Goal: Task Accomplishment & Management: Use online tool/utility

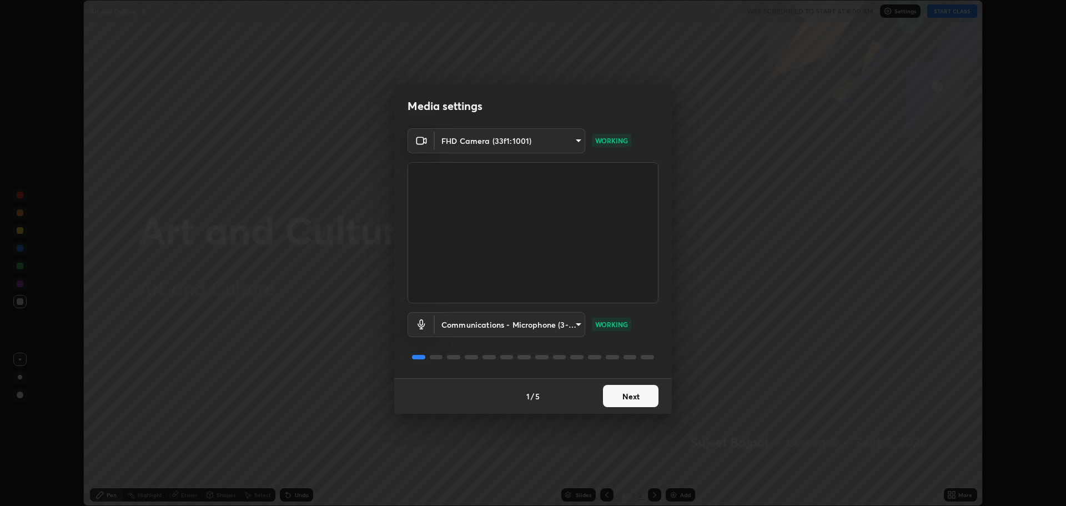
scroll to position [506, 1066]
click at [644, 390] on button "Next" at bounding box center [631, 396] width 56 height 22
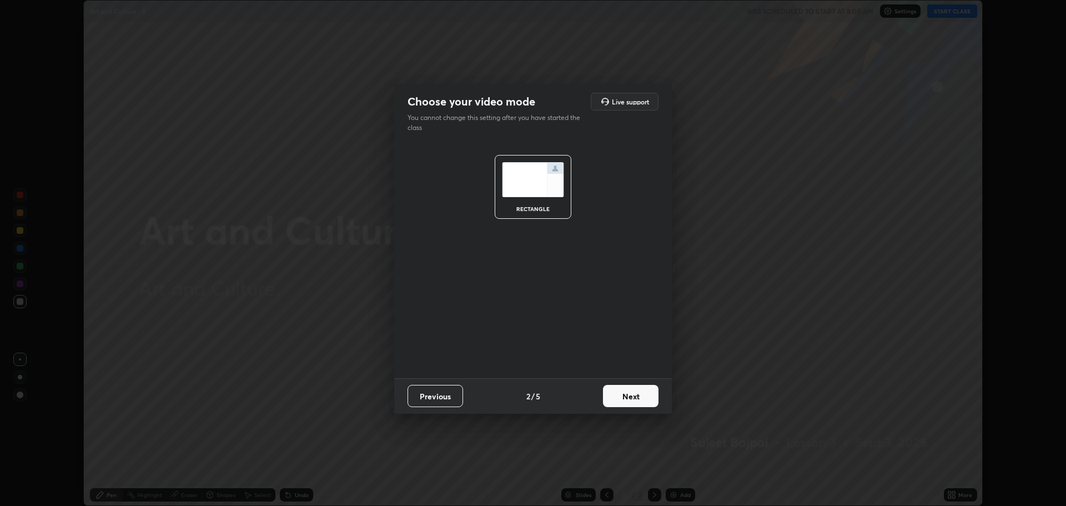
click at [640, 395] on button "Next" at bounding box center [631, 396] width 56 height 22
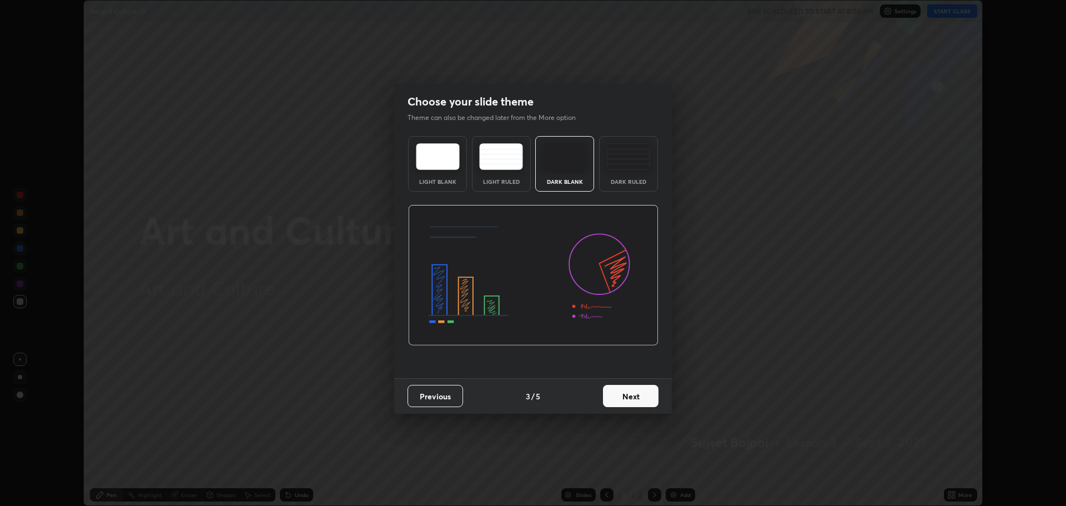
click at [640, 395] on button "Next" at bounding box center [631, 396] width 56 height 22
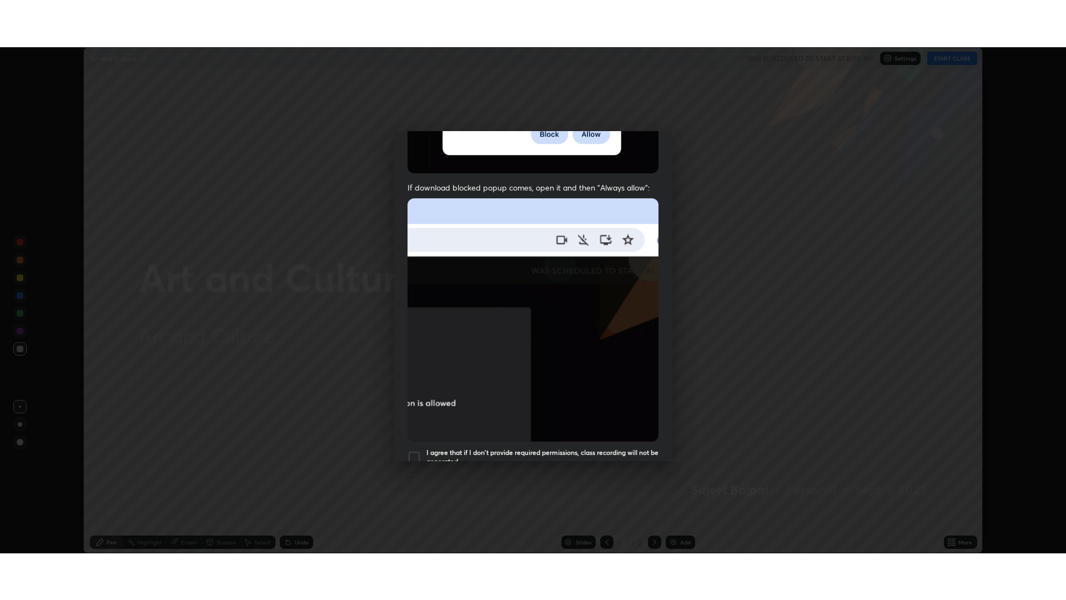
scroll to position [225, 0]
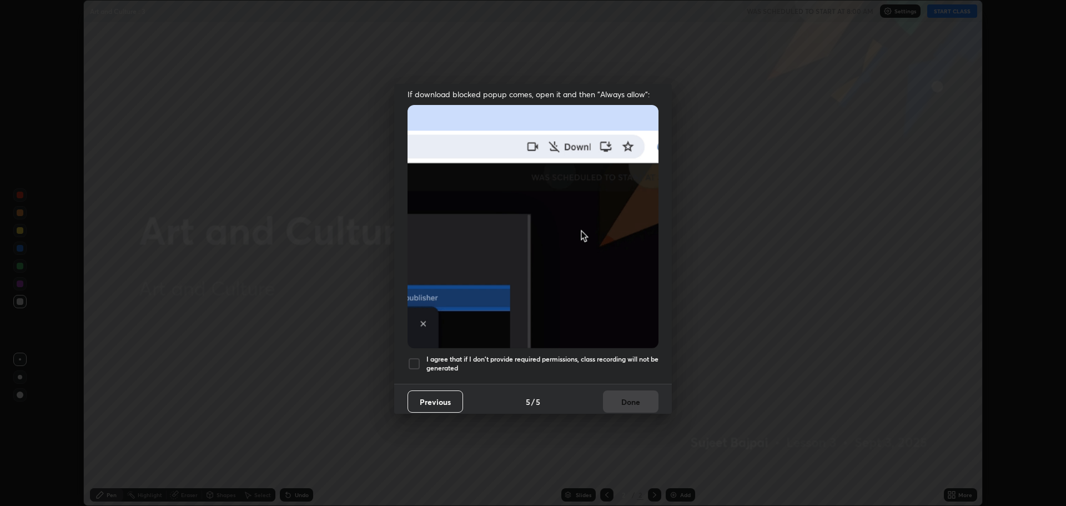
click at [418, 357] on div at bounding box center [414, 363] width 13 height 13
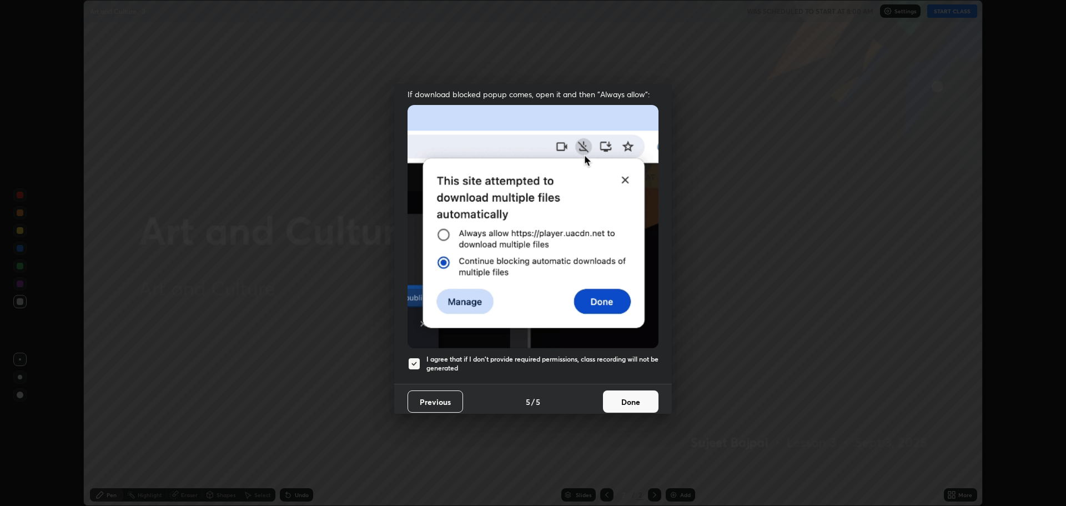
click at [629, 397] on button "Done" at bounding box center [631, 401] width 56 height 22
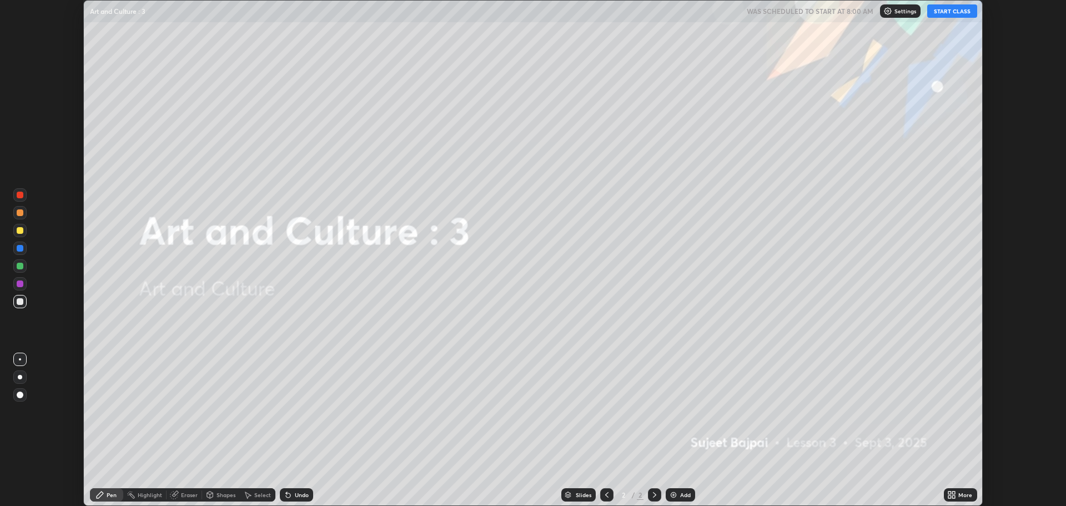
click at [949, 493] on icon at bounding box center [949, 492] width 3 height 3
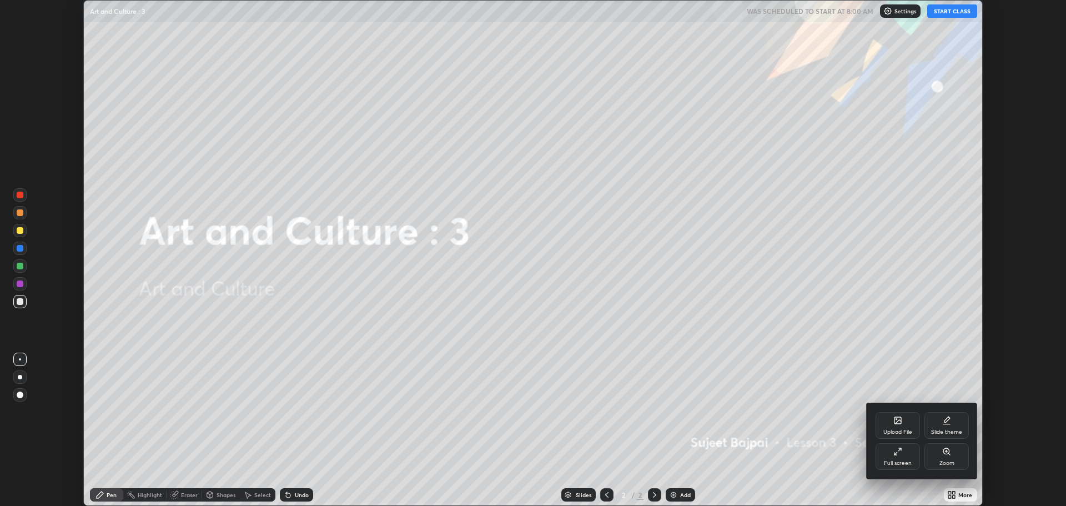
click at [902, 454] on icon at bounding box center [897, 451] width 9 height 9
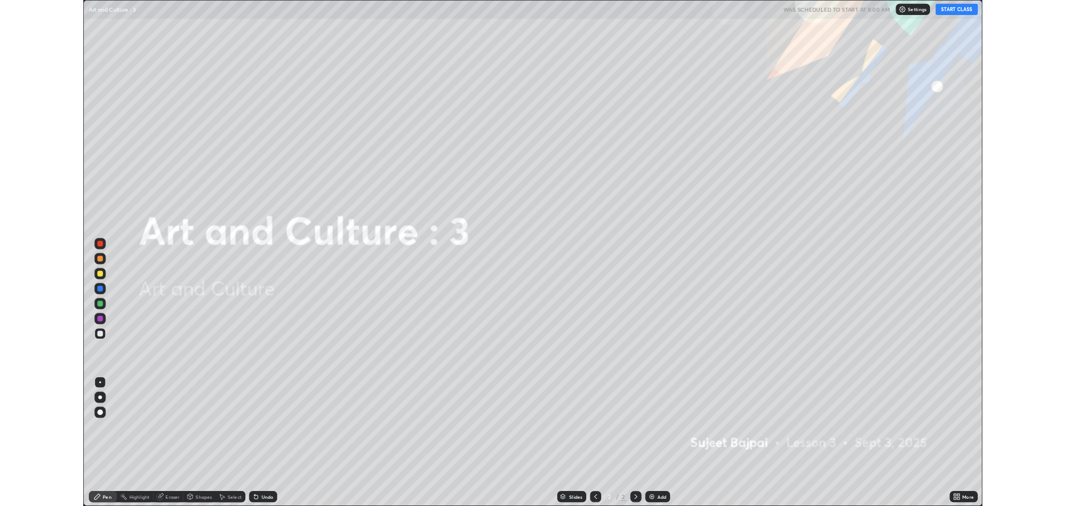
scroll to position [600, 1066]
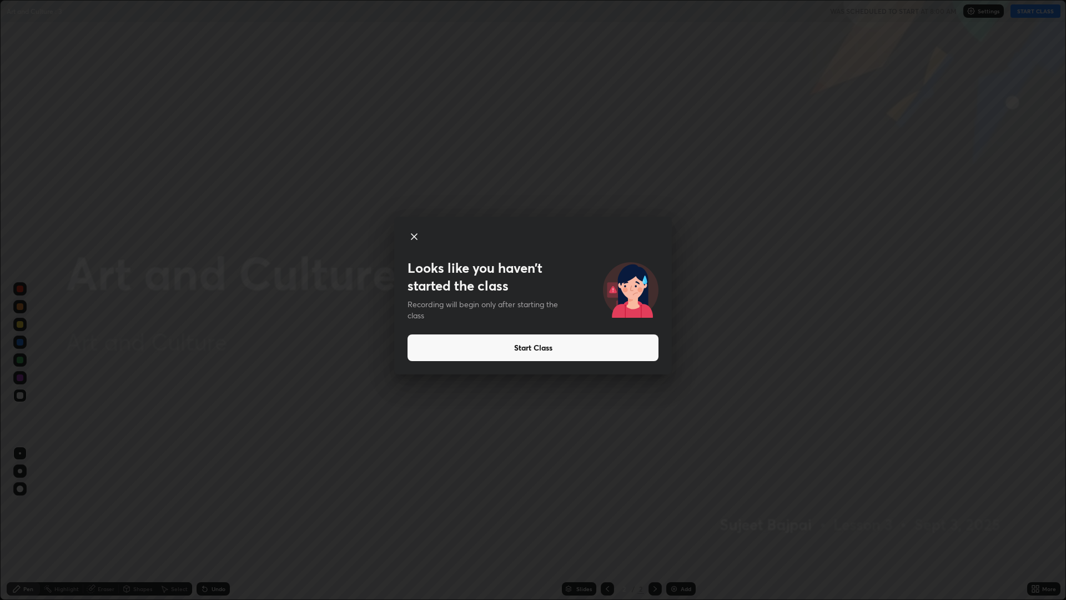
click at [589, 348] on button "Start Class" at bounding box center [533, 347] width 251 height 27
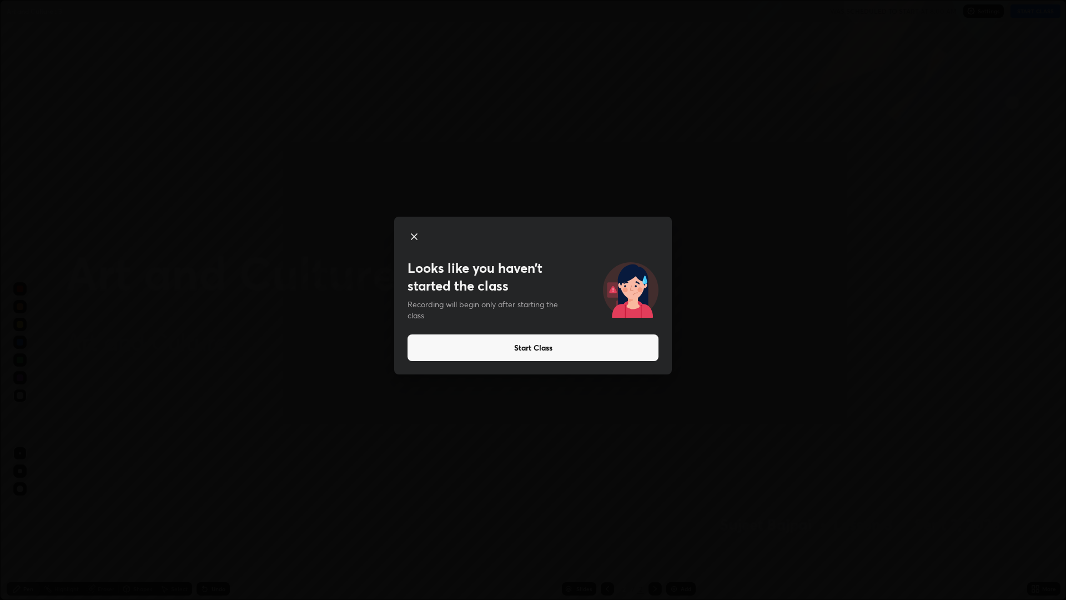
click at [590, 342] on button "Start Class" at bounding box center [533, 347] width 251 height 27
click at [588, 351] on button "Start Class" at bounding box center [533, 347] width 251 height 27
click at [543, 348] on button "Start Class" at bounding box center [533, 347] width 251 height 27
click at [538, 350] on button "Start Class" at bounding box center [533, 347] width 251 height 27
click at [543, 348] on button "Start Class" at bounding box center [533, 347] width 251 height 27
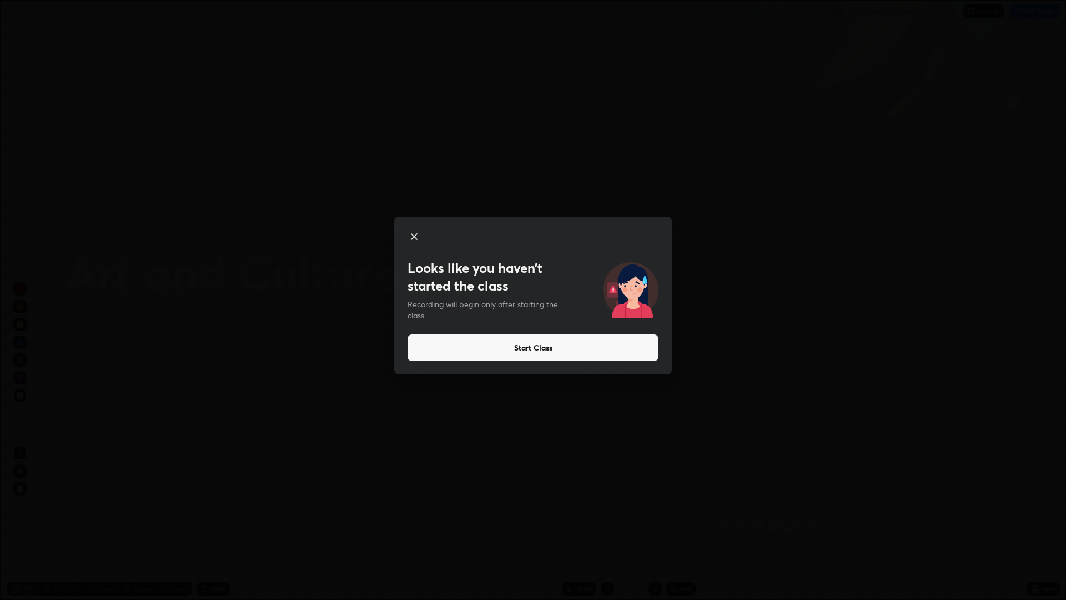
click at [544, 350] on button "Start Class" at bounding box center [533, 347] width 251 height 27
click at [544, 347] on button "Start Class" at bounding box center [533, 347] width 251 height 27
click at [561, 344] on button "Start Class" at bounding box center [533, 347] width 251 height 27
click at [554, 352] on button "Start Class" at bounding box center [533, 347] width 251 height 27
click at [552, 353] on button "Start Class" at bounding box center [533, 347] width 251 height 27
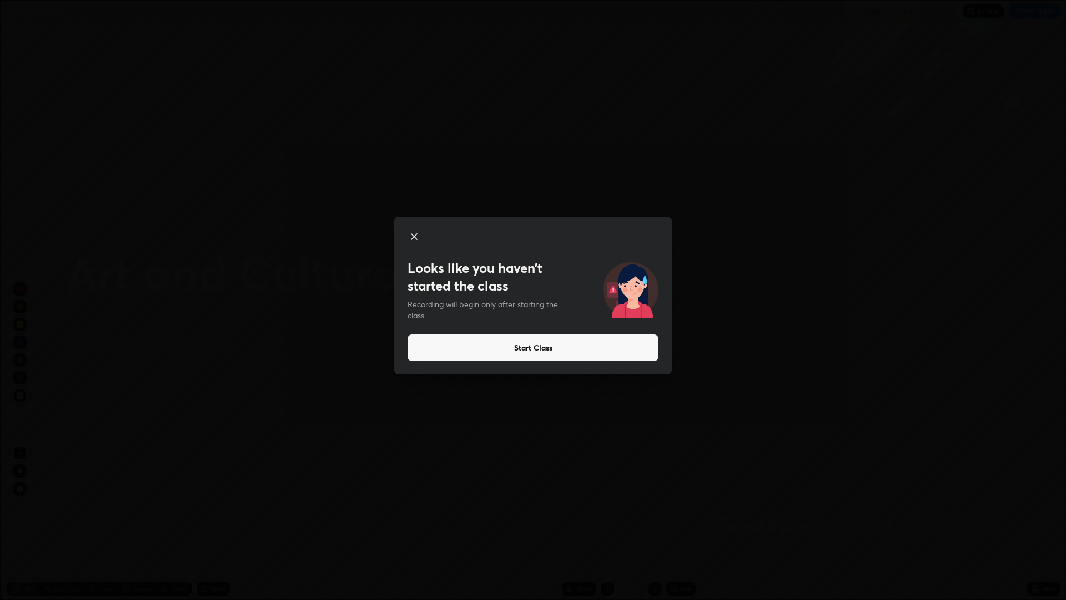
click at [416, 237] on icon at bounding box center [414, 236] width 13 height 13
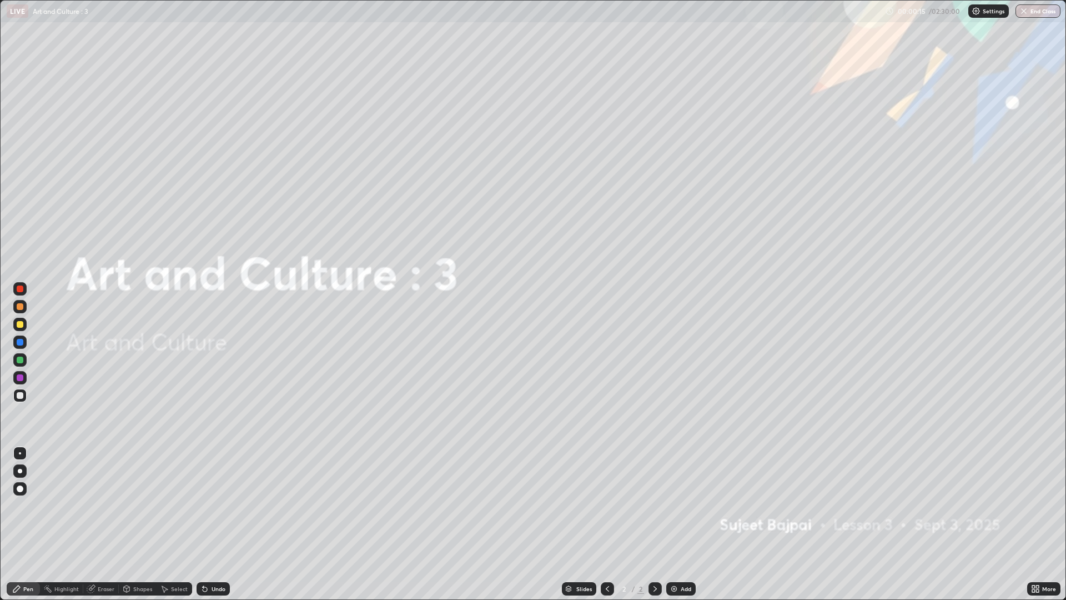
click at [1037, 505] on icon at bounding box center [1037, 586] width 3 height 3
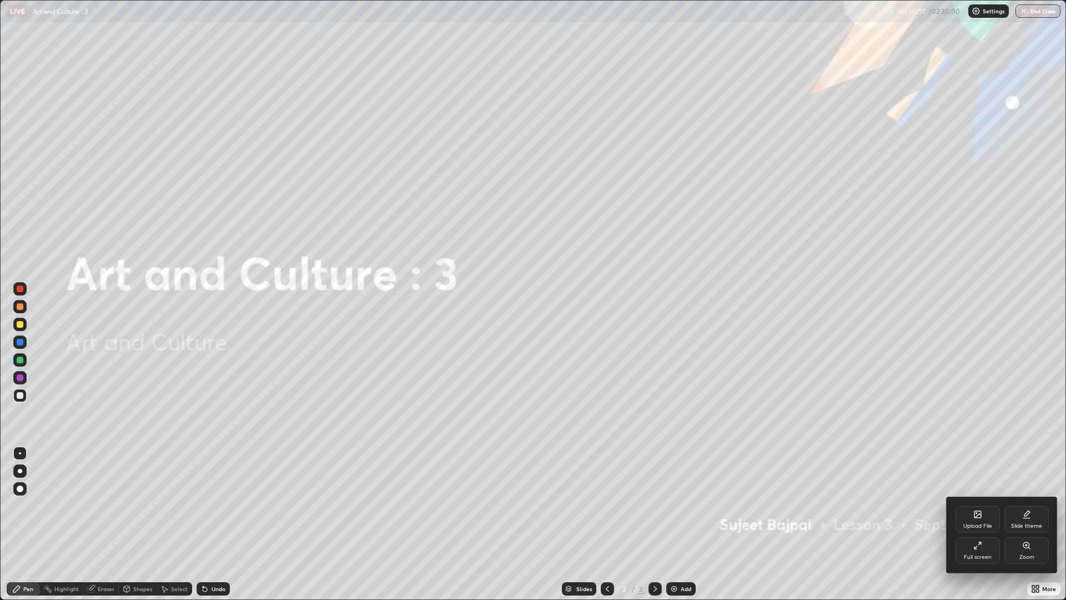
click at [976, 505] on icon at bounding box center [978, 514] width 7 height 7
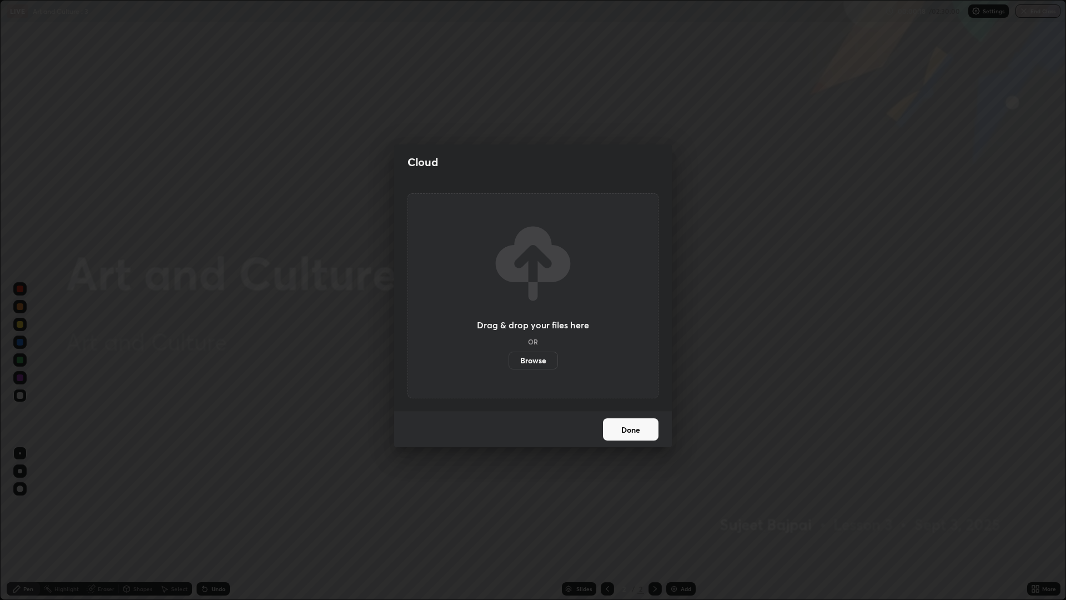
click at [538, 359] on label "Browse" at bounding box center [533, 361] width 49 height 18
click at [509, 359] on input "Browse" at bounding box center [509, 361] width 0 height 18
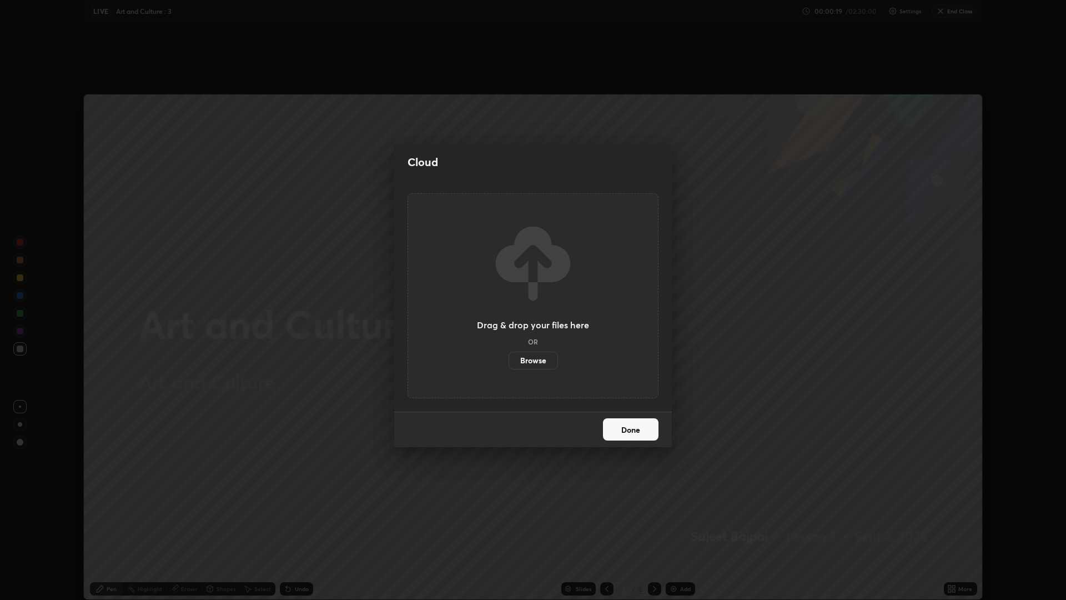
scroll to position [55024, 54463]
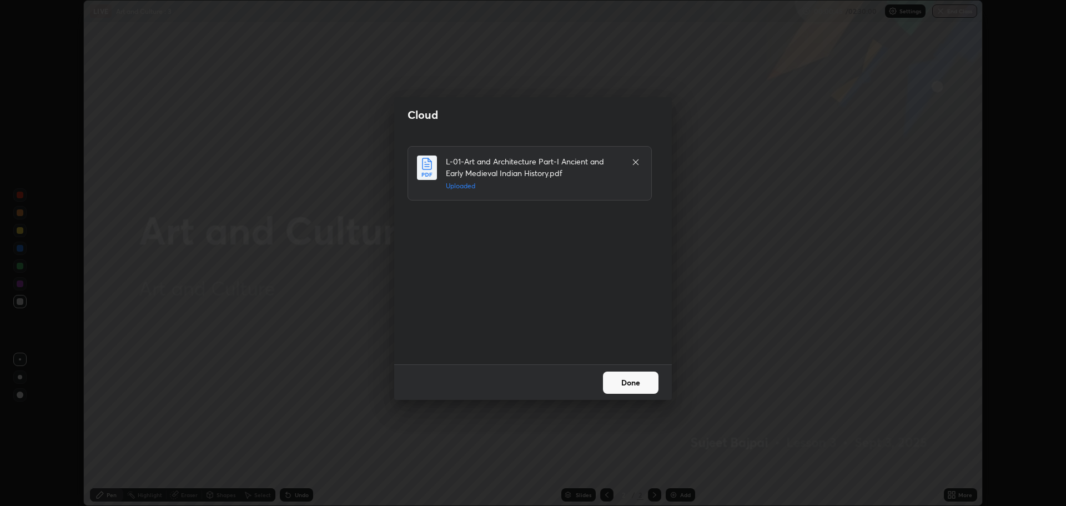
click at [632, 382] on button "Done" at bounding box center [631, 382] width 56 height 22
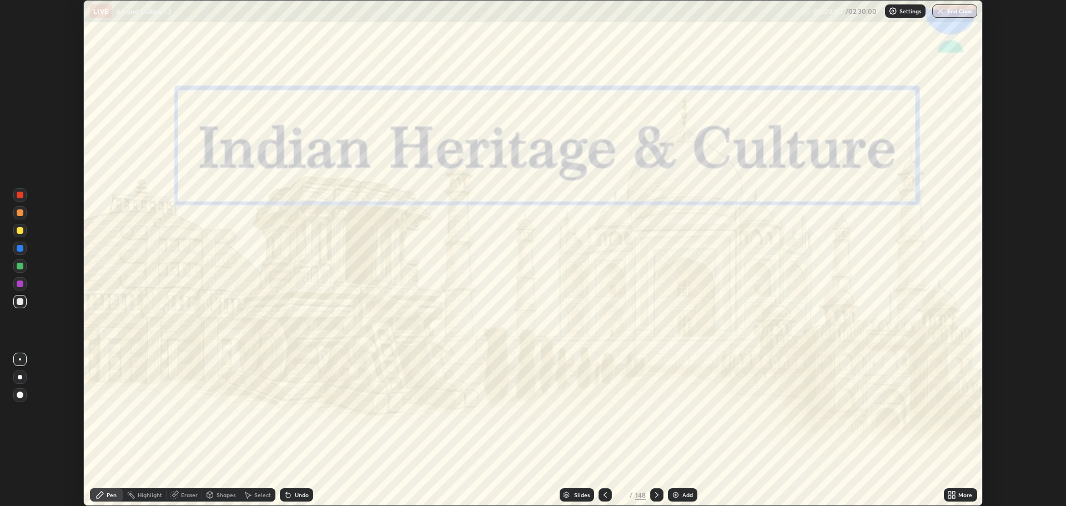
click at [955, 496] on icon at bounding box center [954, 496] width 3 height 3
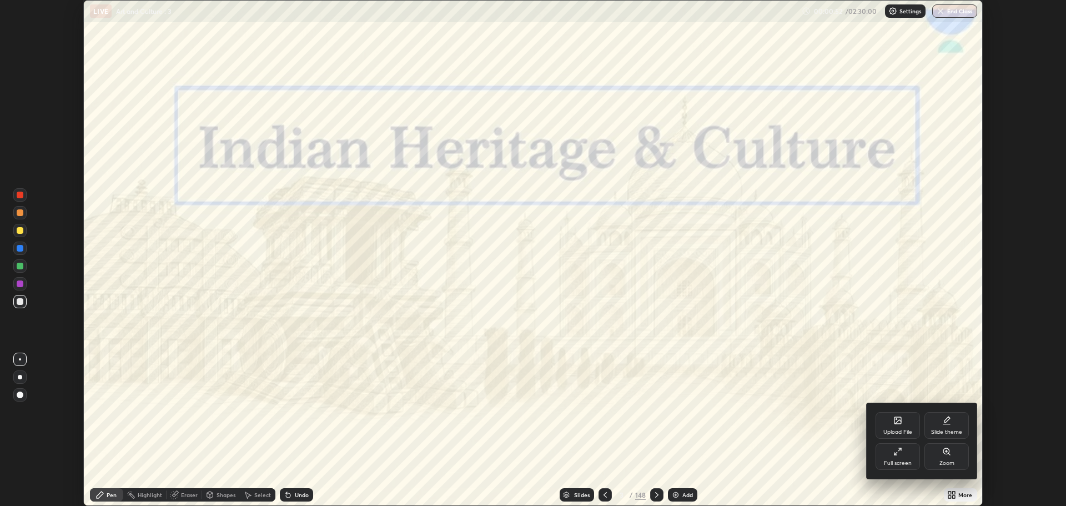
click at [895, 454] on icon at bounding box center [896, 453] width 3 height 3
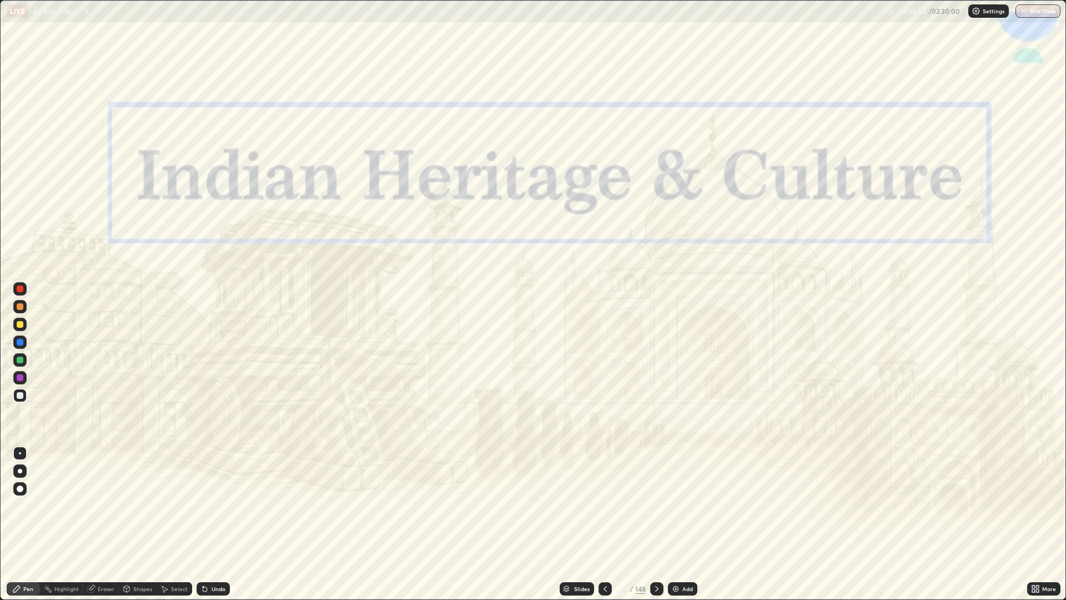
scroll to position [600, 1066]
click at [584, 505] on div "Slides" at bounding box center [582, 589] width 16 height 6
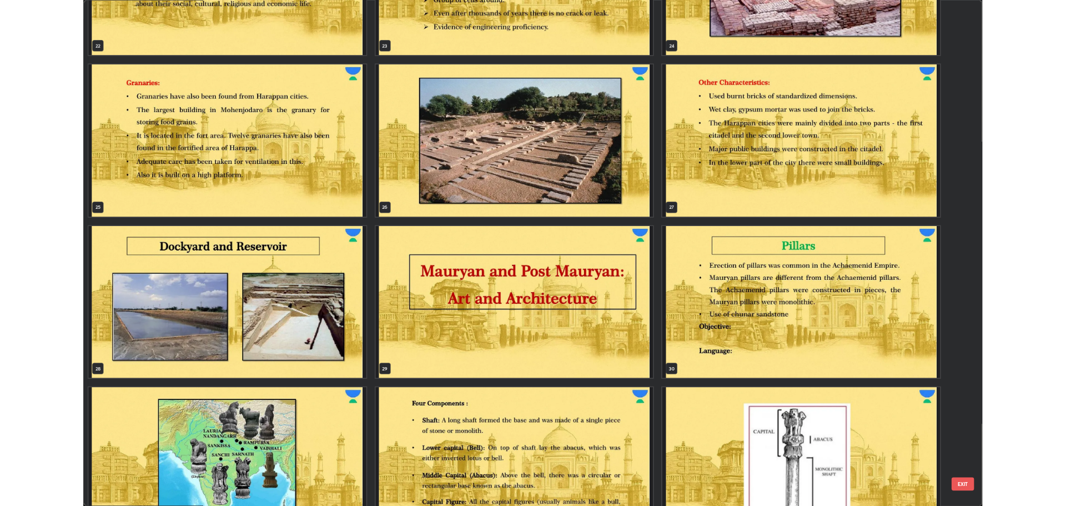
scroll to position [1465, 0]
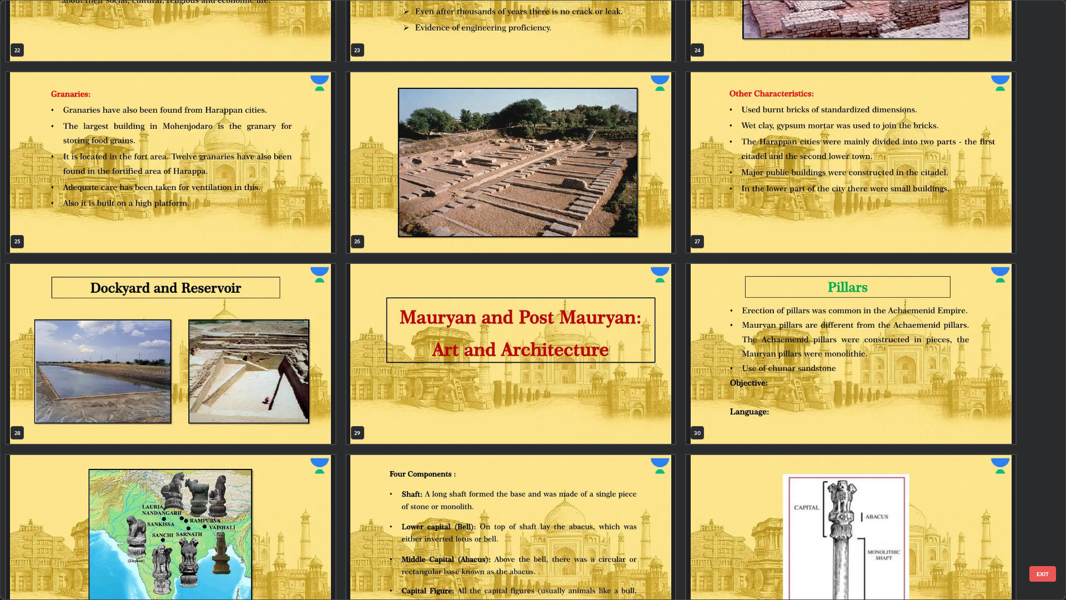
click at [296, 363] on img "grid" at bounding box center [170, 354] width 329 height 180
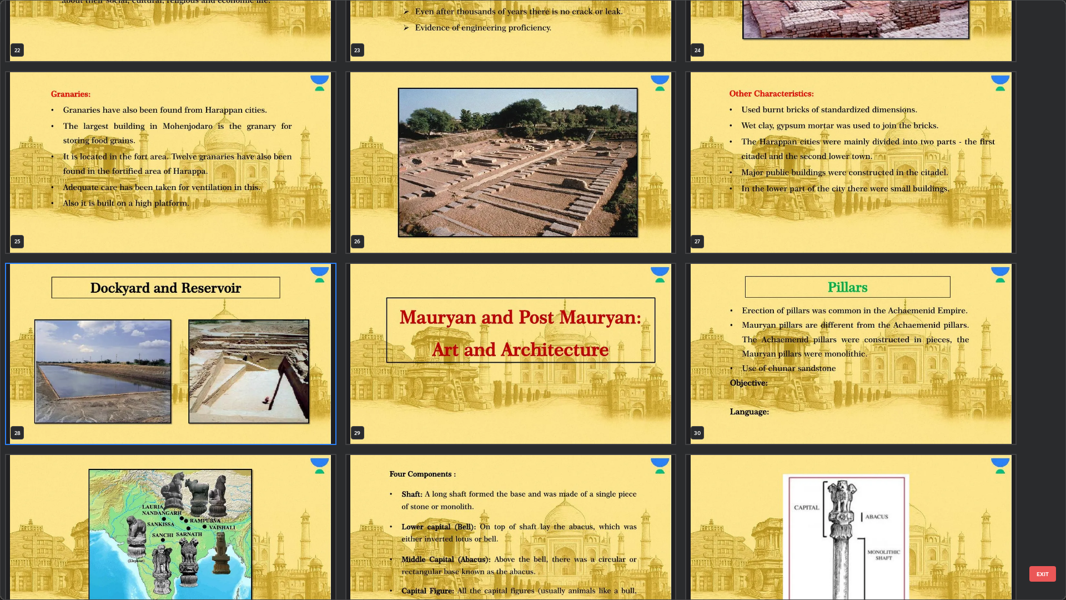
click at [284, 361] on img "grid" at bounding box center [170, 354] width 329 height 180
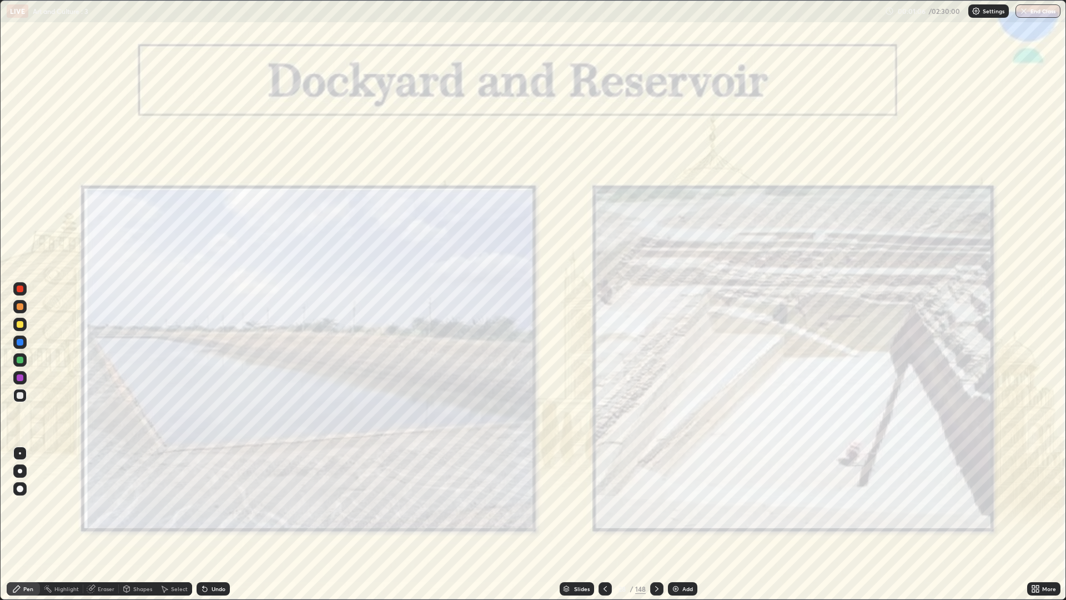
click at [684, 505] on div "Add" at bounding box center [687, 589] width 11 height 6
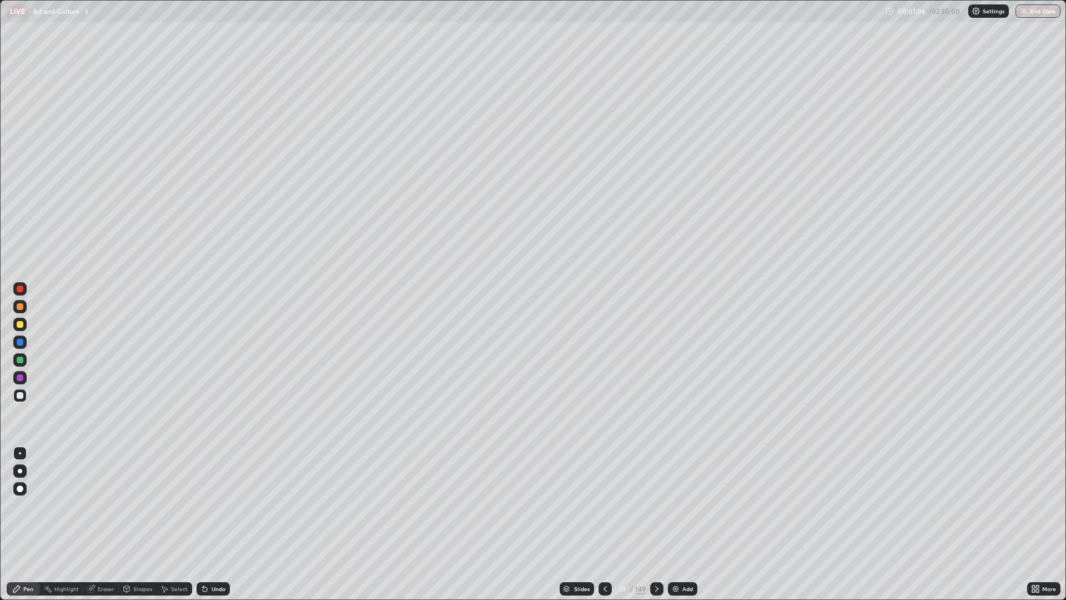
click at [681, 505] on div "Add" at bounding box center [682, 588] width 29 height 13
click at [678, 505] on div "Add" at bounding box center [683, 588] width 29 height 13
click at [677, 505] on img at bounding box center [676, 588] width 9 height 9
click at [674, 505] on img at bounding box center [675, 588] width 9 height 9
click at [679, 505] on div "Add" at bounding box center [682, 588] width 29 height 13
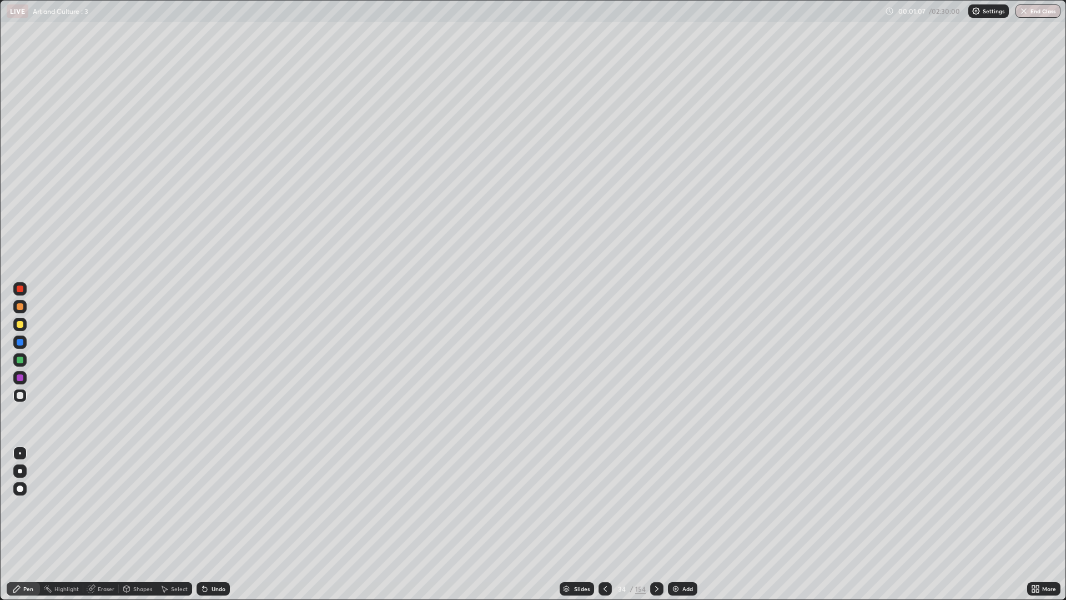
click at [681, 505] on div "Add" at bounding box center [682, 588] width 29 height 13
click at [604, 505] on icon at bounding box center [605, 588] width 9 height 9
click at [605, 505] on icon at bounding box center [605, 588] width 9 height 9
click at [605, 505] on div at bounding box center [605, 588] width 13 height 13
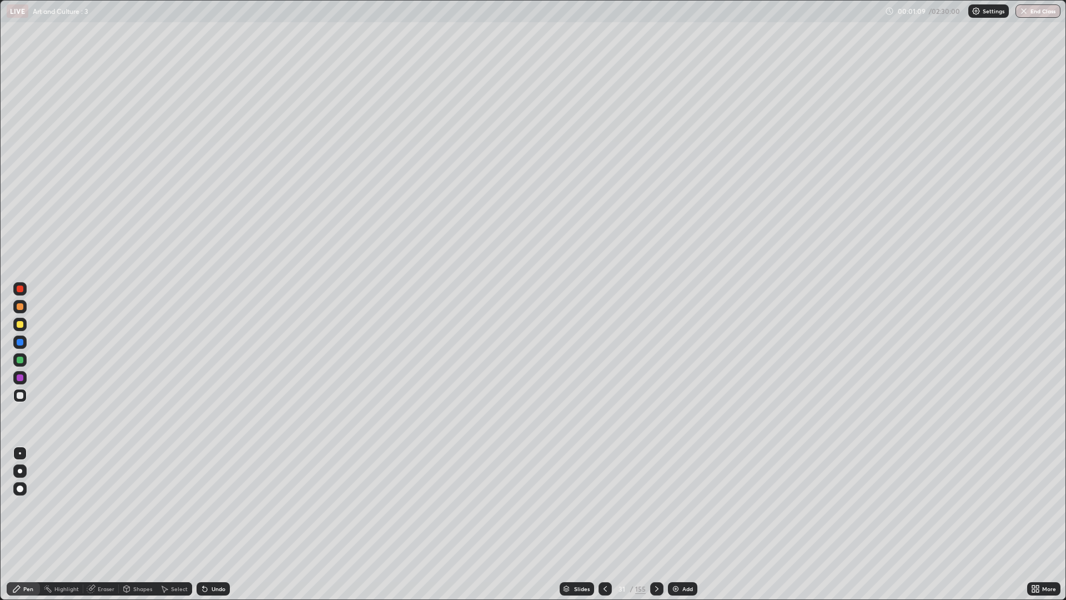
click at [603, 505] on icon at bounding box center [605, 588] width 9 height 9
click at [602, 505] on icon at bounding box center [605, 588] width 9 height 9
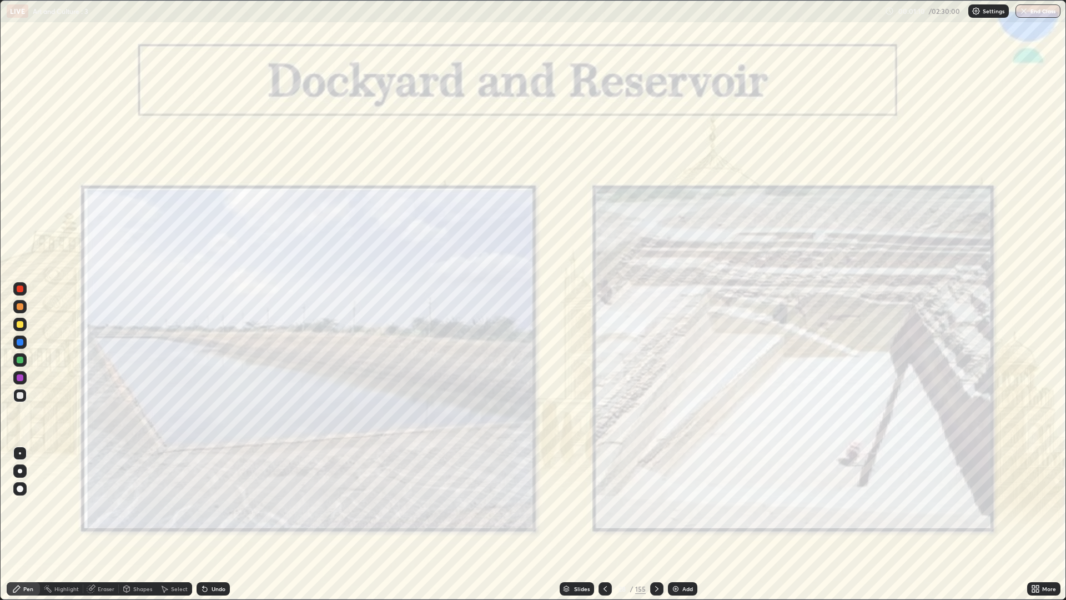
click at [656, 505] on icon at bounding box center [656, 588] width 9 height 9
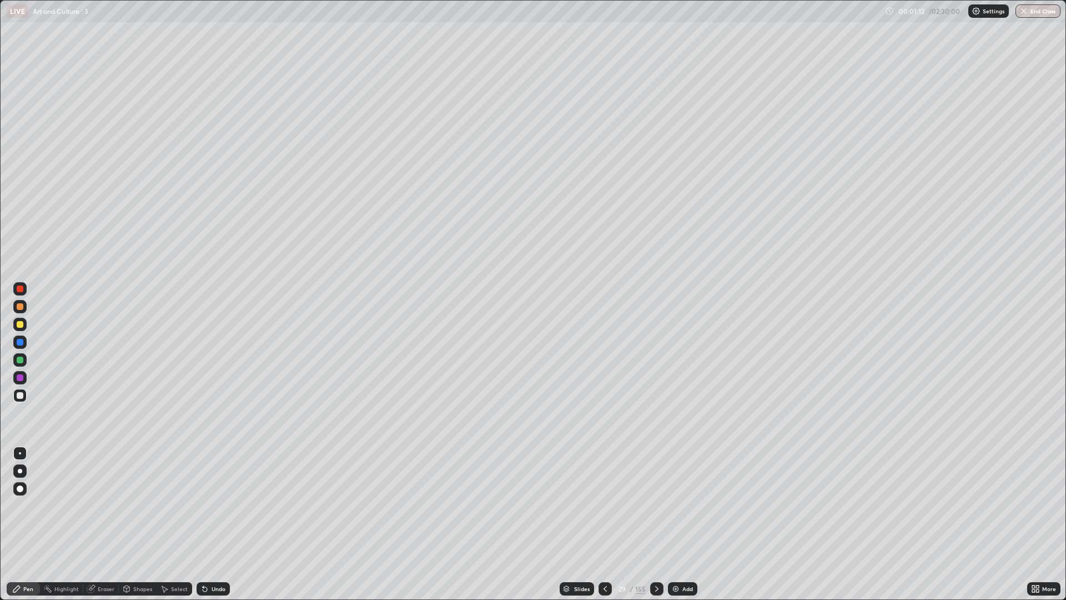
click at [25, 395] on div at bounding box center [19, 395] width 13 height 13
click at [212, 505] on div "Undo" at bounding box center [219, 589] width 14 height 6
click at [217, 505] on div "Undo" at bounding box center [219, 589] width 14 height 6
click at [26, 322] on div at bounding box center [19, 324] width 13 height 13
click at [206, 505] on div "Undo" at bounding box center [211, 589] width 38 height 22
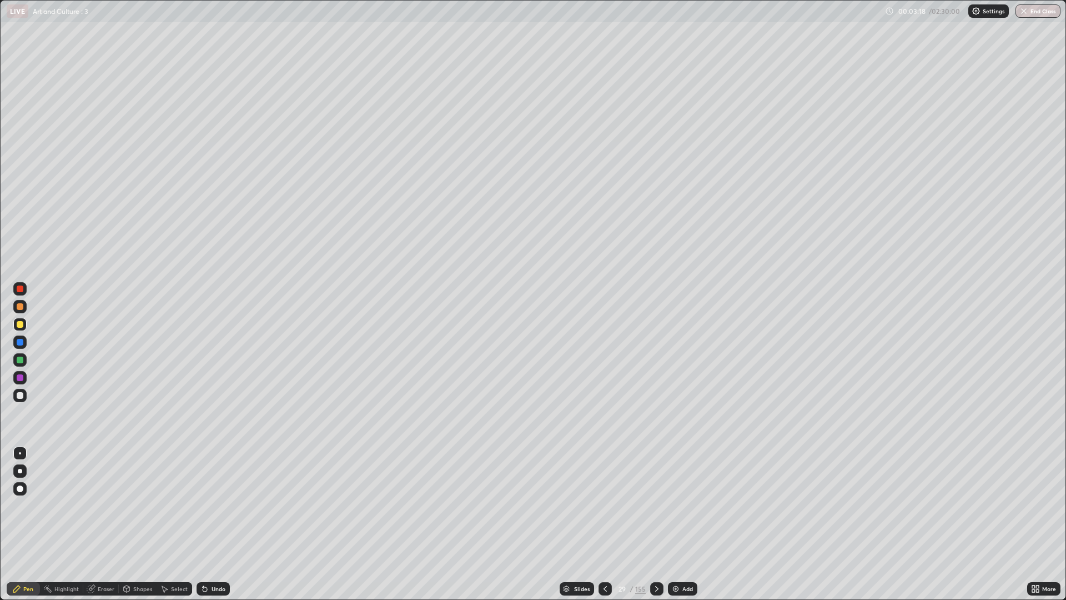
click at [22, 394] on div at bounding box center [20, 395] width 7 height 7
click at [212, 505] on div "Undo" at bounding box center [219, 589] width 14 height 6
click at [218, 505] on div "Undo" at bounding box center [213, 588] width 33 height 13
click at [24, 322] on div at bounding box center [19, 324] width 13 height 13
click at [209, 505] on div "Undo" at bounding box center [213, 588] width 33 height 13
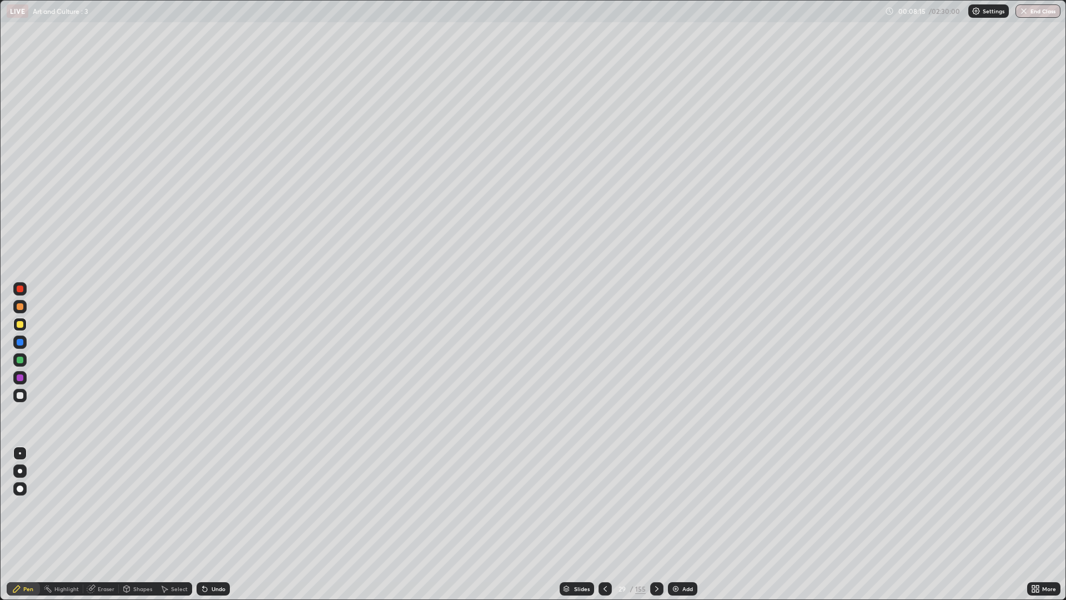
click at [654, 505] on icon at bounding box center [656, 588] width 9 height 9
click at [24, 393] on div at bounding box center [19, 395] width 13 height 13
click at [213, 505] on div "Undo" at bounding box center [213, 588] width 33 height 13
click at [24, 323] on div at bounding box center [19, 324] width 13 height 13
click at [212, 505] on div "Undo" at bounding box center [219, 589] width 14 height 6
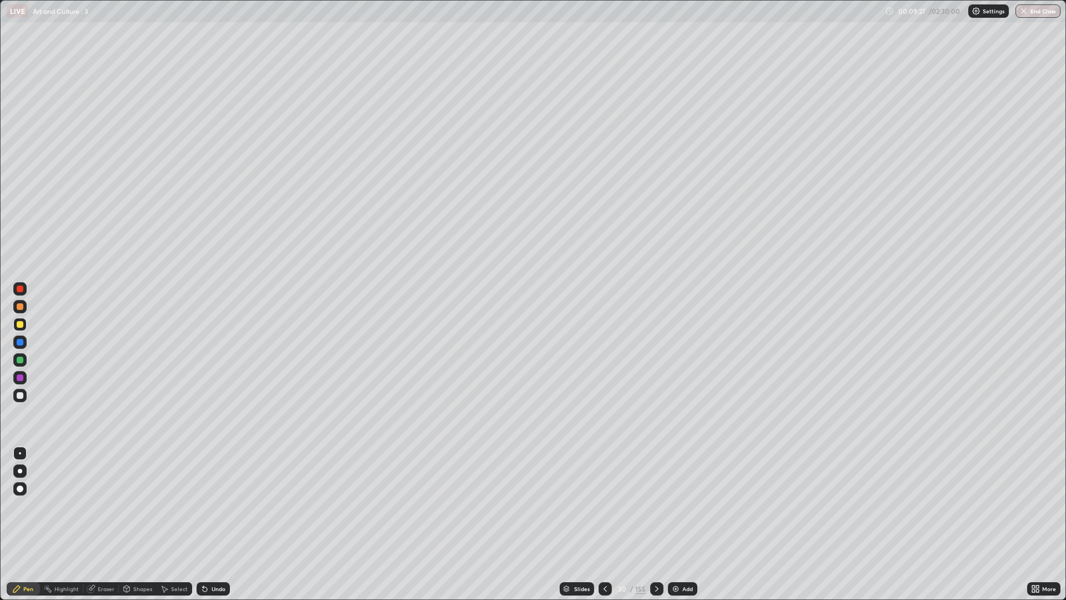
click at [215, 505] on div "Undo" at bounding box center [213, 588] width 33 height 13
click at [215, 505] on div "Undo" at bounding box center [219, 589] width 14 height 6
click at [224, 505] on div "Undo" at bounding box center [213, 588] width 33 height 13
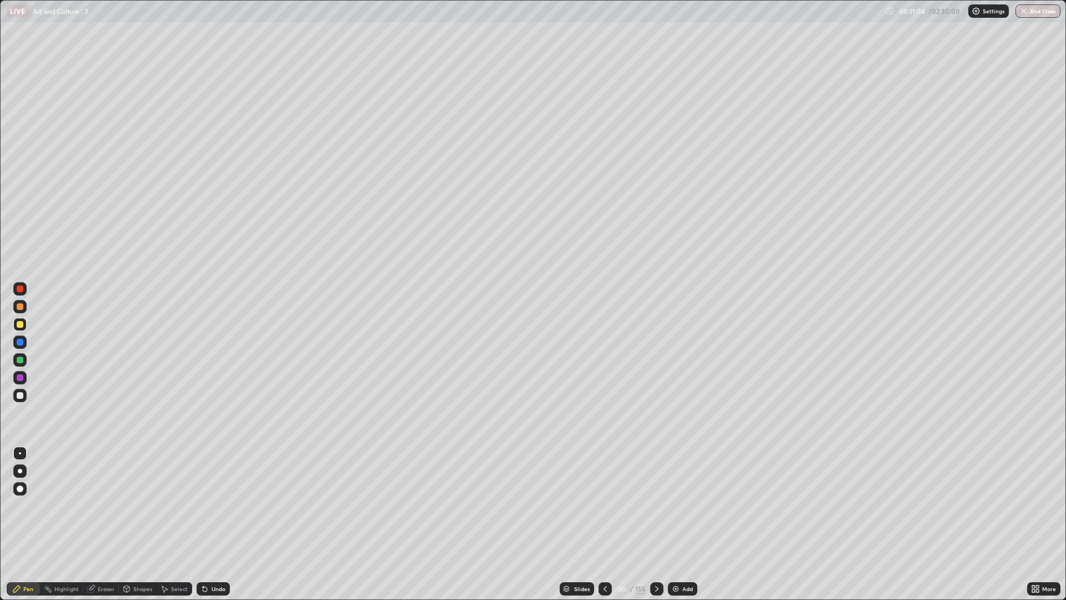
click at [224, 505] on div "Undo" at bounding box center [213, 588] width 33 height 13
click at [219, 505] on div "Undo" at bounding box center [213, 588] width 33 height 13
click at [1037, 505] on icon at bounding box center [1037, 590] width 3 height 3
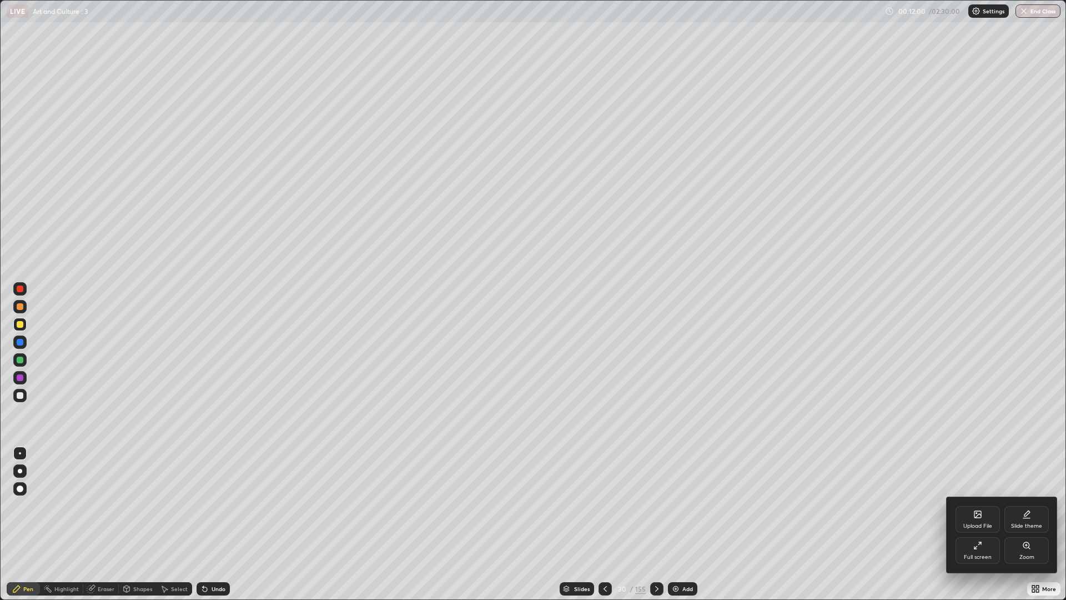
click at [975, 505] on icon at bounding box center [977, 545] width 9 height 9
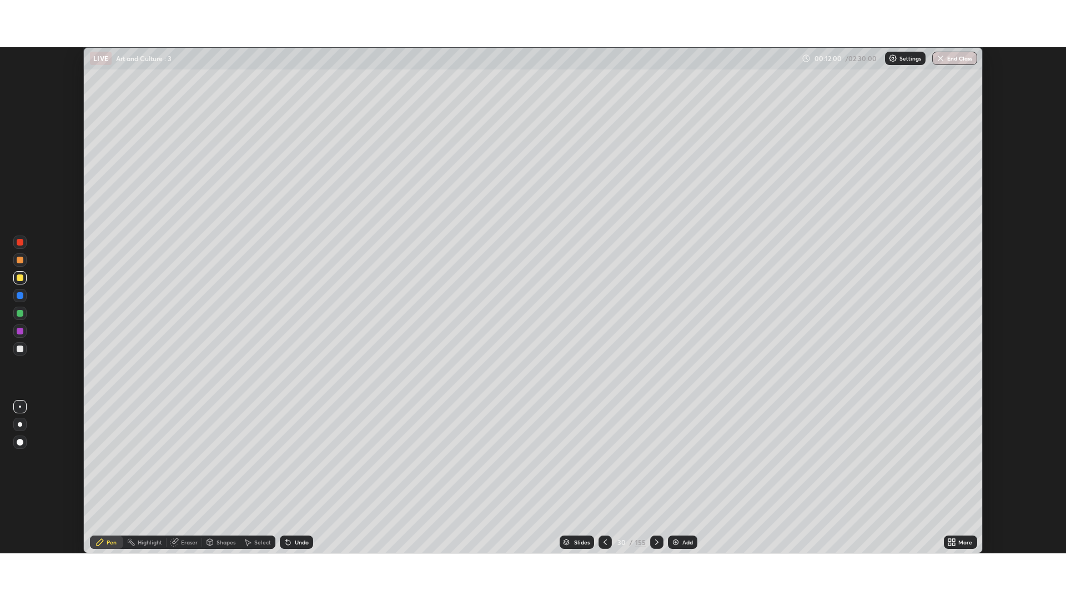
scroll to position [55024, 54463]
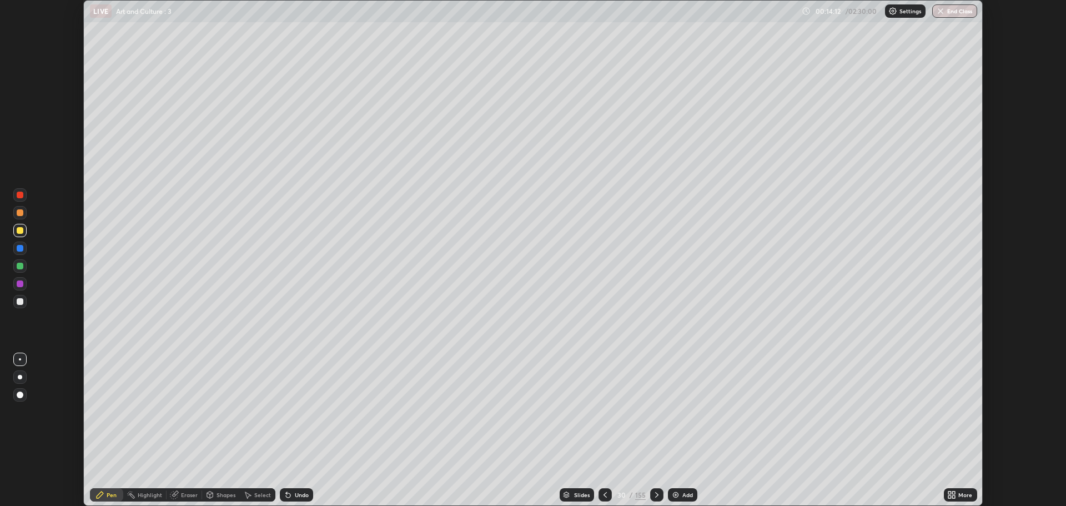
click at [25, 304] on div at bounding box center [19, 301] width 13 height 13
click at [21, 302] on div at bounding box center [20, 301] width 7 height 7
click at [954, 496] on icon at bounding box center [954, 496] width 3 height 3
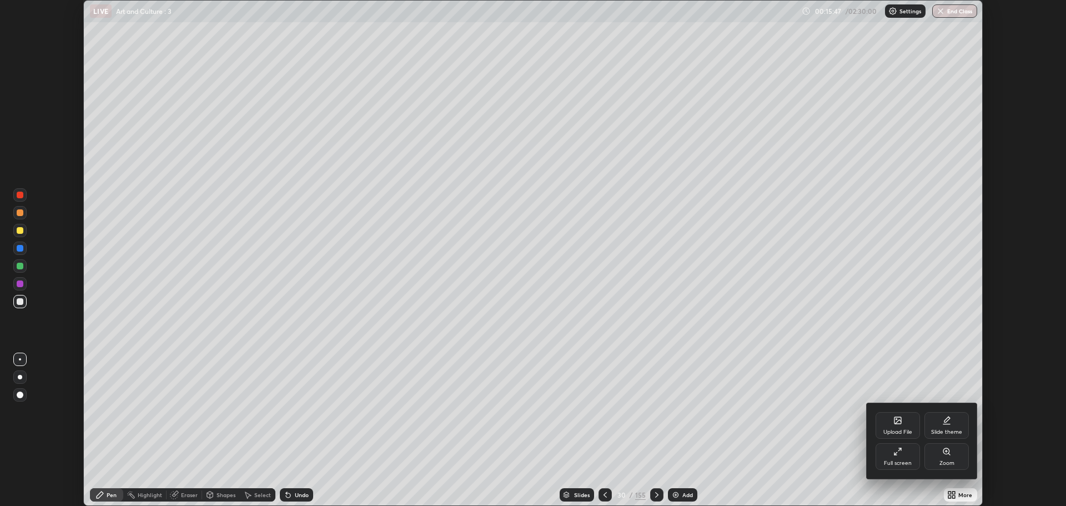
click at [891, 451] on div "Full screen" at bounding box center [898, 456] width 44 height 27
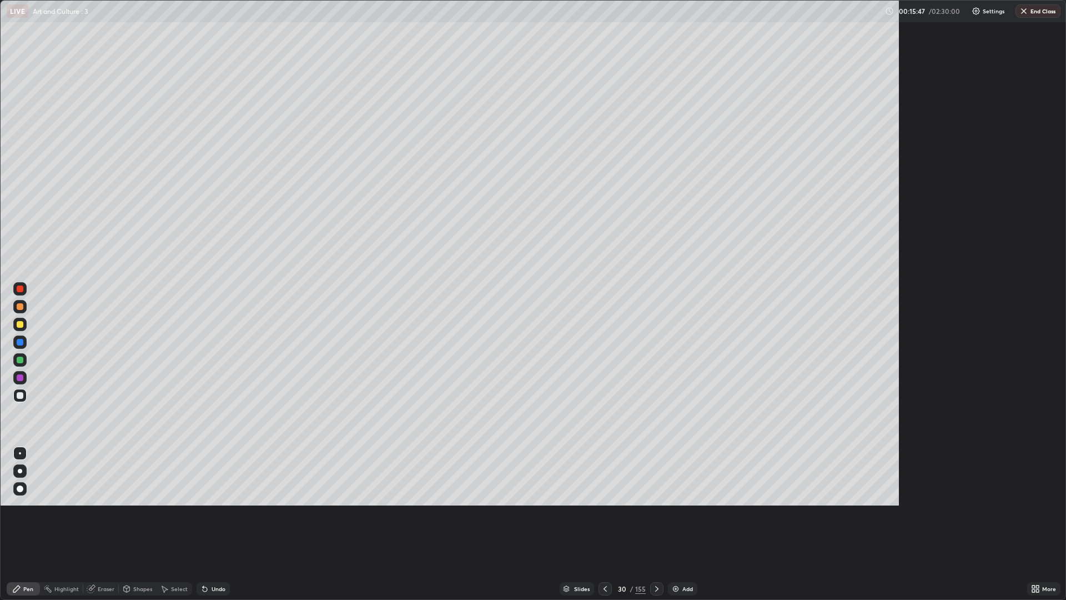
scroll to position [600, 1066]
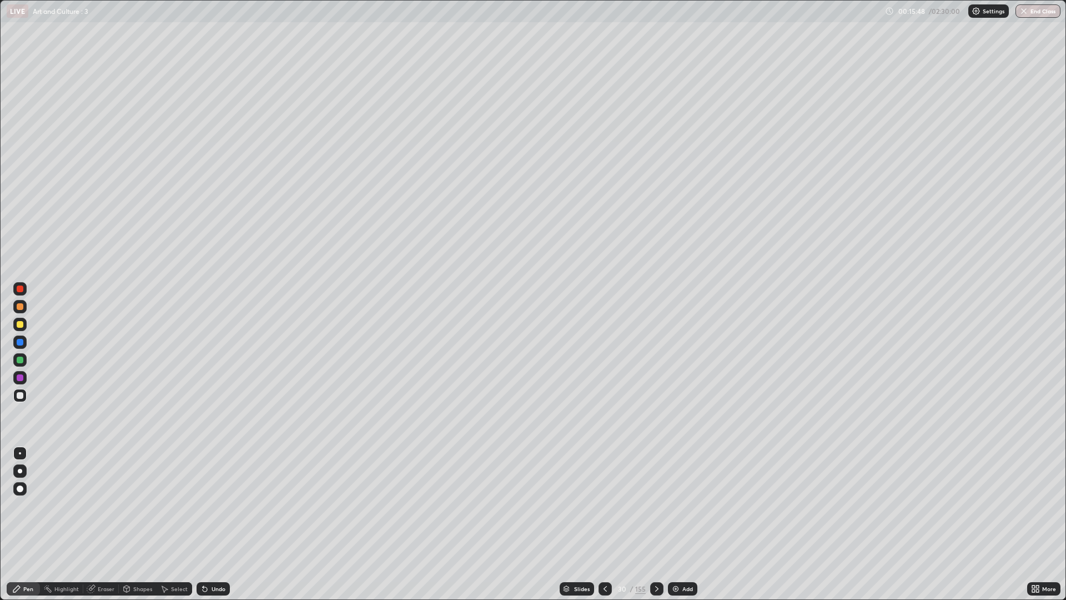
click at [656, 505] on icon at bounding box center [656, 588] width 9 height 9
click at [218, 505] on div "Undo" at bounding box center [219, 589] width 14 height 6
click at [218, 505] on div "Undo" at bounding box center [213, 588] width 33 height 13
click at [609, 505] on div at bounding box center [605, 588] width 13 height 13
click at [656, 505] on icon at bounding box center [656, 588] width 9 height 9
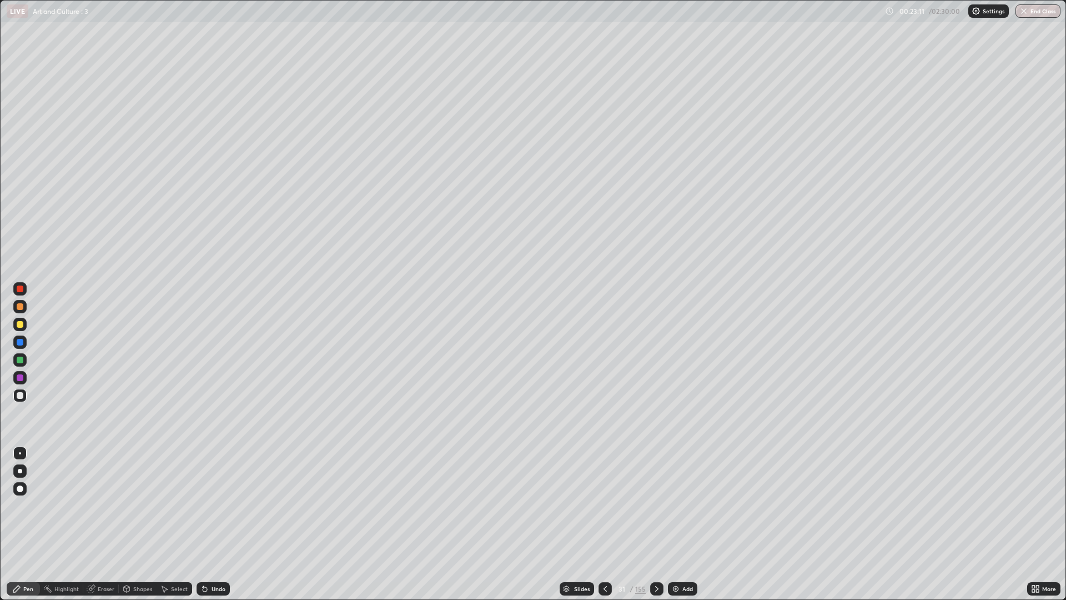
click at [655, 505] on icon at bounding box center [656, 589] width 3 height 6
click at [212, 505] on div "Undo" at bounding box center [219, 589] width 14 height 6
click at [215, 505] on div "Undo" at bounding box center [213, 588] width 33 height 13
click at [209, 505] on div "Undo" at bounding box center [213, 588] width 33 height 13
click at [26, 322] on div at bounding box center [19, 324] width 13 height 13
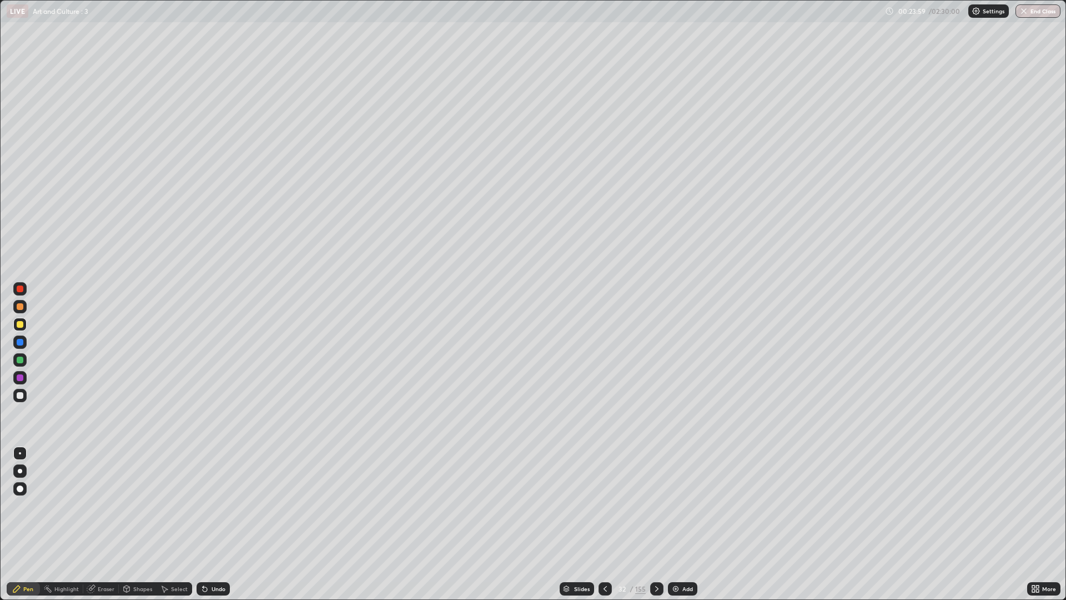
click at [109, 505] on div "Eraser" at bounding box center [106, 589] width 17 height 6
click at [30, 505] on div "Pen" at bounding box center [28, 589] width 10 height 6
click at [217, 505] on div "Undo" at bounding box center [213, 588] width 33 height 13
click at [213, 505] on div "Undo" at bounding box center [213, 588] width 33 height 13
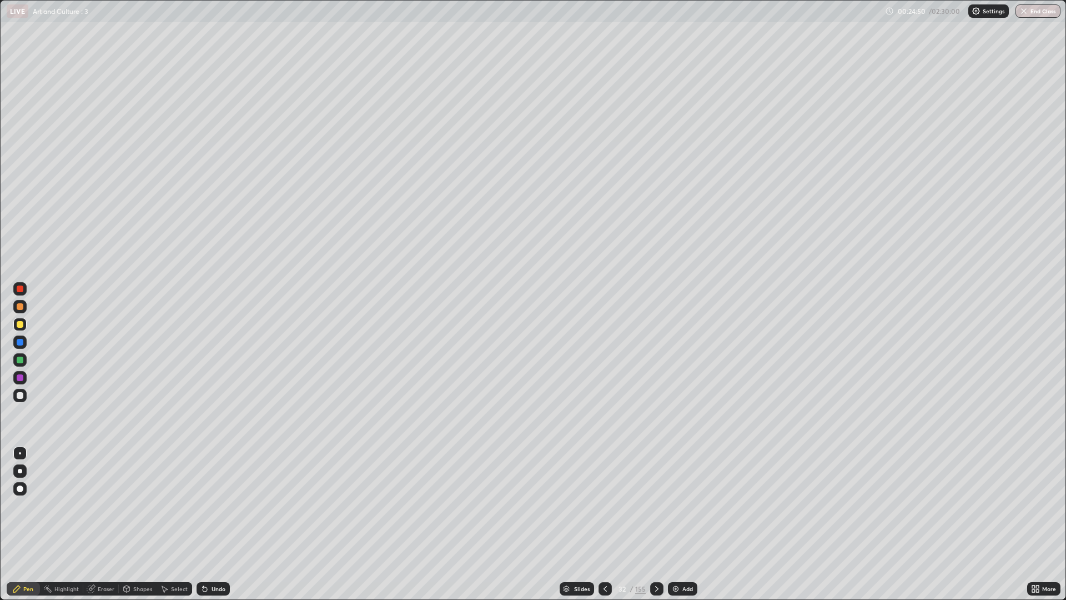
click at [209, 505] on div "Undo" at bounding box center [211, 589] width 38 height 22
click at [205, 505] on div "Undo" at bounding box center [211, 589] width 38 height 22
click at [212, 505] on div "Undo" at bounding box center [213, 588] width 33 height 13
click at [203, 505] on icon at bounding box center [203, 586] width 1 height 1
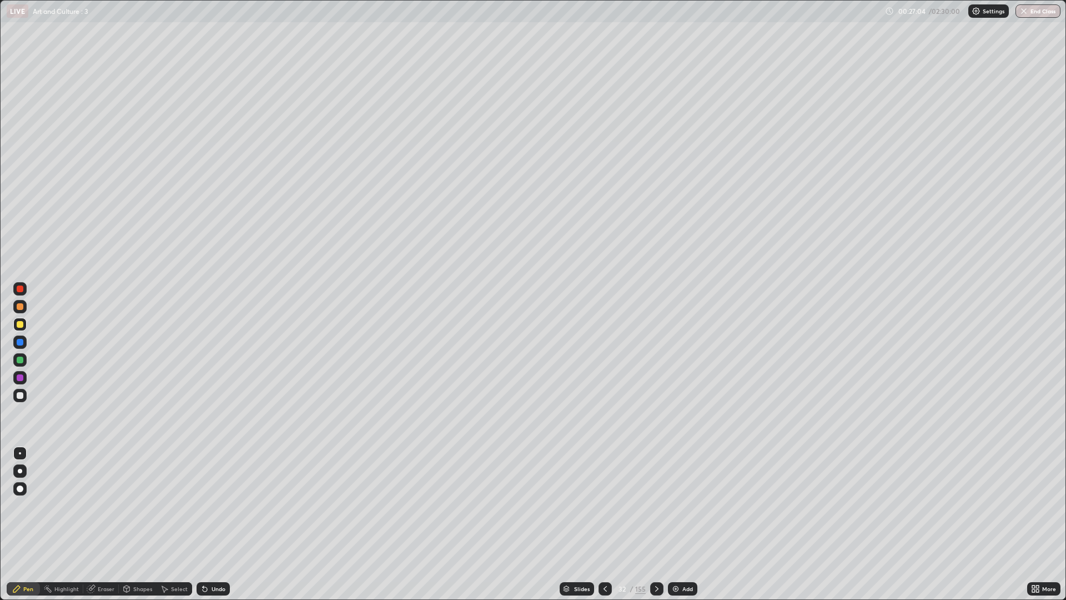
click at [651, 505] on div at bounding box center [656, 588] width 13 height 13
click at [219, 505] on div "Undo" at bounding box center [213, 588] width 33 height 13
click at [591, 505] on div "Slides" at bounding box center [577, 588] width 34 height 13
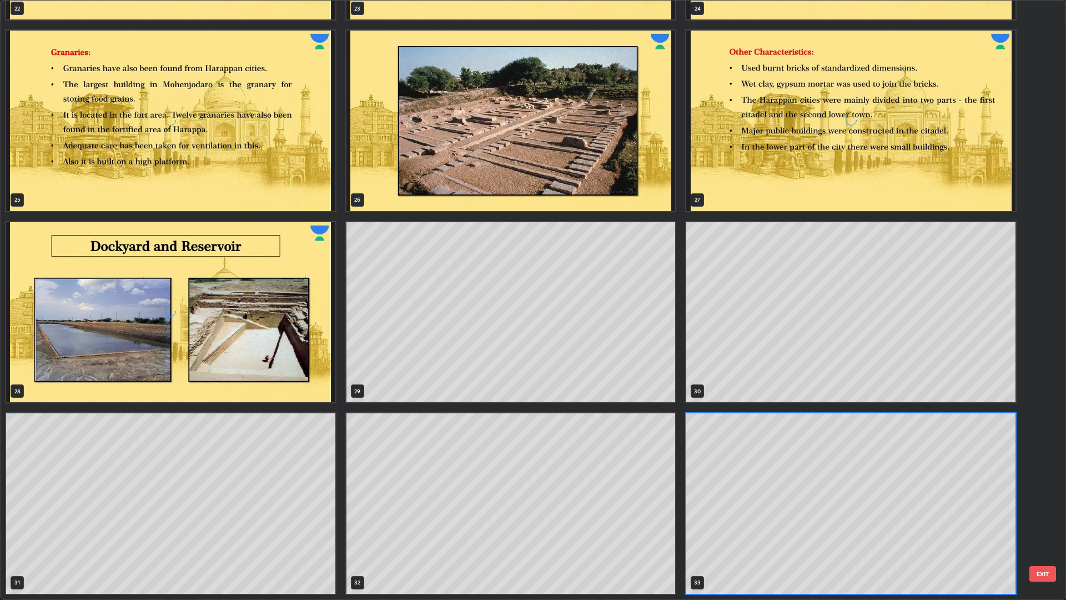
scroll to position [595, 1060]
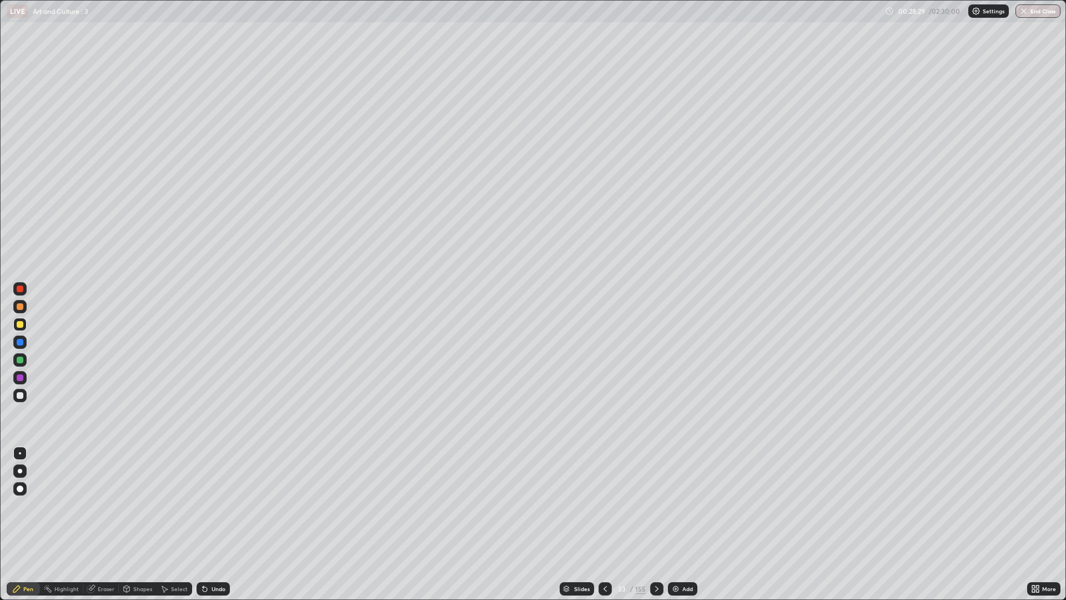
click at [675, 505] on img at bounding box center [675, 588] width 9 height 9
click at [25, 396] on div at bounding box center [19, 395] width 13 height 13
click at [215, 505] on div "Undo" at bounding box center [213, 588] width 33 height 13
click at [651, 505] on div at bounding box center [656, 588] width 13 height 13
click at [219, 505] on div "Undo" at bounding box center [219, 589] width 14 height 6
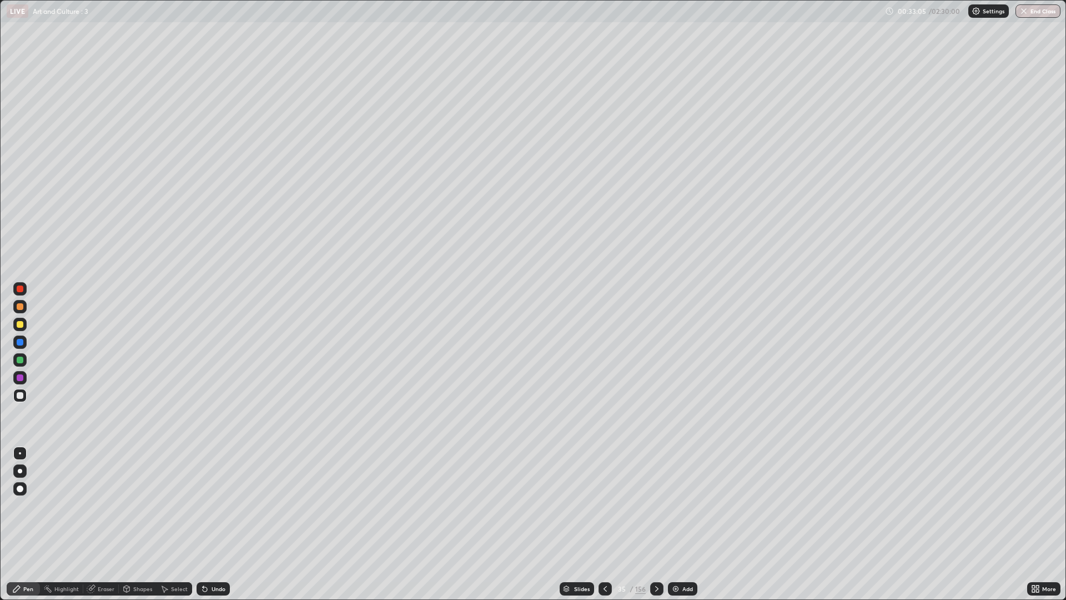
click at [208, 505] on div "Undo" at bounding box center [211, 589] width 38 height 22
click at [651, 505] on div at bounding box center [656, 588] width 13 height 13
click at [216, 505] on div "Undo" at bounding box center [213, 588] width 33 height 13
click at [212, 505] on div "Undo" at bounding box center [213, 588] width 33 height 13
click at [217, 505] on div "Undo" at bounding box center [213, 588] width 33 height 13
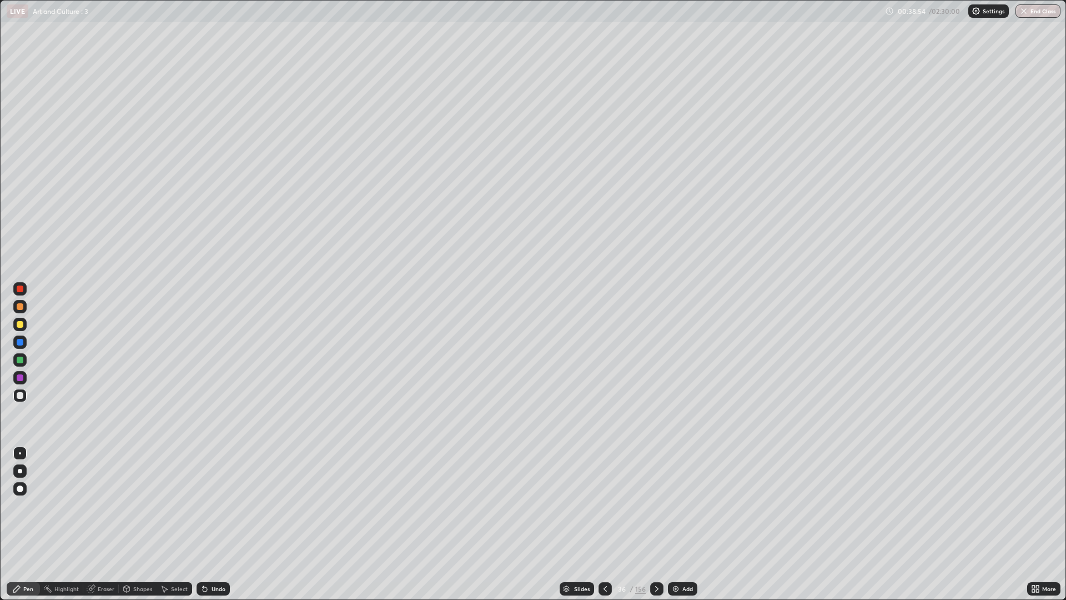
click at [216, 505] on div "Undo" at bounding box center [213, 588] width 33 height 13
click at [583, 505] on div "Slides" at bounding box center [582, 589] width 16 height 6
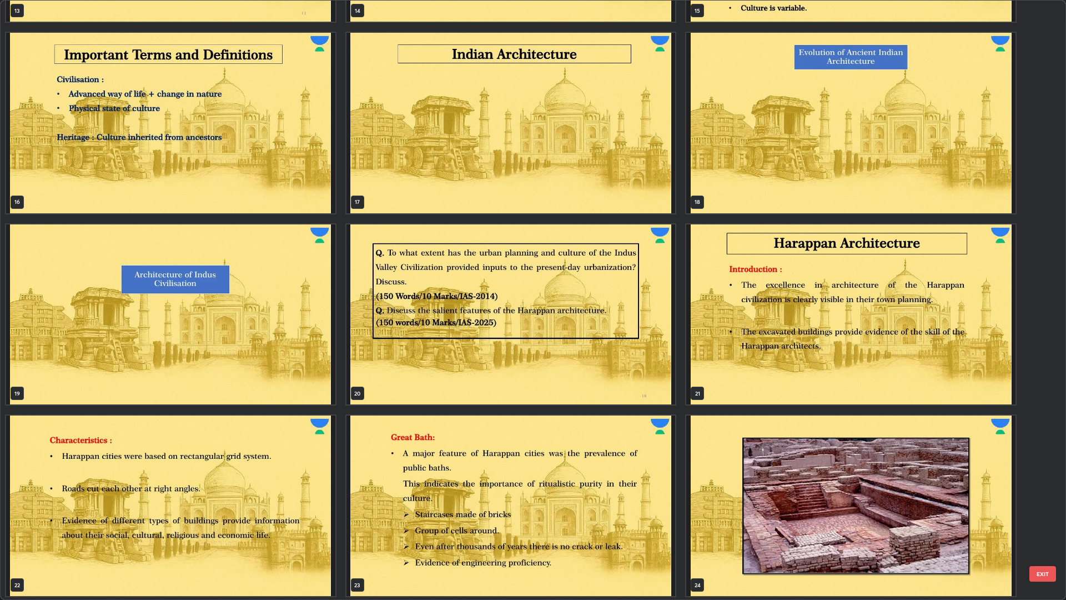
scroll to position [930, 0]
click at [629, 306] on img "grid" at bounding box center [511, 314] width 329 height 180
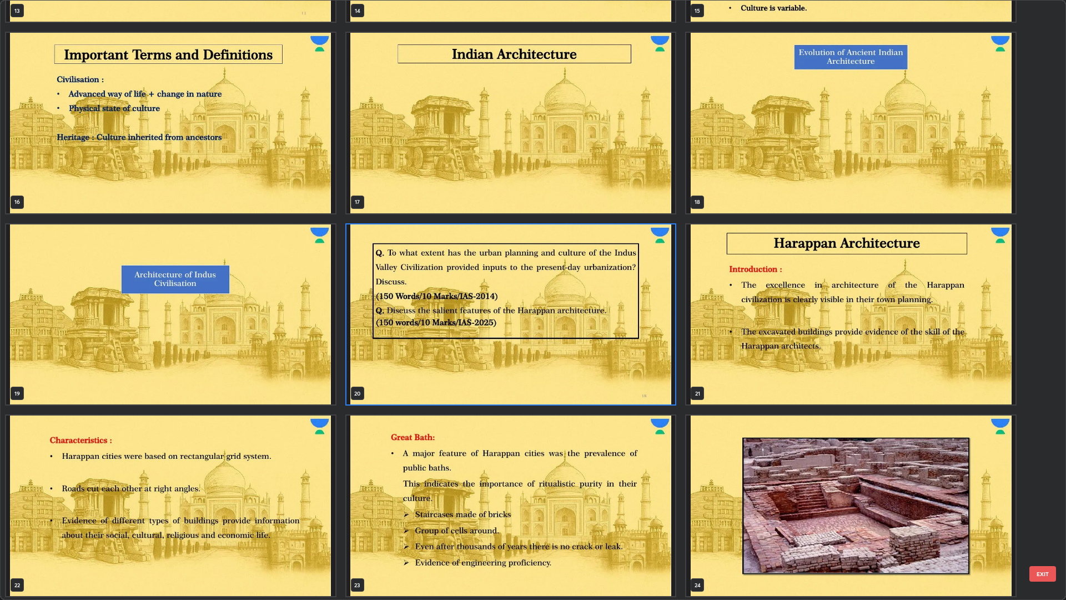
click at [623, 304] on img "grid" at bounding box center [511, 314] width 329 height 180
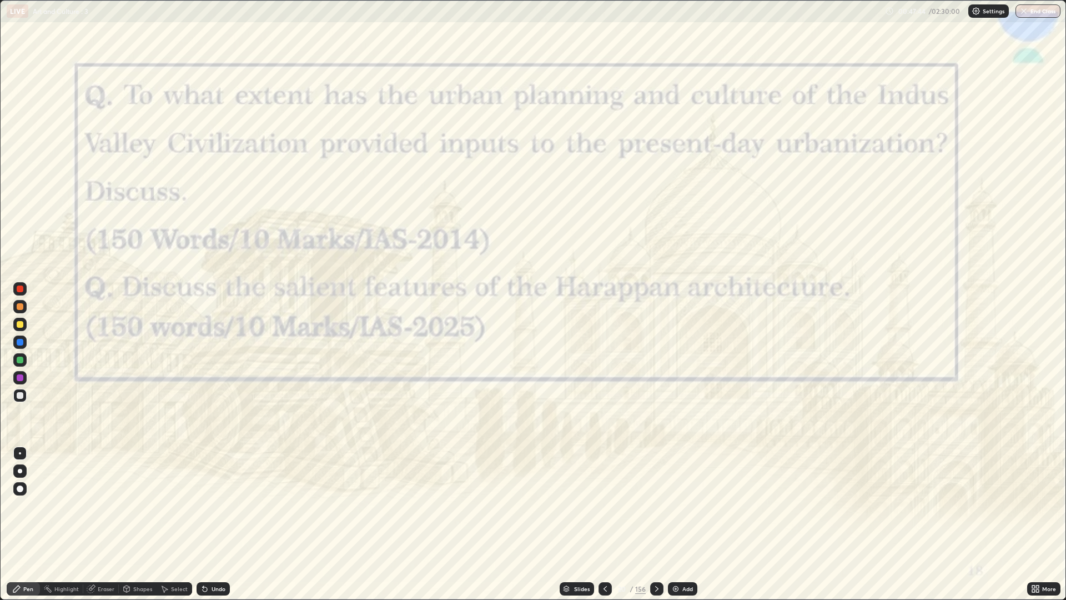
click at [24, 376] on div at bounding box center [19, 377] width 13 height 13
click at [579, 505] on div "Slides" at bounding box center [582, 589] width 16 height 6
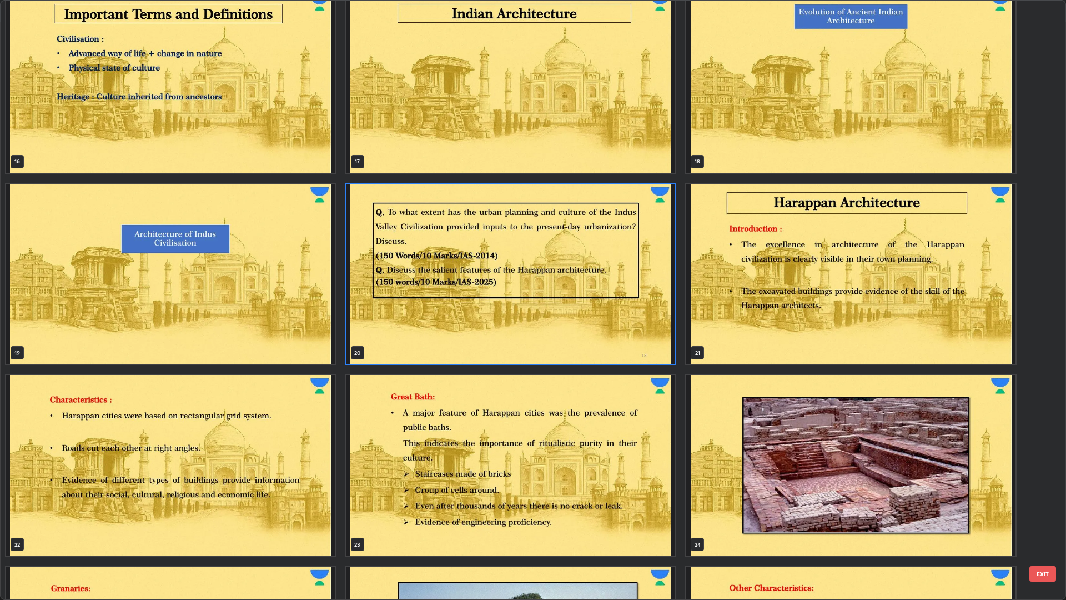
scroll to position [963, 0]
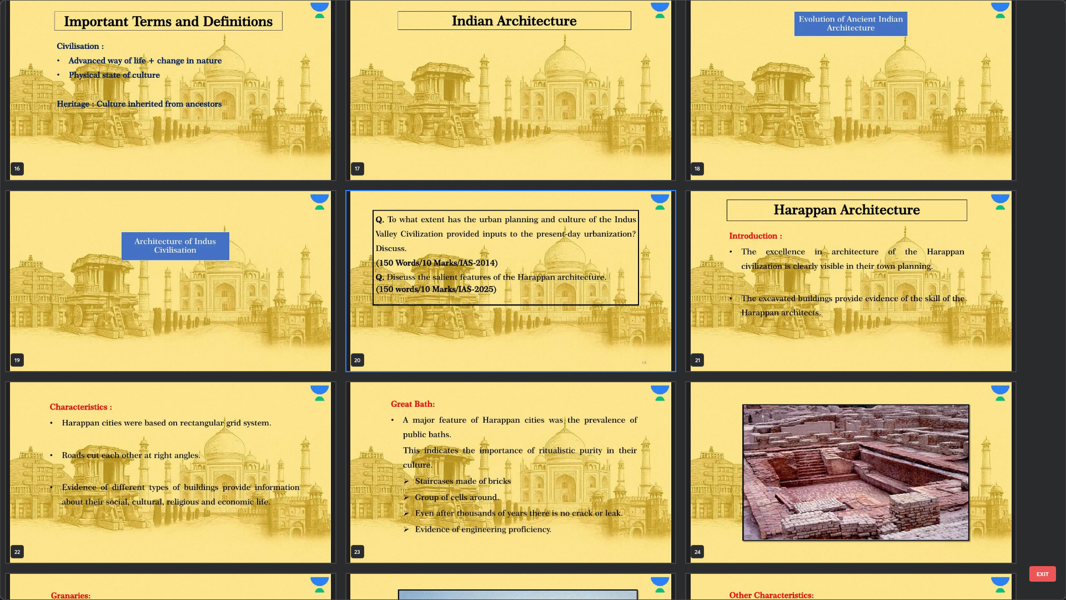
click at [624, 295] on img "grid" at bounding box center [511, 281] width 329 height 180
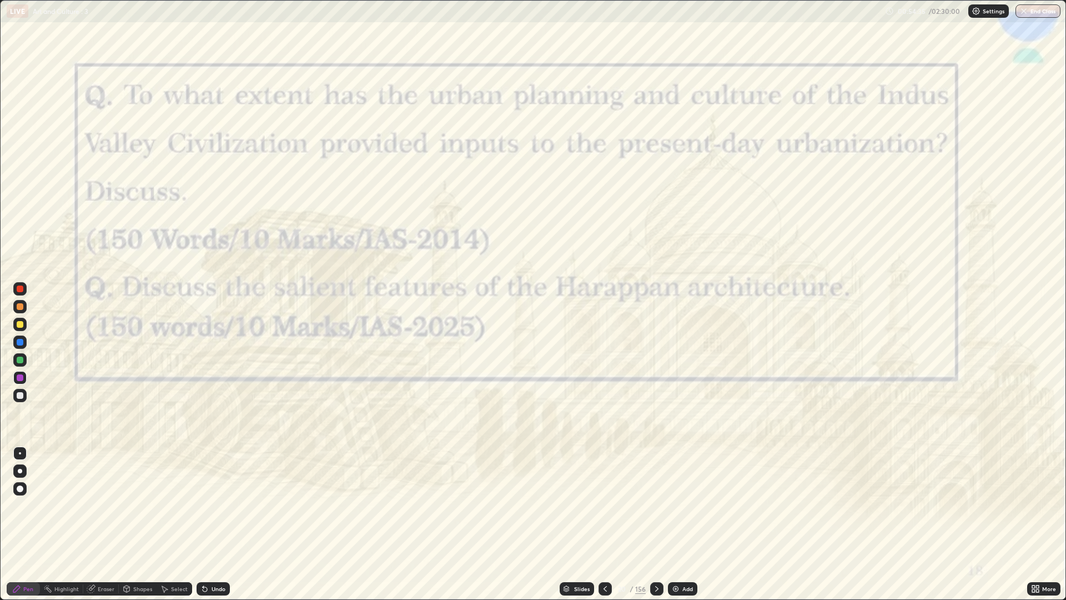
click at [625, 289] on img "grid" at bounding box center [511, 281] width 329 height 180
click at [24, 378] on div at bounding box center [19, 377] width 13 height 13
click at [24, 377] on div at bounding box center [19, 377] width 13 height 13
click at [574, 505] on div "Slides" at bounding box center [582, 589] width 16 height 6
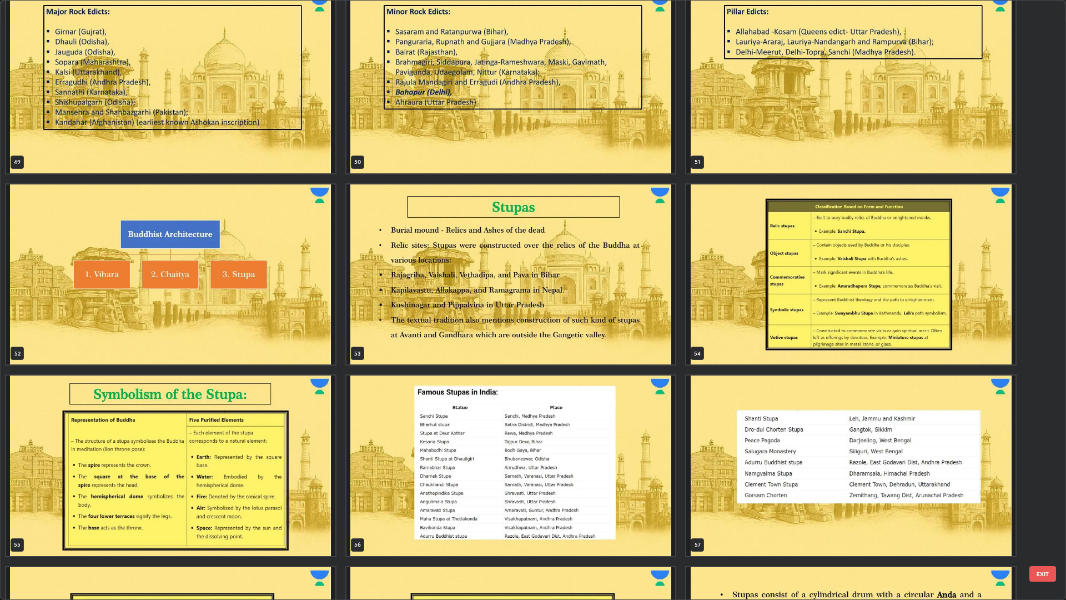
scroll to position [3078, 0]
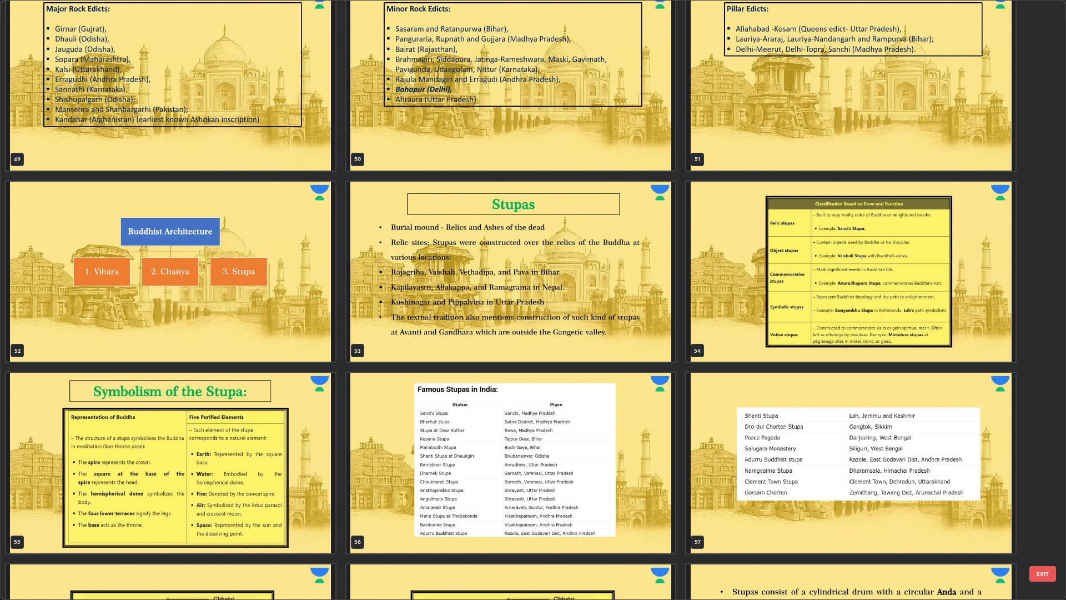
click at [295, 306] on img "grid" at bounding box center [170, 272] width 329 height 180
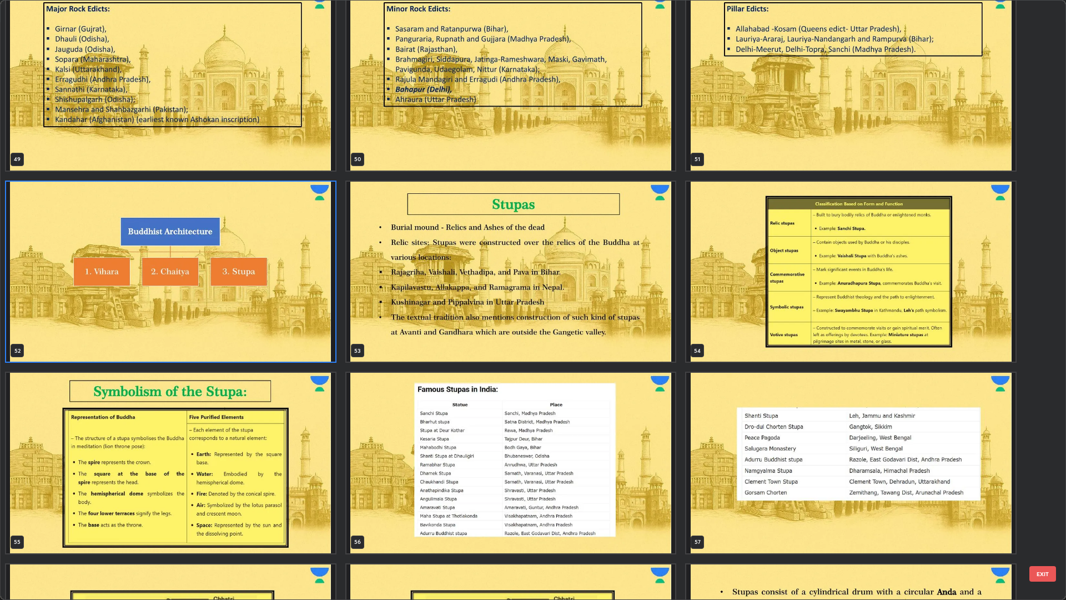
click at [294, 301] on img "grid" at bounding box center [170, 272] width 329 height 180
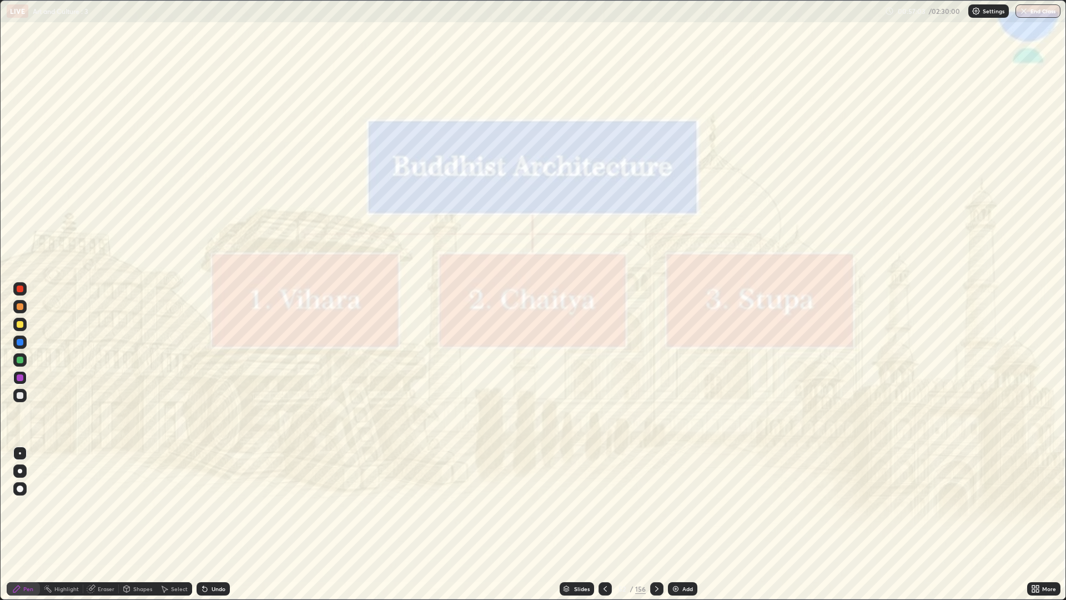
click at [604, 505] on icon at bounding box center [605, 588] width 9 height 9
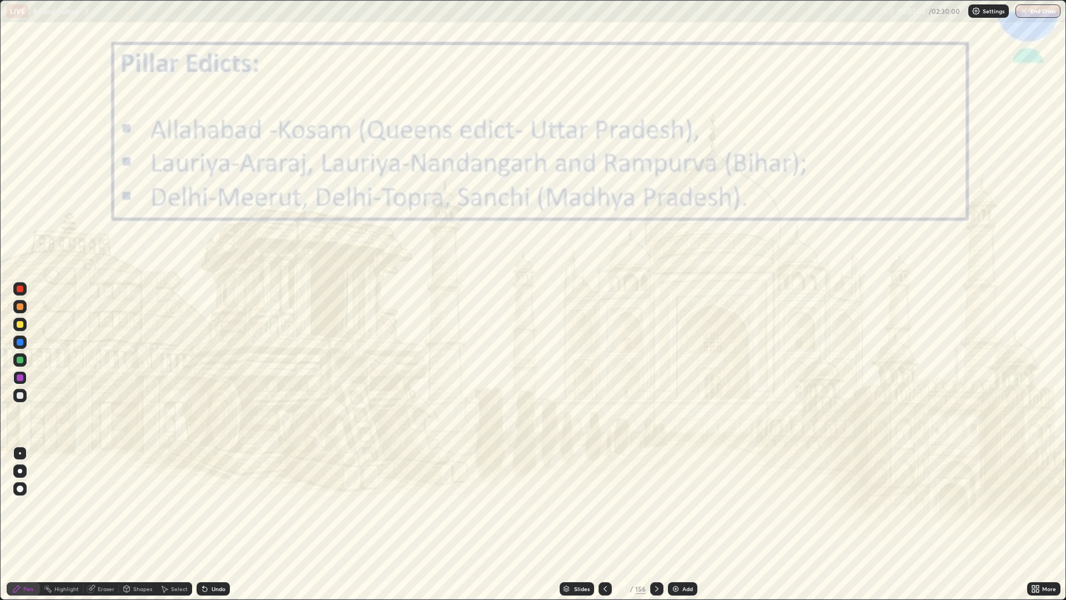
click at [676, 505] on div "Add" at bounding box center [682, 588] width 29 height 13
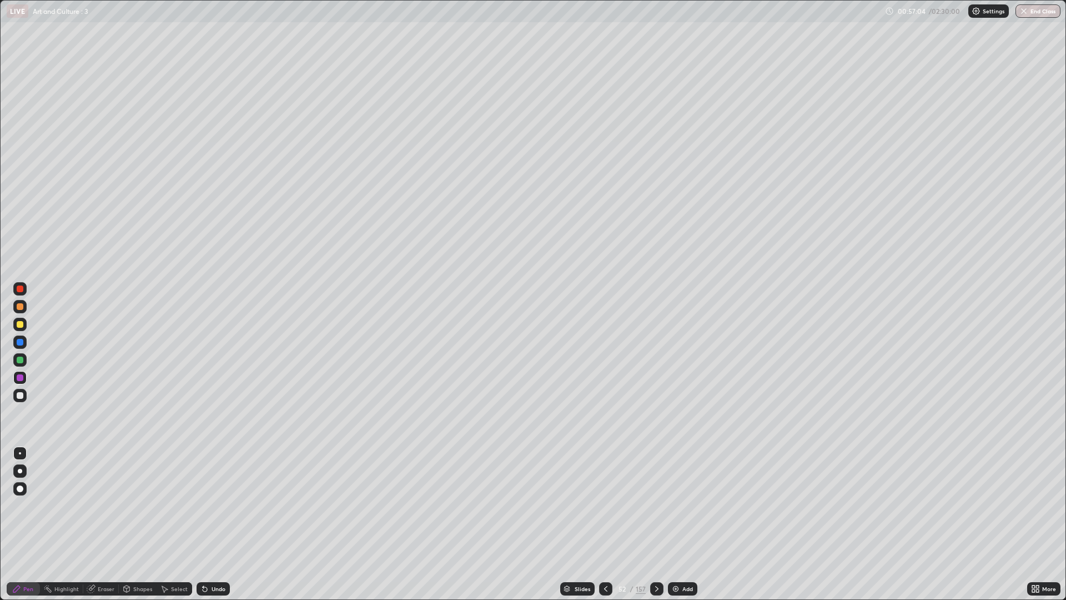
click at [676, 505] on div "Add" at bounding box center [682, 588] width 29 height 13
click at [604, 505] on icon at bounding box center [605, 588] width 9 height 9
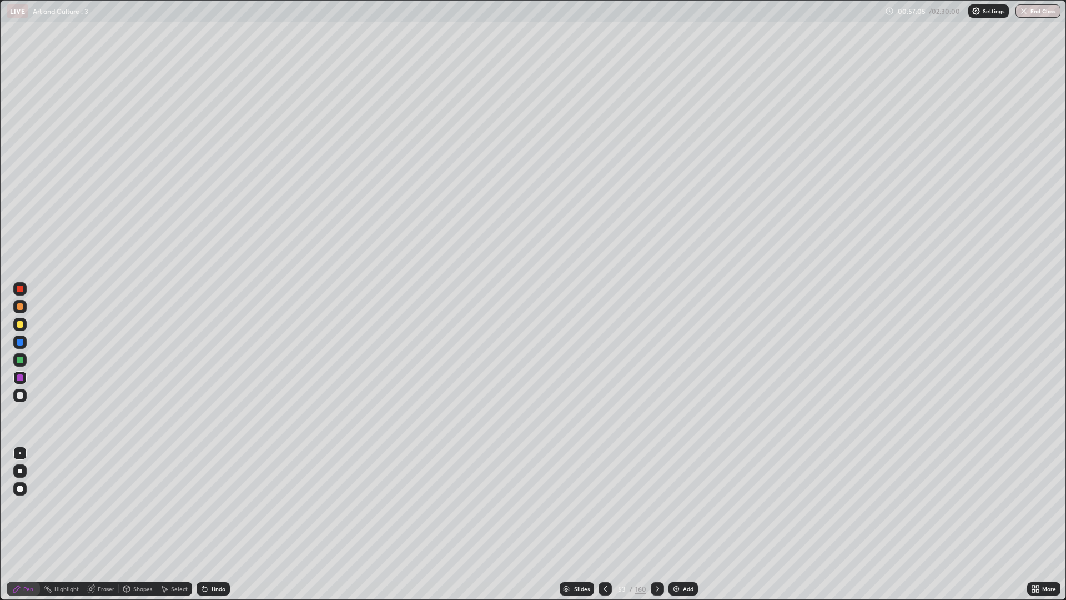
click at [604, 505] on icon at bounding box center [605, 588] width 9 height 9
click at [600, 505] on div at bounding box center [605, 588] width 13 height 13
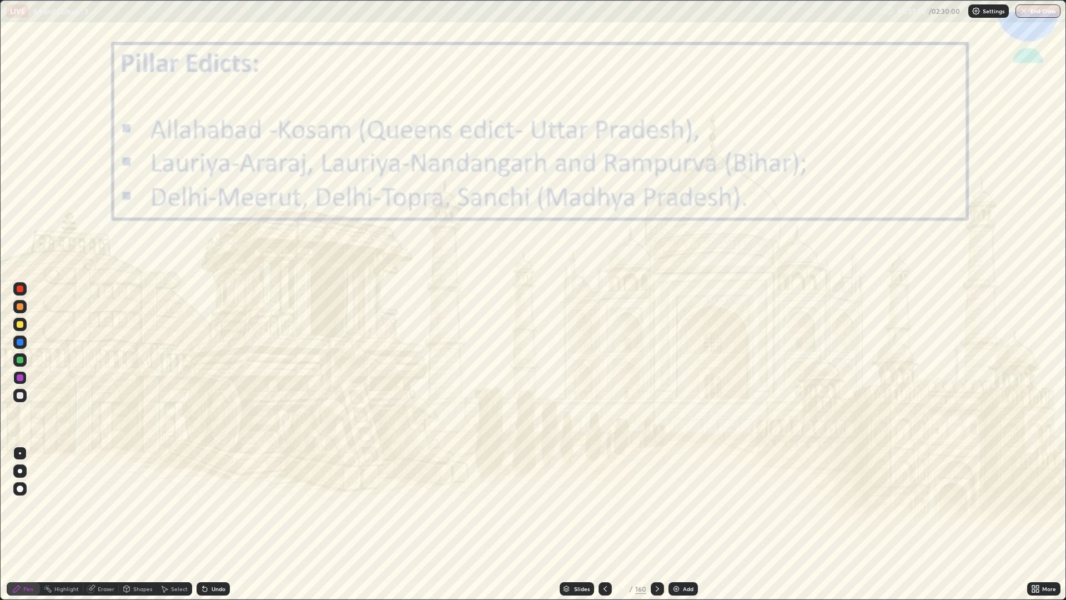
click at [651, 505] on div at bounding box center [657, 588] width 13 height 13
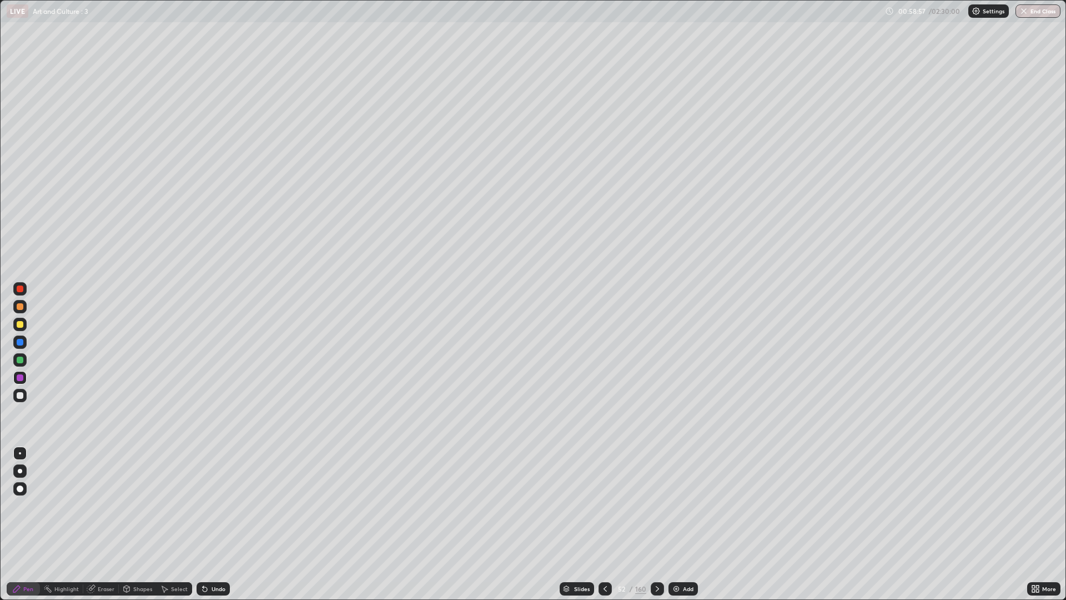
click at [103, 505] on div "Eraser" at bounding box center [106, 589] width 17 height 6
click at [30, 505] on div "Pen" at bounding box center [28, 589] width 10 height 6
click at [98, 505] on div "Eraser" at bounding box center [101, 588] width 36 height 13
click at [24, 505] on span "Erase all" at bounding box center [20, 568] width 12 height 7
click at [21, 324] on div at bounding box center [20, 324] width 7 height 7
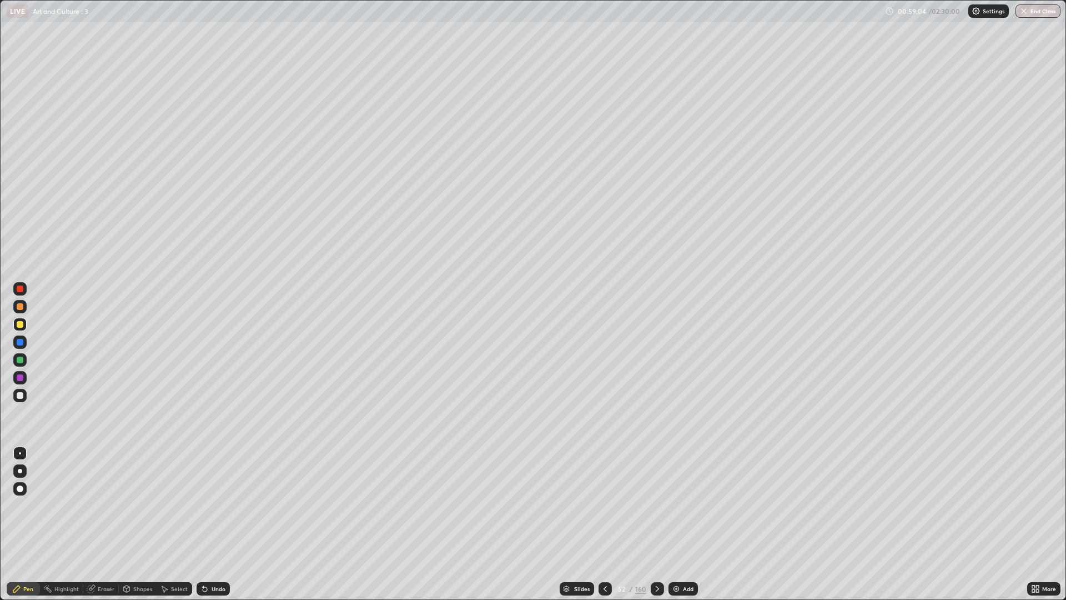
click at [25, 323] on div at bounding box center [19, 324] width 13 height 13
click at [21, 395] on div at bounding box center [20, 395] width 7 height 7
click at [218, 505] on div "Undo" at bounding box center [219, 589] width 14 height 6
click at [222, 505] on div "Undo" at bounding box center [219, 589] width 14 height 6
click at [206, 505] on icon at bounding box center [204, 588] width 9 height 9
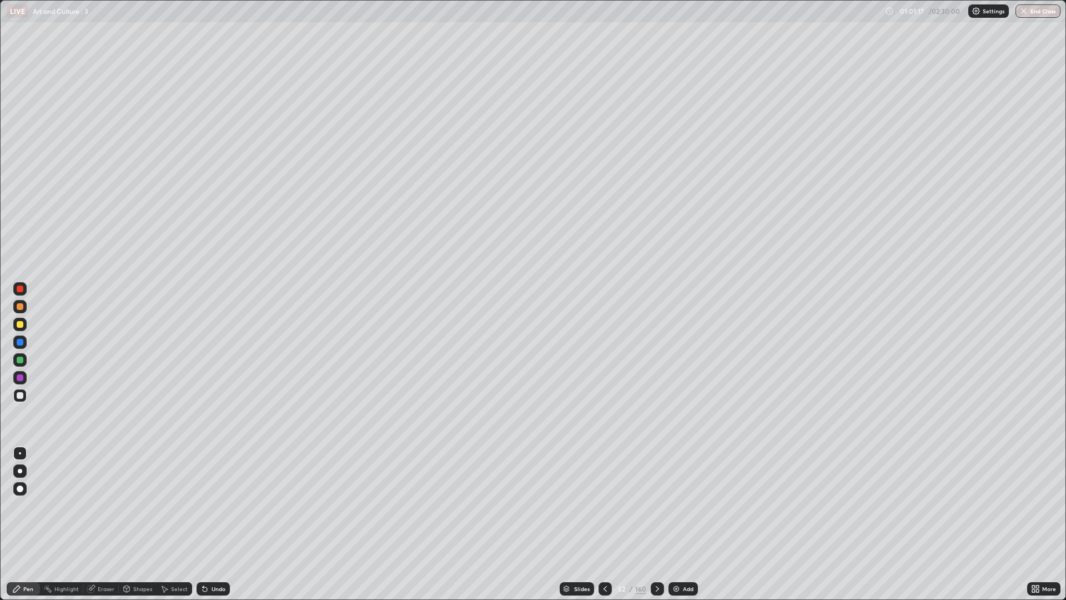
click at [26, 322] on div at bounding box center [19, 324] width 13 height 13
click at [227, 505] on div "Undo" at bounding box center [213, 588] width 33 height 13
click at [218, 505] on div "Undo" at bounding box center [219, 589] width 14 height 6
click at [222, 505] on div "Undo" at bounding box center [219, 589] width 14 height 6
click at [653, 505] on icon at bounding box center [657, 588] width 9 height 9
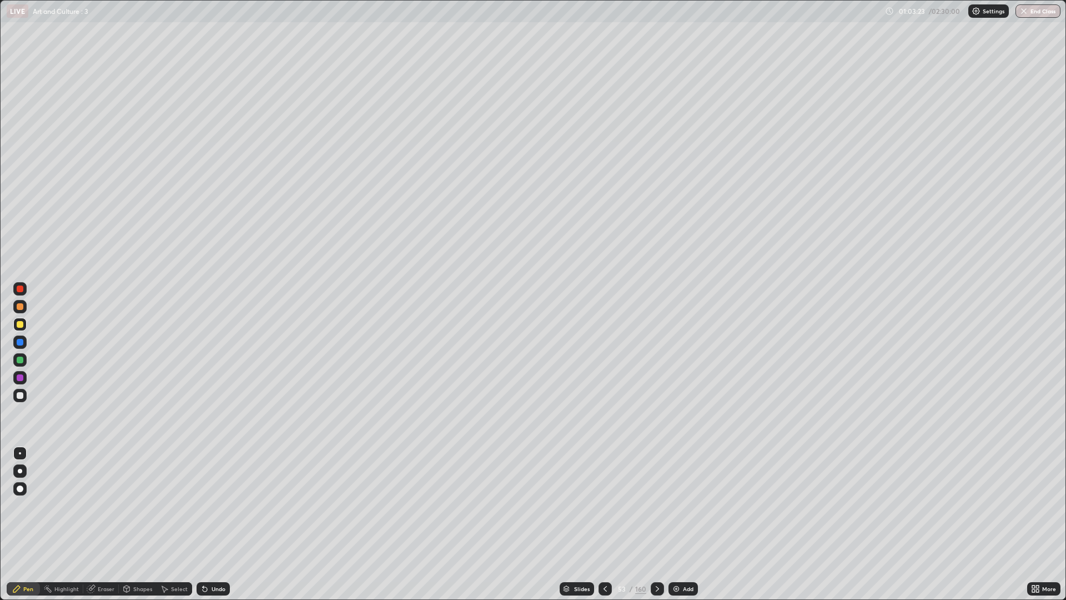
click at [26, 394] on div at bounding box center [19, 395] width 13 height 13
click at [26, 323] on div at bounding box center [19, 324] width 13 height 13
click at [651, 505] on div at bounding box center [657, 588] width 13 height 13
click at [26, 393] on div at bounding box center [19, 395] width 13 height 13
click at [651, 505] on div at bounding box center [657, 588] width 13 height 13
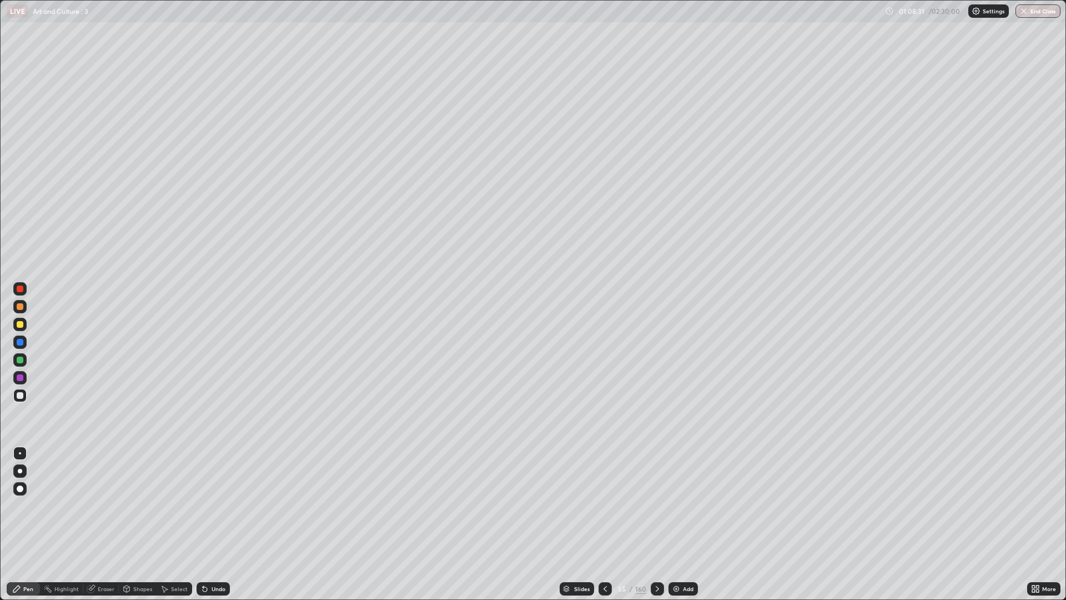
click at [599, 505] on div at bounding box center [605, 588] width 13 height 13
click at [604, 505] on icon at bounding box center [605, 588] width 9 height 9
click at [600, 505] on div at bounding box center [605, 588] width 13 height 13
click at [651, 505] on div at bounding box center [657, 588] width 13 height 13
click at [653, 505] on icon at bounding box center [657, 588] width 9 height 9
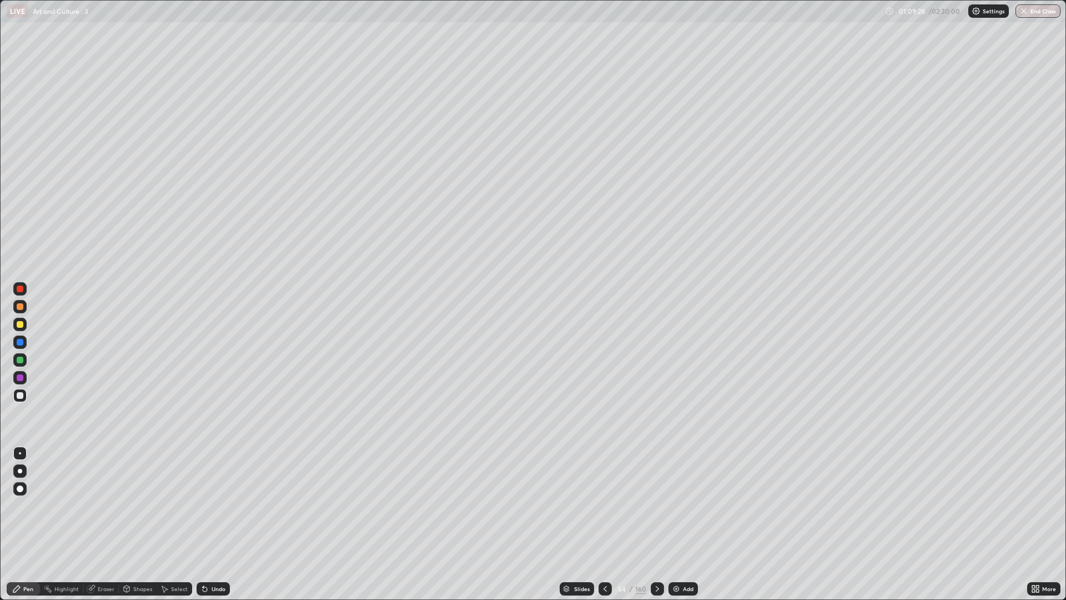
click at [651, 505] on div at bounding box center [657, 588] width 13 height 13
click at [219, 505] on div "Undo" at bounding box center [213, 588] width 33 height 13
click at [208, 505] on div "Undo" at bounding box center [213, 588] width 33 height 13
click at [653, 505] on icon at bounding box center [657, 588] width 9 height 9
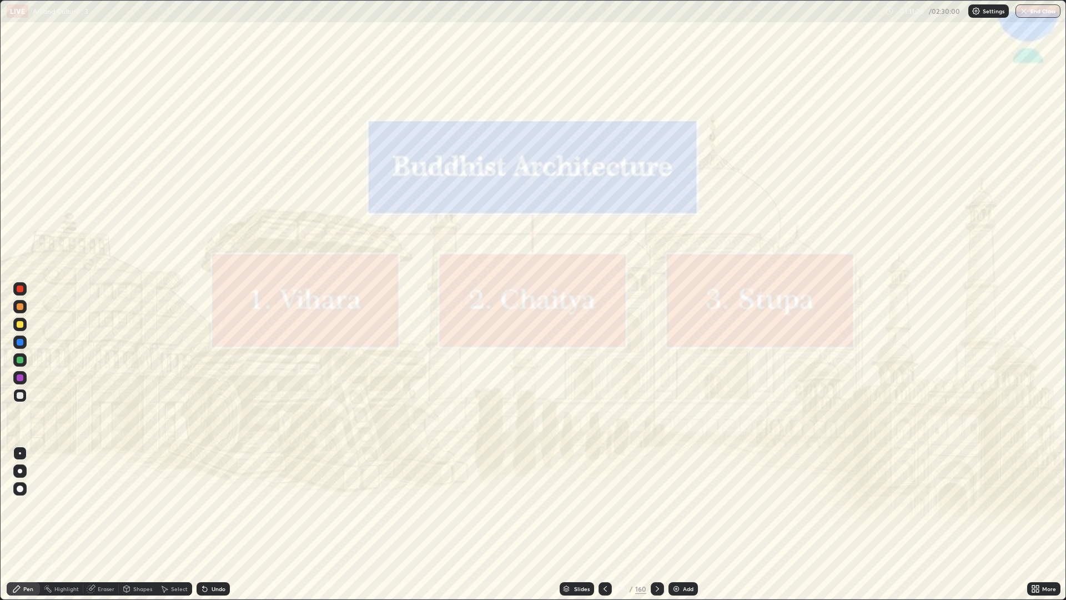
click at [599, 505] on div at bounding box center [605, 588] width 13 height 13
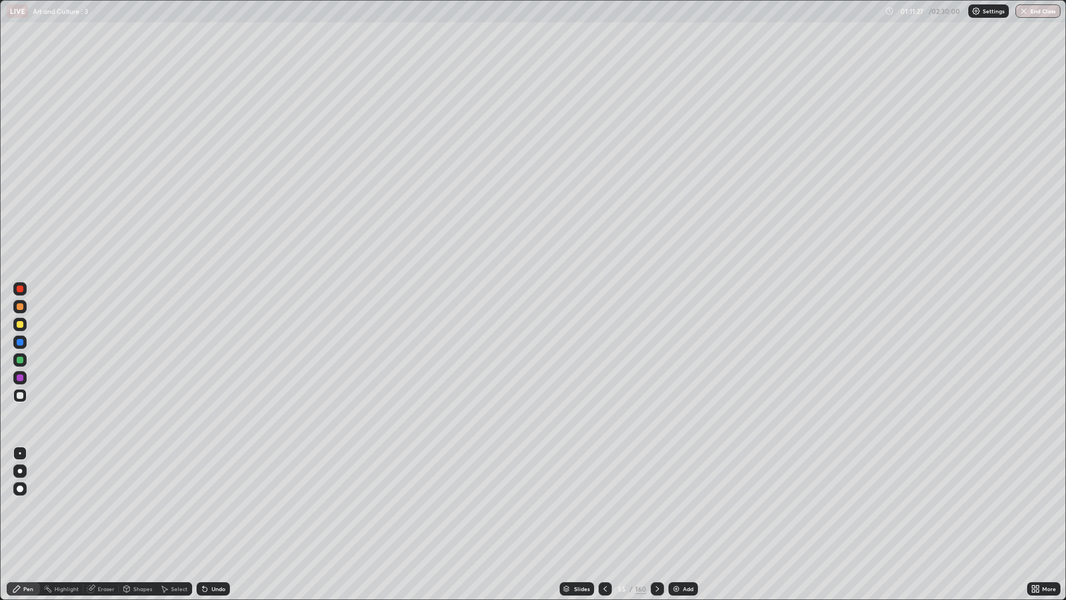
click at [681, 505] on div "Add" at bounding box center [683, 588] width 29 height 13
click at [678, 505] on div "Add" at bounding box center [681, 588] width 29 height 13
click at [678, 505] on div "Add" at bounding box center [682, 588] width 29 height 13
click at [599, 505] on div at bounding box center [605, 589] width 13 height 22
click at [599, 505] on div at bounding box center [605, 588] width 13 height 13
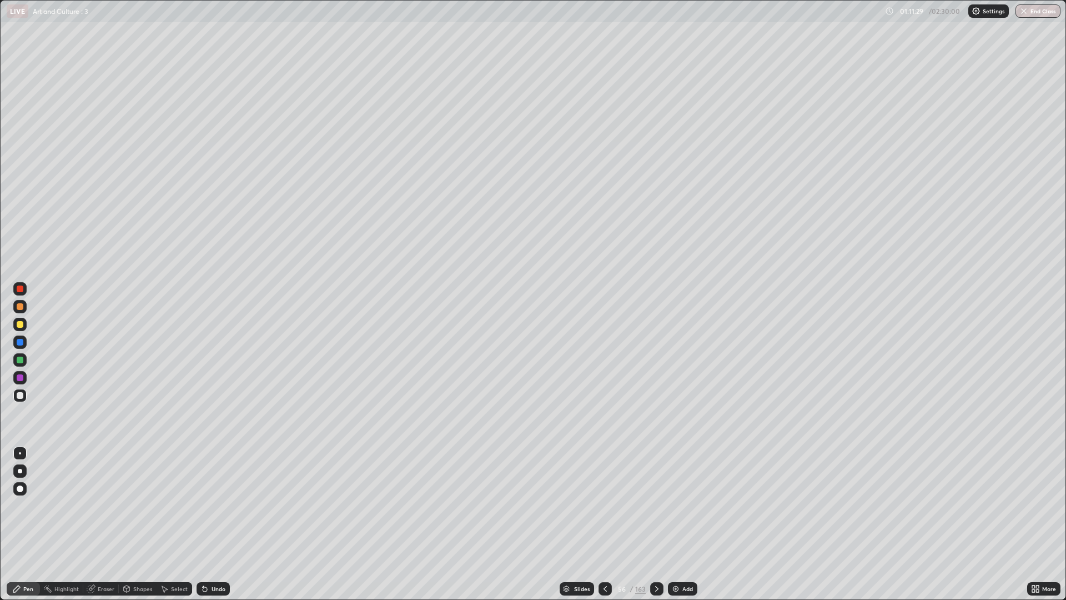
click at [599, 505] on div at bounding box center [605, 589] width 13 height 22
click at [642, 505] on div "163" at bounding box center [640, 589] width 11 height 10
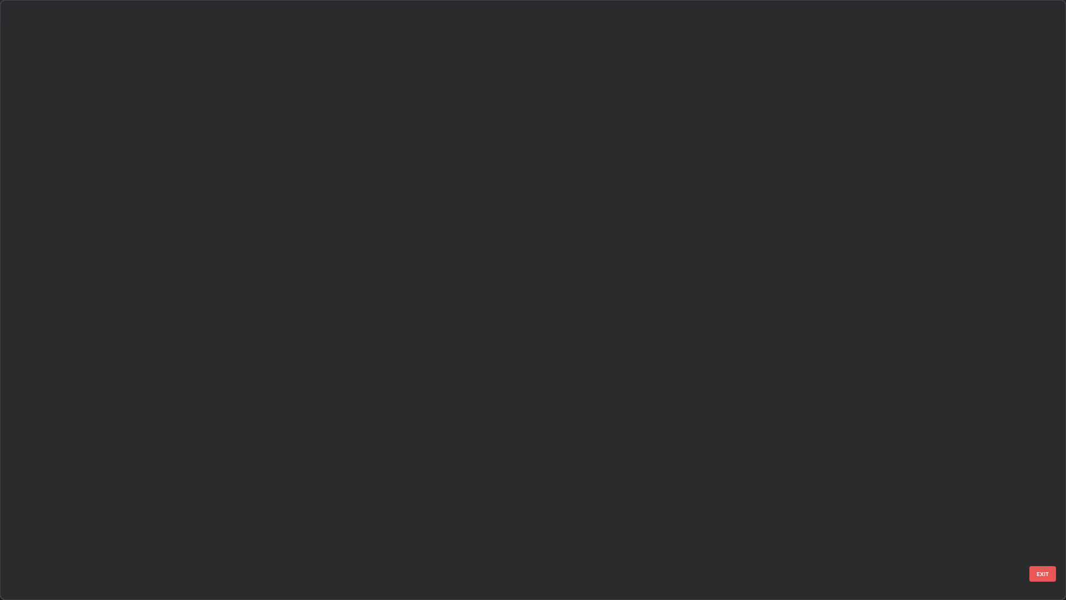
scroll to position [595, 1060]
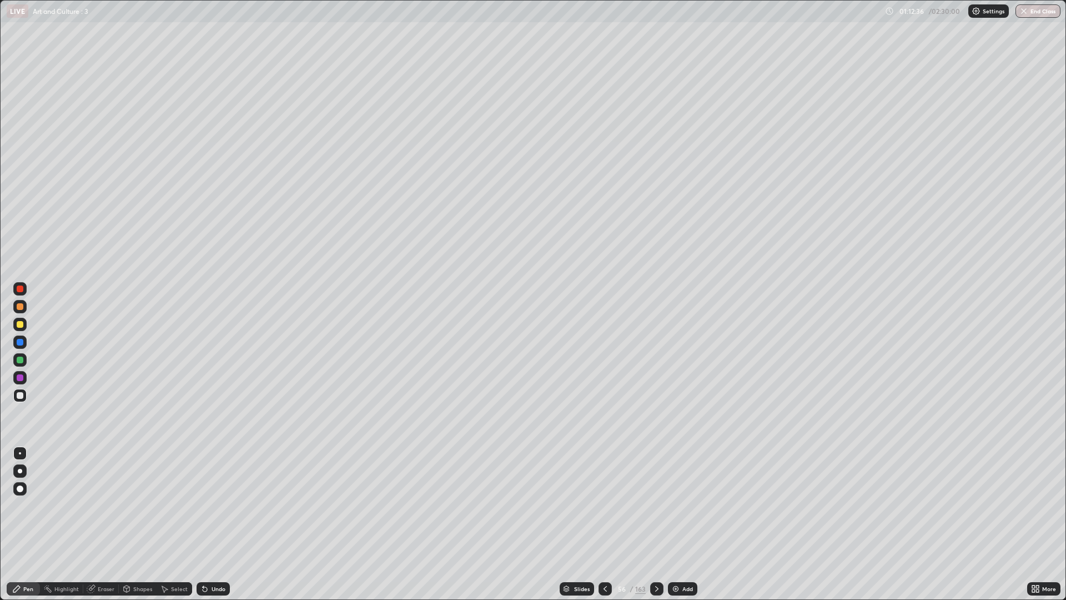
click at [573, 505] on div "Slides" at bounding box center [577, 588] width 34 height 13
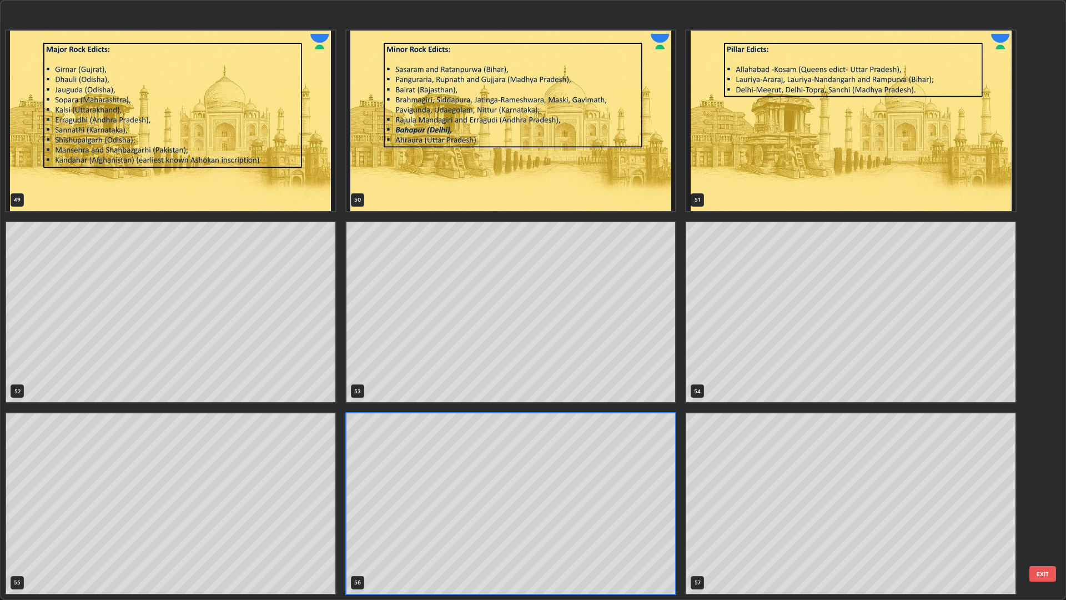
scroll to position [3453, 0]
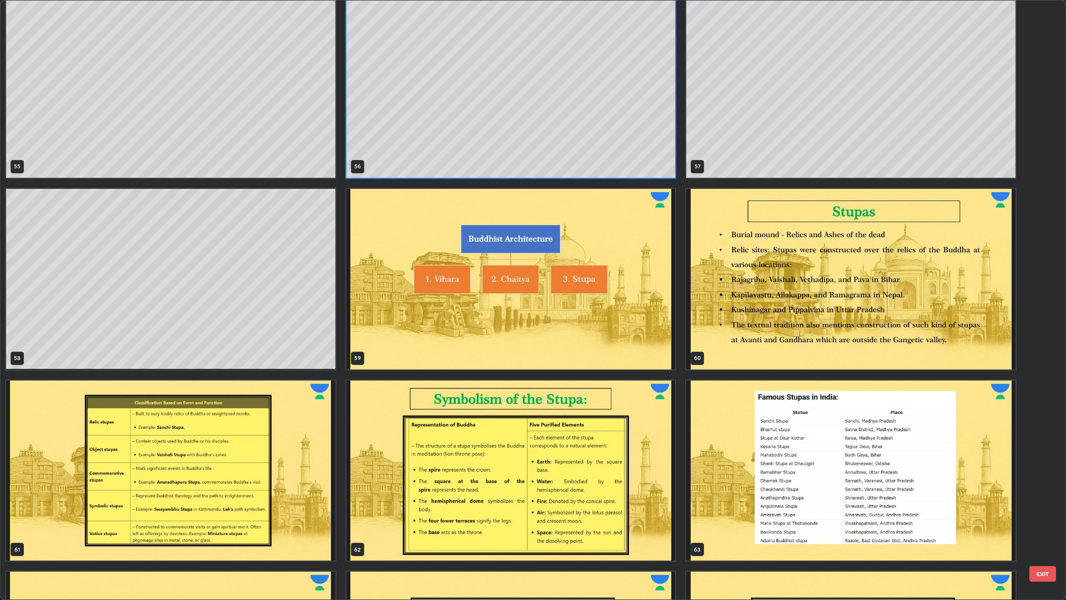
click at [920, 303] on img "grid" at bounding box center [850, 279] width 329 height 180
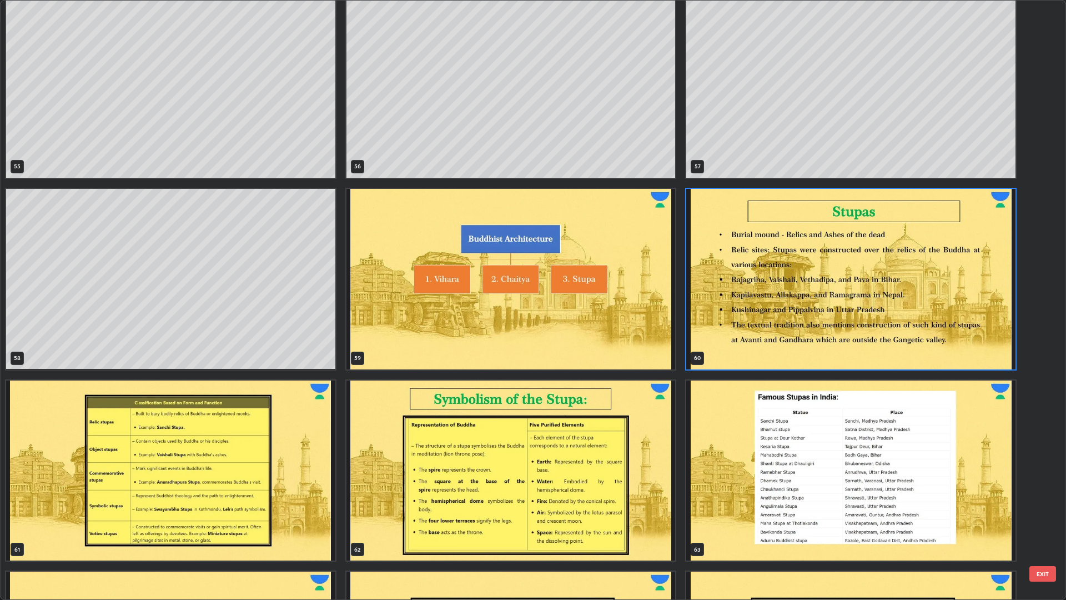
click at [926, 299] on img "grid" at bounding box center [850, 279] width 329 height 180
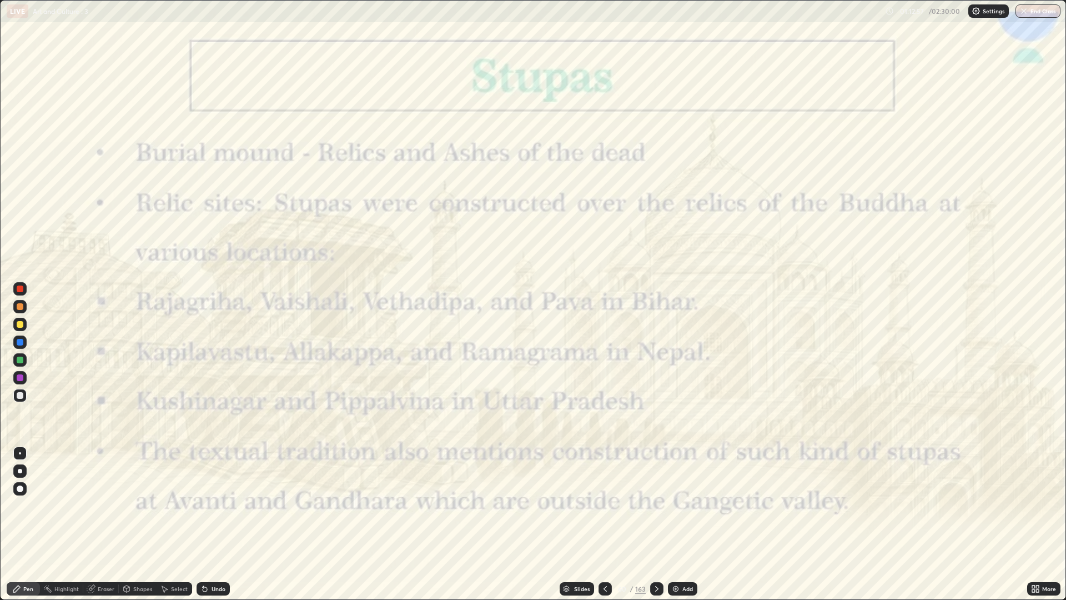
click at [26, 294] on div at bounding box center [19, 288] width 13 height 13
click at [604, 505] on icon at bounding box center [605, 588] width 9 height 9
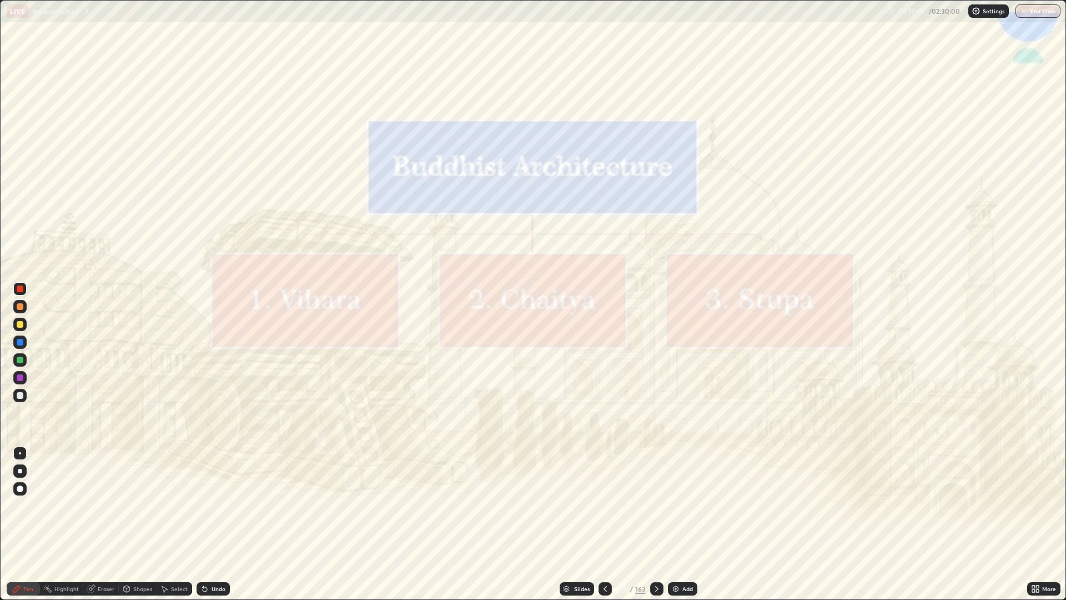
click at [604, 505] on icon at bounding box center [605, 588] width 9 height 9
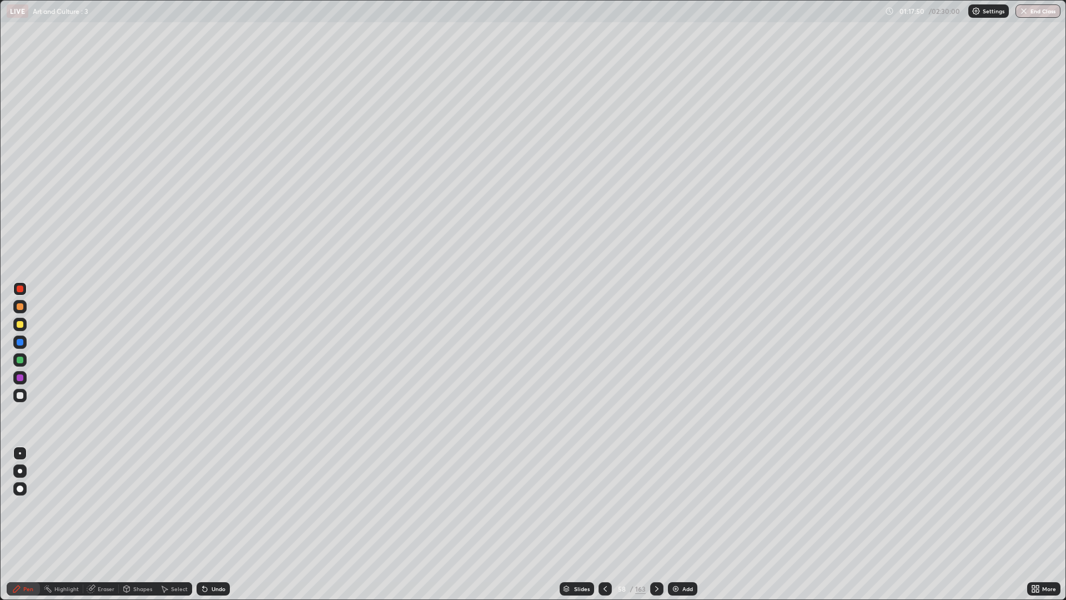
click at [605, 505] on icon at bounding box center [605, 588] width 9 height 9
click at [605, 505] on icon at bounding box center [605, 589] width 3 height 6
click at [606, 505] on icon at bounding box center [605, 589] width 3 height 6
click at [203, 505] on icon at bounding box center [203, 586] width 1 height 1
click at [206, 505] on icon at bounding box center [204, 588] width 9 height 9
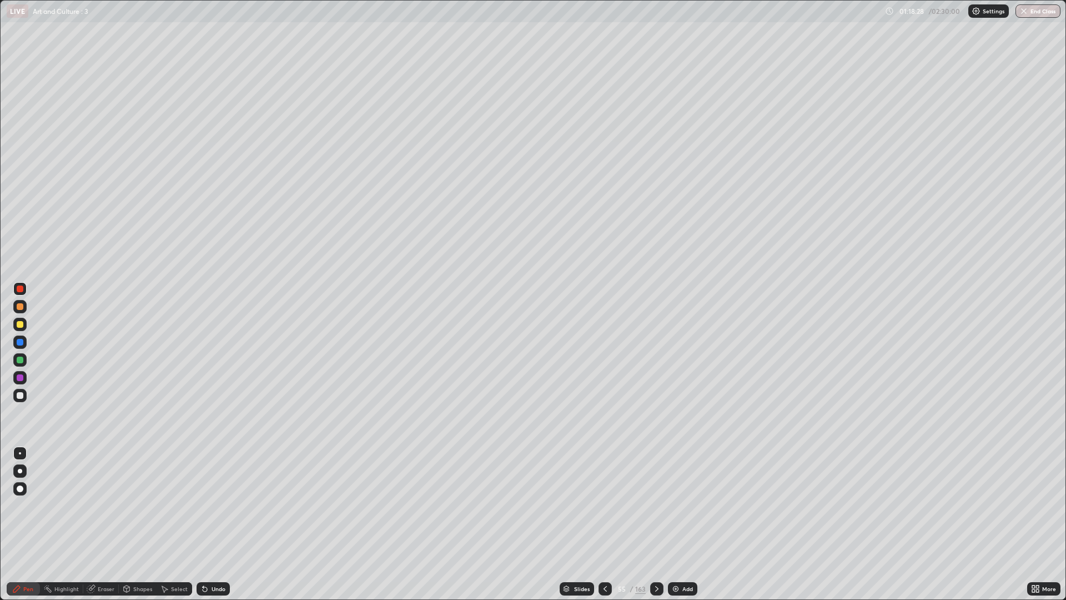
click at [605, 505] on icon at bounding box center [605, 588] width 9 height 9
click at [610, 505] on div at bounding box center [605, 588] width 13 height 13
click at [656, 505] on icon at bounding box center [656, 588] width 9 height 9
click at [659, 505] on icon at bounding box center [656, 588] width 9 height 9
click at [656, 505] on icon at bounding box center [656, 588] width 9 height 9
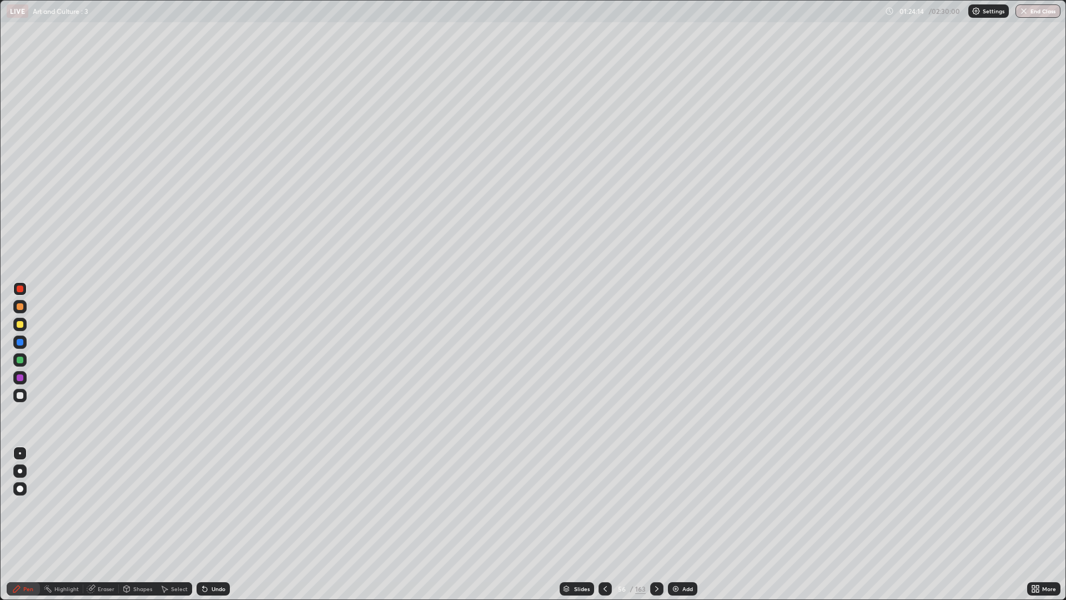
click at [657, 505] on icon at bounding box center [656, 588] width 9 height 9
click at [659, 505] on div at bounding box center [656, 588] width 13 height 13
click at [661, 505] on div at bounding box center [656, 589] width 13 height 22
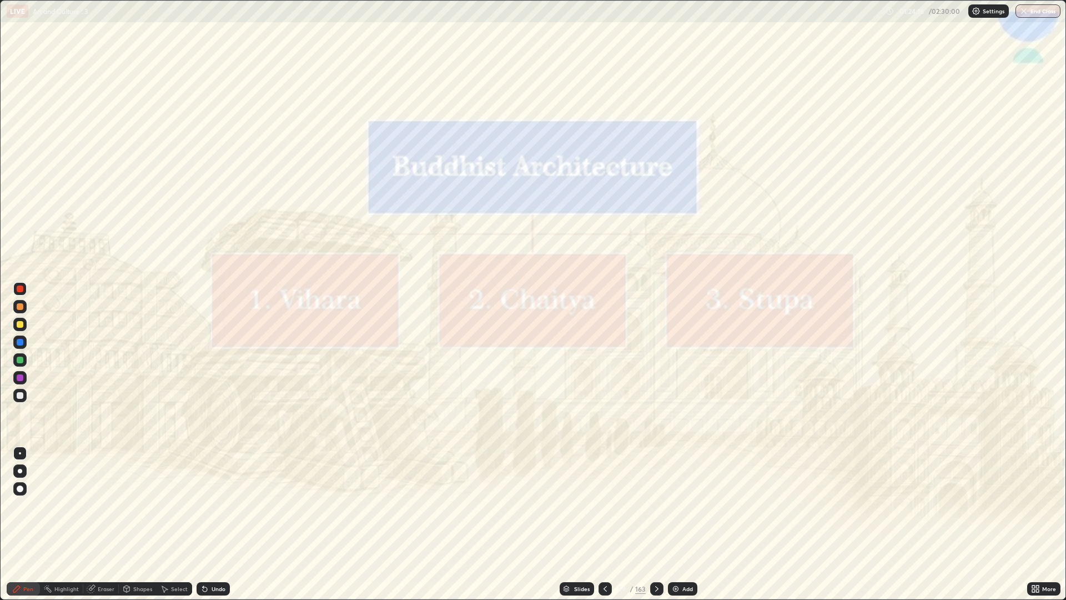
click at [656, 505] on icon at bounding box center [656, 588] width 9 height 9
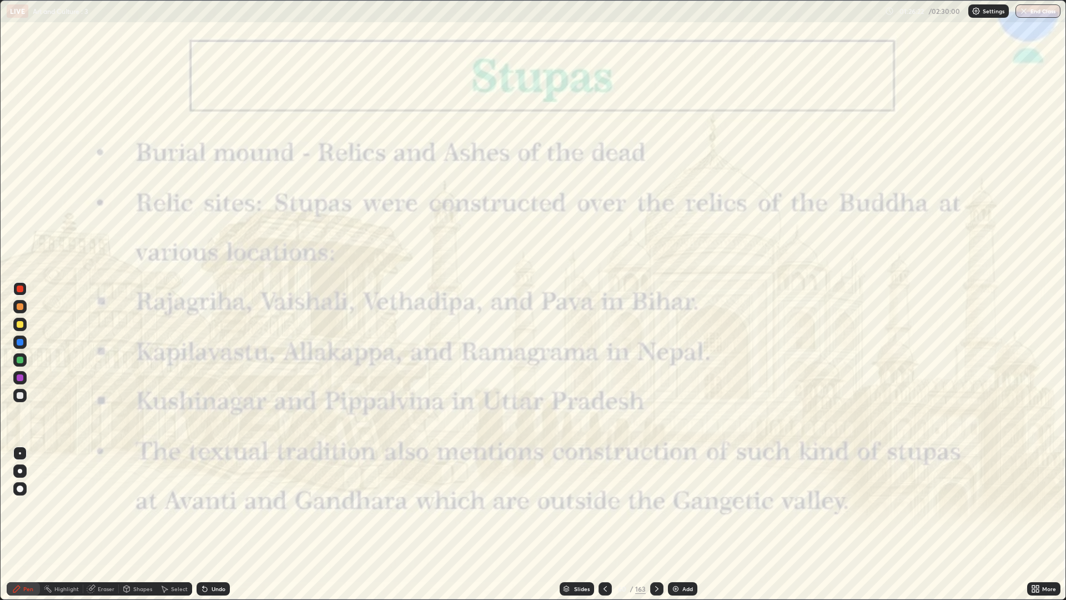
click at [605, 505] on icon at bounding box center [605, 588] width 9 height 9
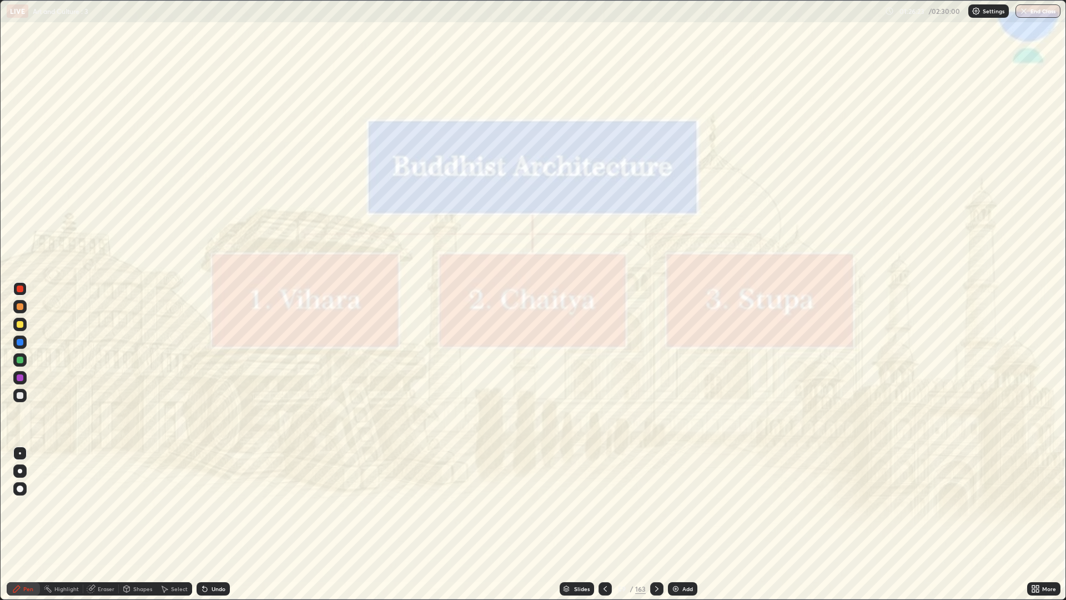
click at [607, 505] on div at bounding box center [605, 588] width 13 height 13
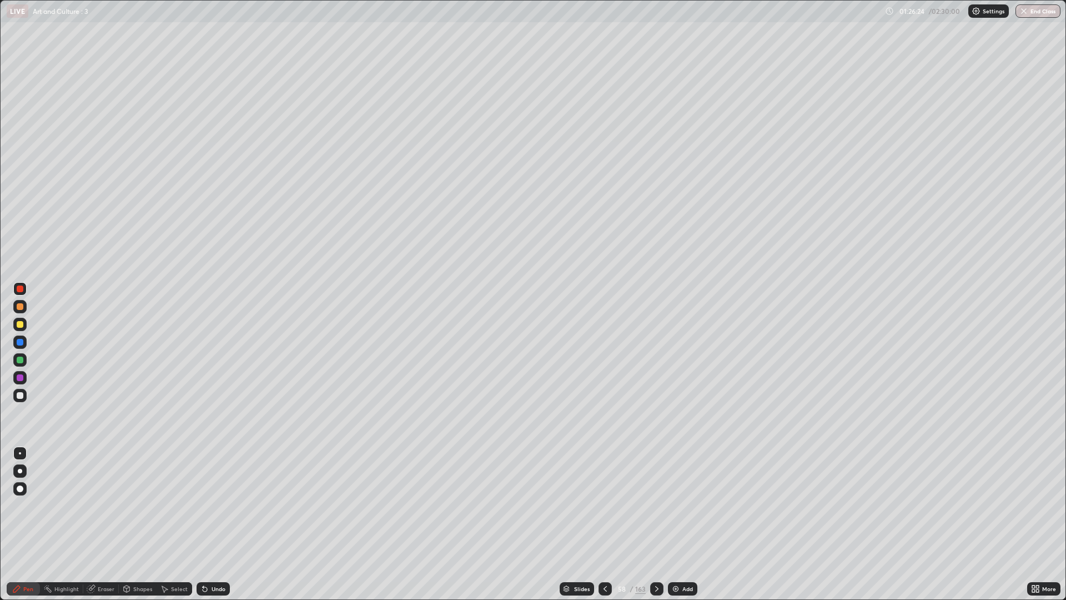
click at [604, 505] on icon at bounding box center [605, 588] width 9 height 9
click at [609, 505] on div at bounding box center [605, 588] width 13 height 13
click at [609, 505] on icon at bounding box center [605, 588] width 9 height 9
click at [604, 505] on icon at bounding box center [605, 588] width 9 height 9
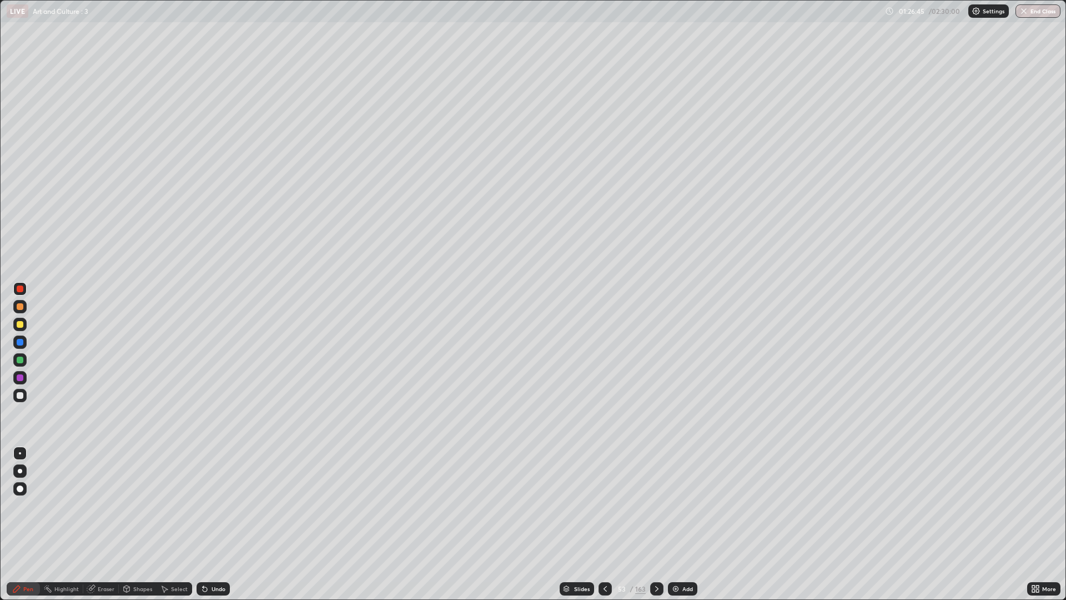
click at [656, 505] on icon at bounding box center [656, 589] width 3 height 6
click at [660, 505] on div at bounding box center [656, 588] width 13 height 13
click at [660, 505] on div at bounding box center [656, 589] width 13 height 22
click at [659, 505] on icon at bounding box center [656, 588] width 9 height 9
click at [660, 505] on icon at bounding box center [656, 588] width 9 height 9
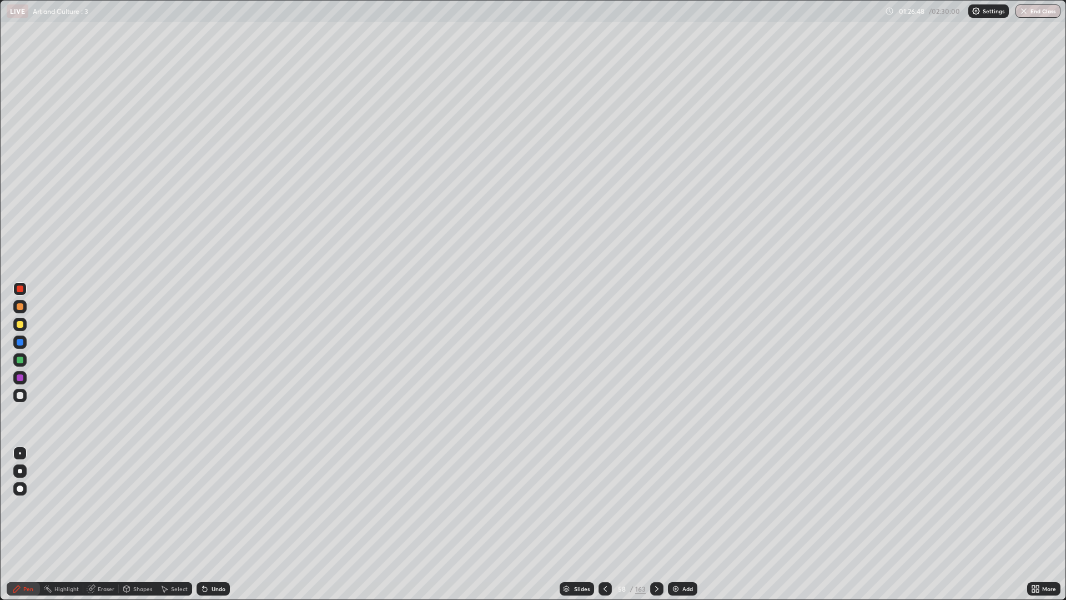
click at [607, 505] on icon at bounding box center [605, 588] width 9 height 9
click at [606, 505] on div at bounding box center [605, 588] width 13 height 13
click at [656, 505] on icon at bounding box center [656, 588] width 9 height 9
click at [607, 505] on div at bounding box center [605, 588] width 13 height 13
click at [605, 505] on icon at bounding box center [605, 588] width 9 height 9
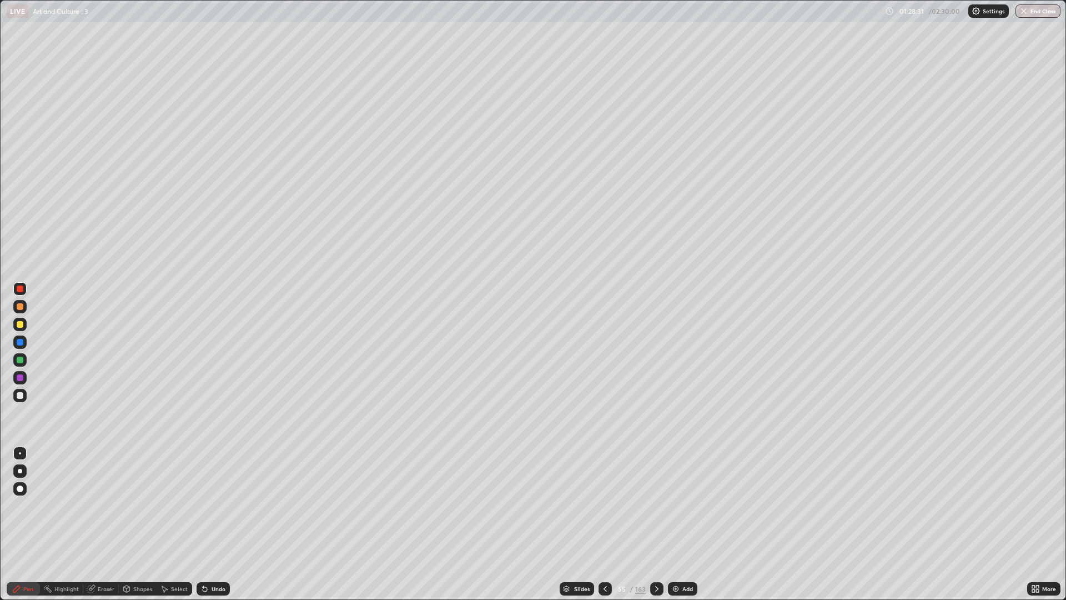
click at [606, 505] on div at bounding box center [605, 589] width 13 height 22
click at [659, 505] on icon at bounding box center [656, 588] width 9 height 9
click at [655, 505] on icon at bounding box center [656, 588] width 9 height 9
click at [655, 505] on div at bounding box center [656, 588] width 13 height 13
click at [658, 505] on icon at bounding box center [656, 588] width 9 height 9
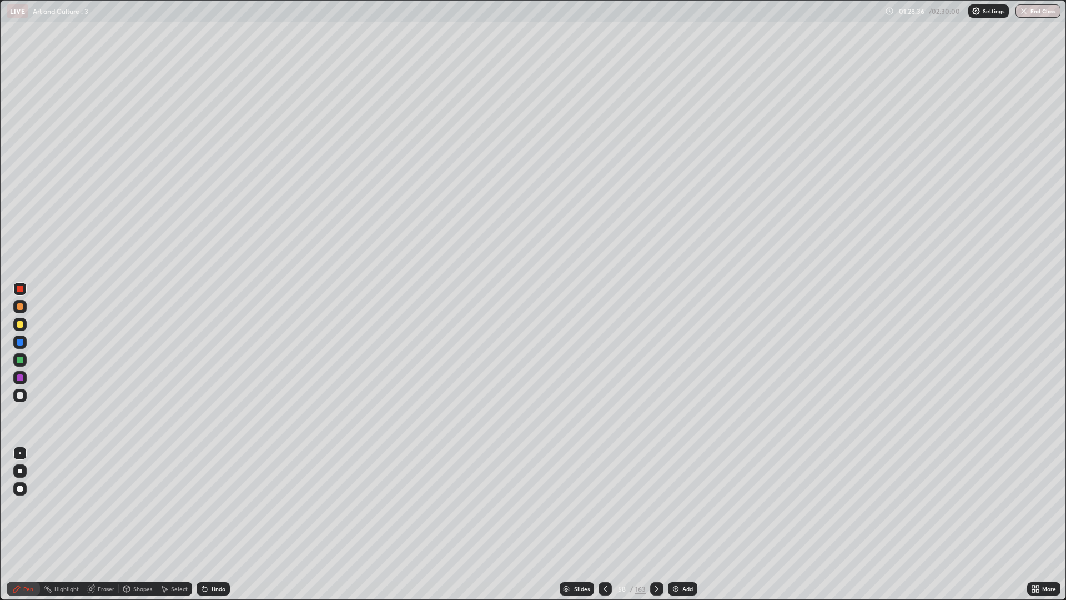
click at [661, 505] on div at bounding box center [656, 588] width 13 height 13
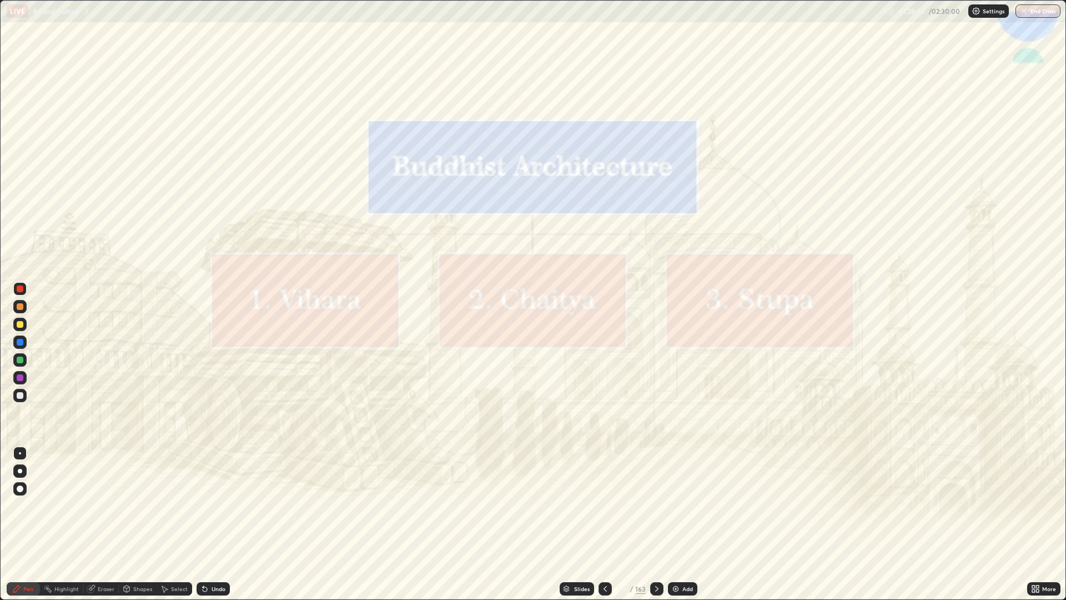
click at [604, 505] on div at bounding box center [605, 588] width 13 height 13
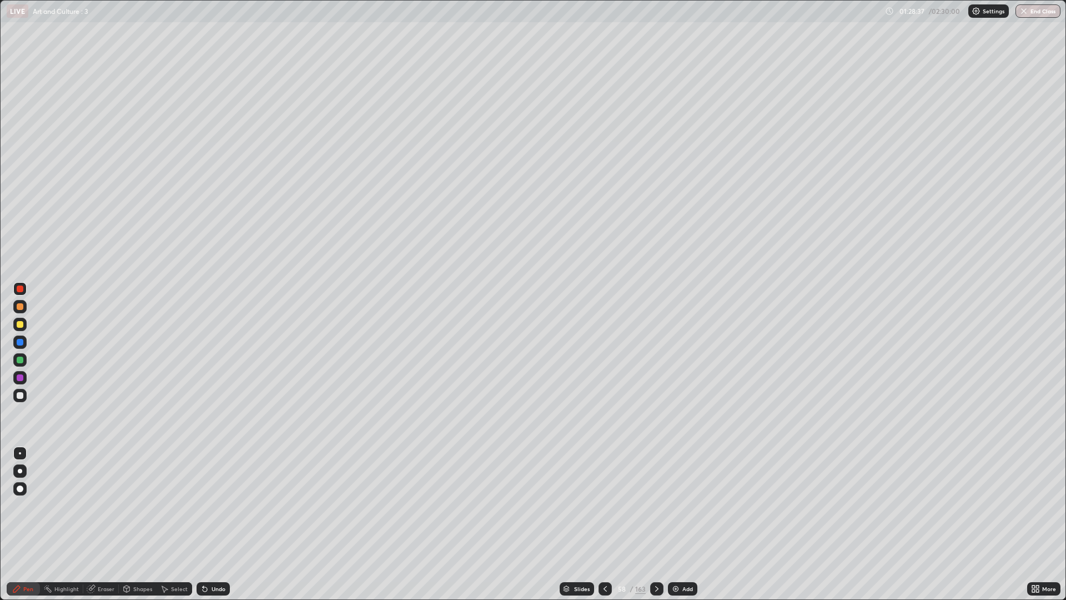
click at [602, 505] on icon at bounding box center [605, 588] width 9 height 9
click at [604, 505] on div at bounding box center [605, 588] width 13 height 13
click at [605, 505] on icon at bounding box center [605, 589] width 3 height 6
click at [605, 505] on icon at bounding box center [605, 588] width 9 height 9
click at [661, 505] on div at bounding box center [656, 588] width 13 height 13
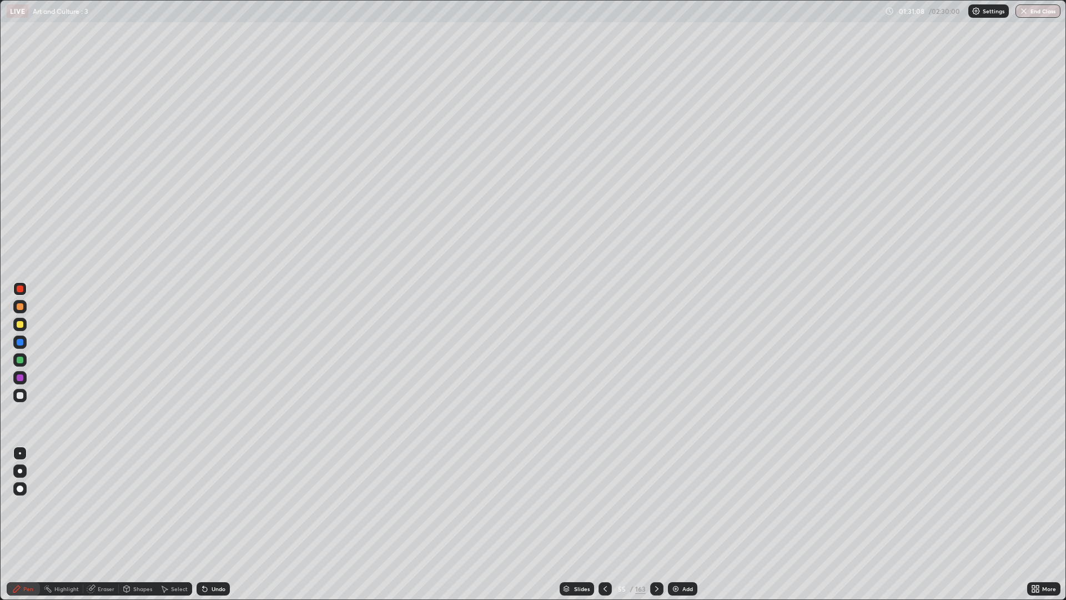
click at [656, 505] on icon at bounding box center [656, 588] width 9 height 9
click at [661, 505] on div at bounding box center [656, 588] width 13 height 13
click at [24, 323] on div at bounding box center [19, 324] width 13 height 13
click at [212, 505] on div "Undo" at bounding box center [219, 589] width 14 height 6
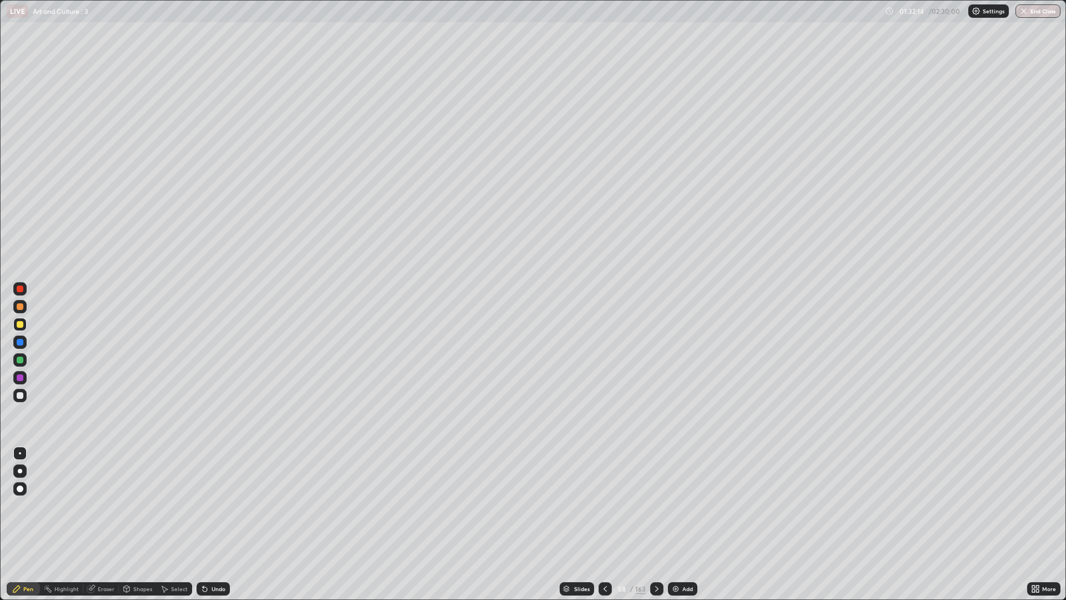
click at [211, 505] on div "Undo" at bounding box center [211, 589] width 38 height 22
click at [221, 505] on div "Undo" at bounding box center [213, 588] width 33 height 13
click at [22, 397] on div at bounding box center [20, 395] width 7 height 7
click at [652, 505] on div at bounding box center [656, 588] width 13 height 13
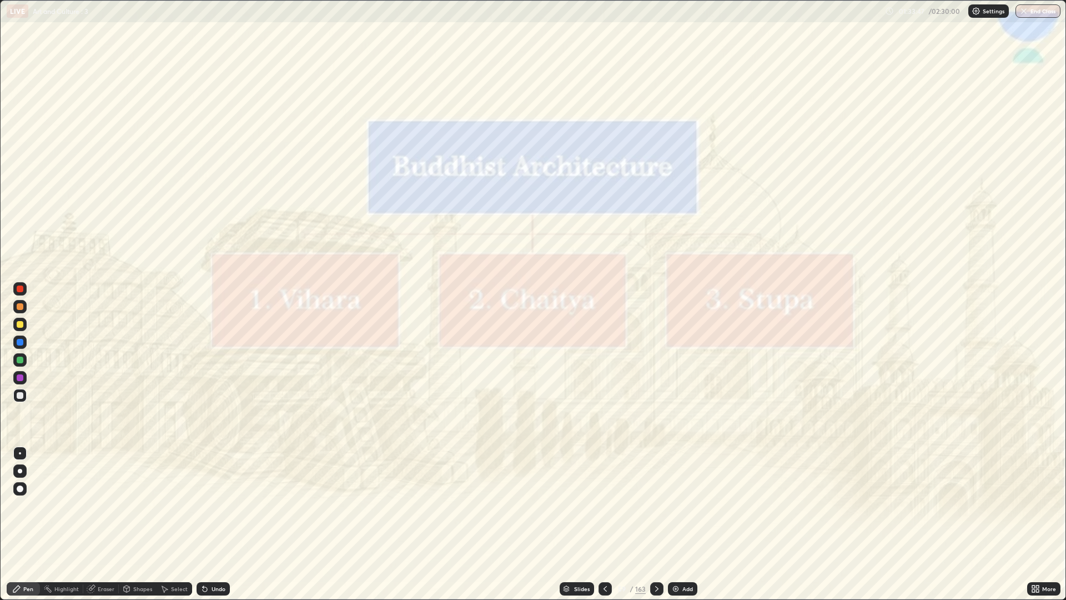
click at [599, 505] on div at bounding box center [605, 588] width 13 height 13
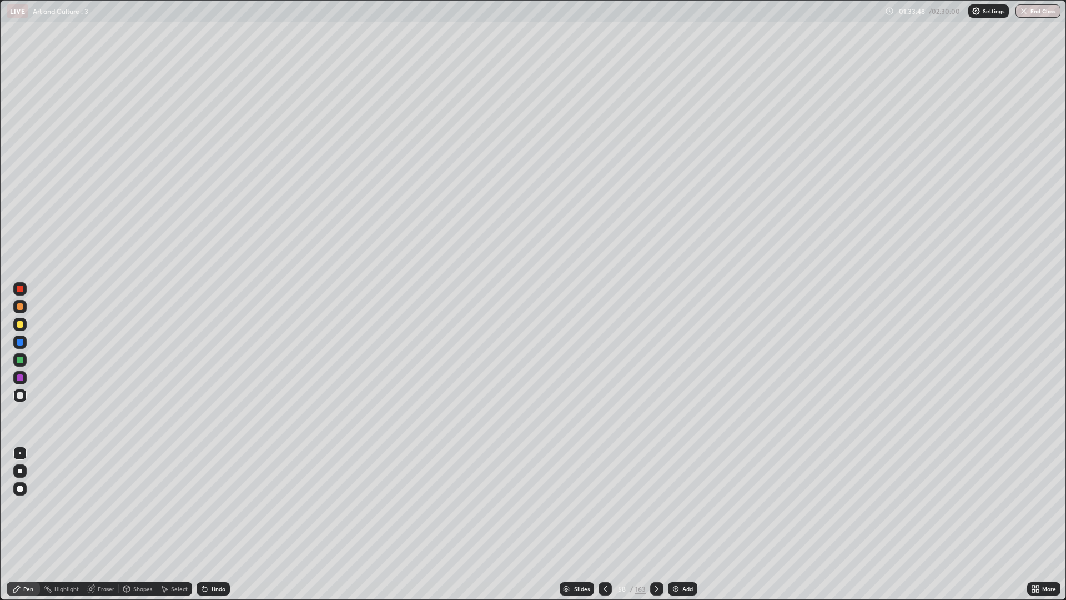
click at [677, 505] on div "Add" at bounding box center [682, 588] width 29 height 13
click at [678, 505] on img at bounding box center [675, 588] width 9 height 9
click at [679, 505] on img at bounding box center [675, 588] width 9 height 9
click at [604, 505] on icon at bounding box center [605, 588] width 9 height 9
click at [602, 505] on icon at bounding box center [605, 588] width 9 height 9
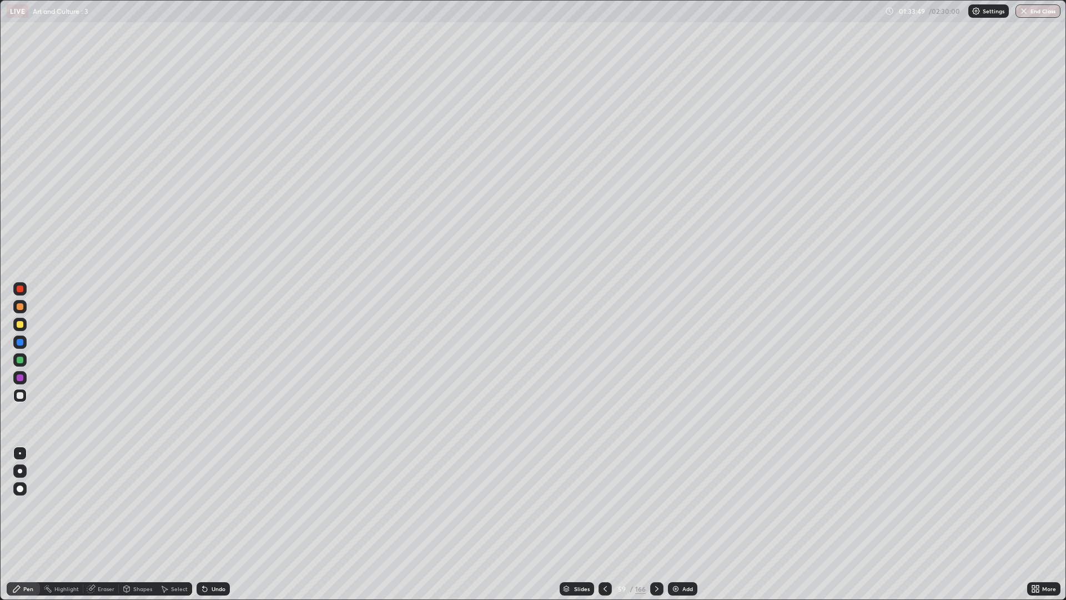
click at [602, 505] on icon at bounding box center [605, 588] width 9 height 9
click at [656, 505] on icon at bounding box center [656, 588] width 9 height 9
click at [602, 505] on icon at bounding box center [605, 588] width 9 height 9
click at [656, 505] on icon at bounding box center [656, 588] width 9 height 9
click at [226, 505] on div "Undo" at bounding box center [213, 588] width 33 height 13
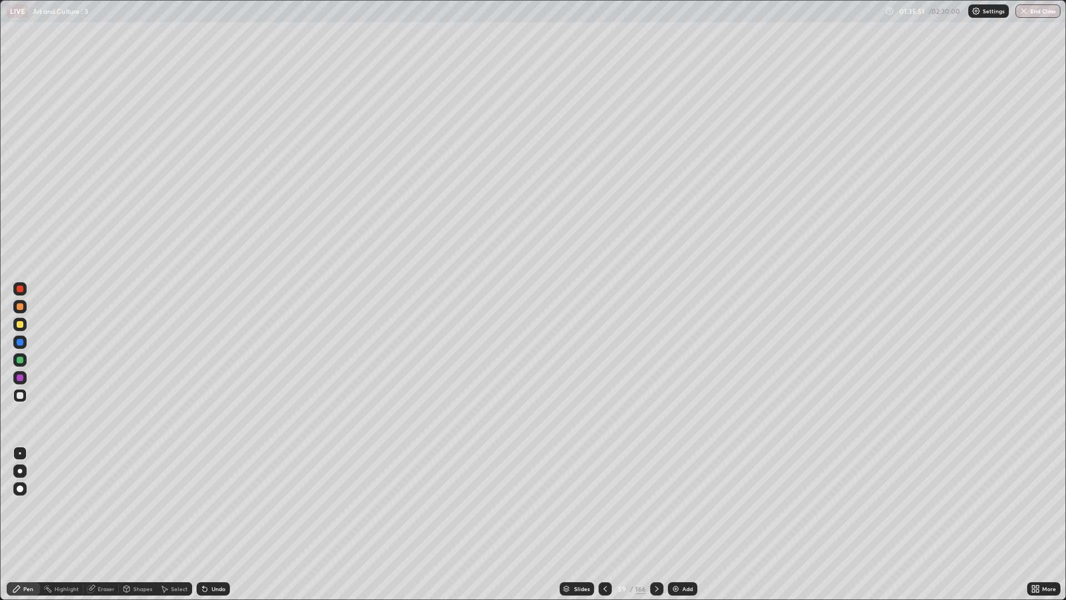
click at [605, 505] on icon at bounding box center [605, 588] width 9 height 9
click at [228, 505] on div "Undo" at bounding box center [213, 588] width 33 height 13
click at [220, 505] on div "Undo" at bounding box center [213, 588] width 33 height 13
click at [662, 505] on div at bounding box center [656, 588] width 13 height 13
click at [662, 505] on div at bounding box center [656, 589] width 13 height 22
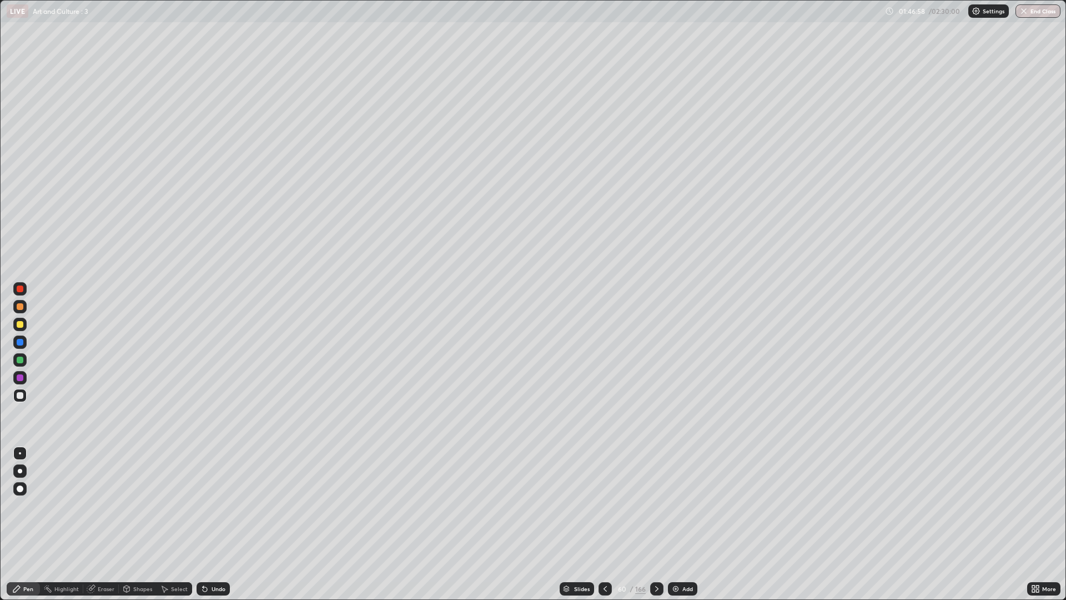
click at [656, 505] on icon at bounding box center [656, 588] width 9 height 9
click at [662, 505] on div at bounding box center [656, 588] width 13 height 13
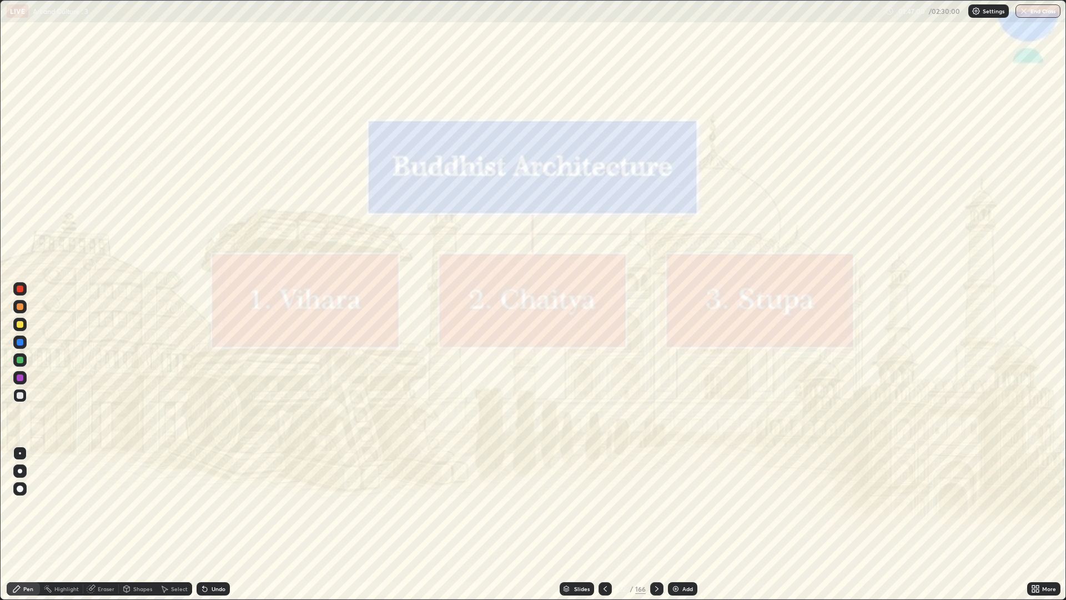
click at [661, 505] on div at bounding box center [656, 588] width 13 height 13
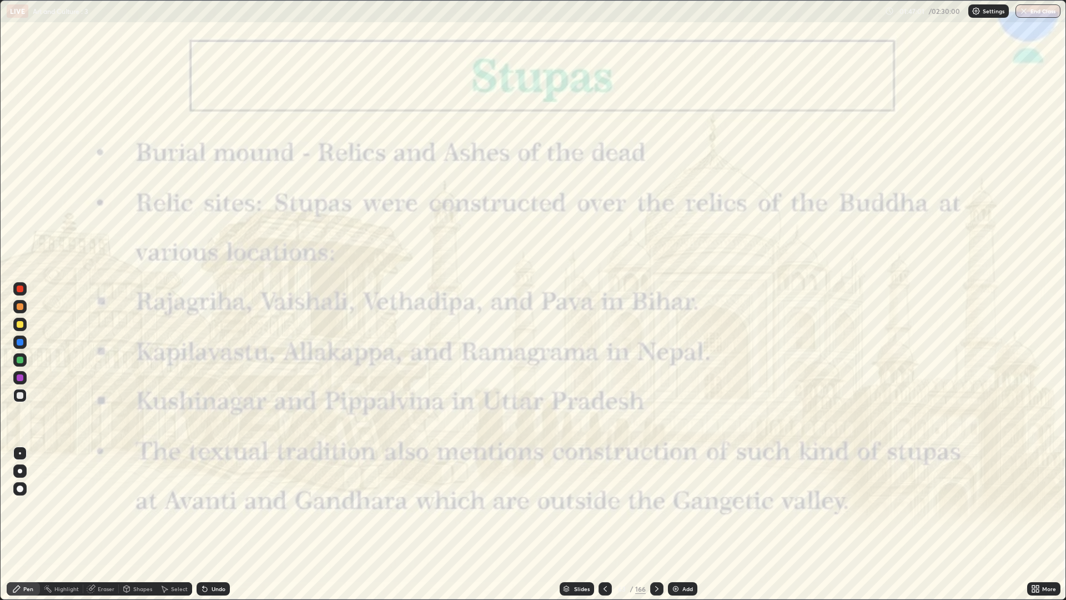
click at [604, 505] on icon at bounding box center [605, 588] width 9 height 9
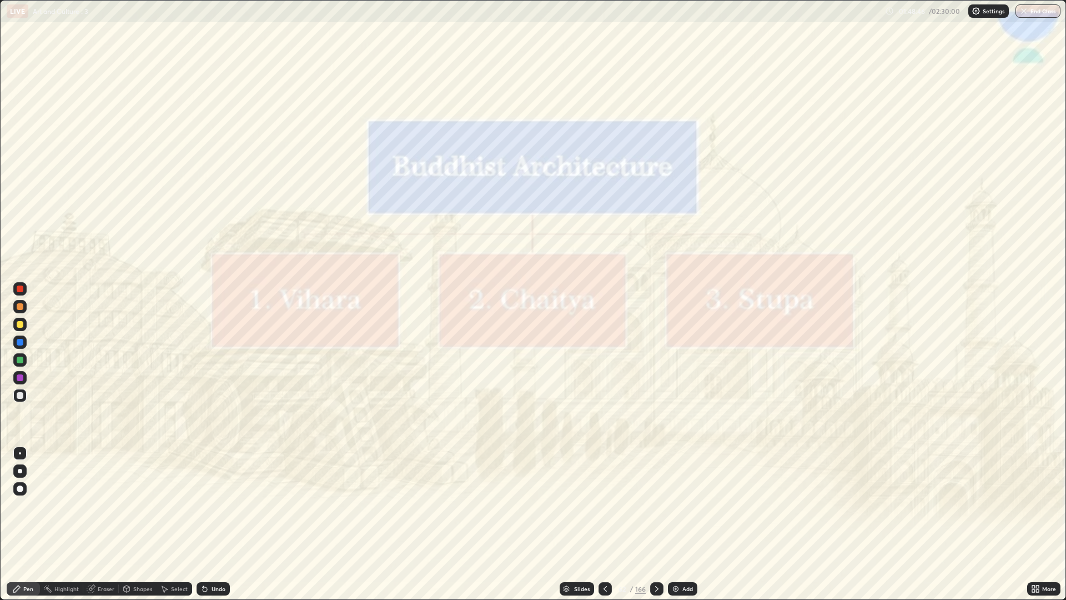
click at [662, 505] on div at bounding box center [656, 588] width 13 height 13
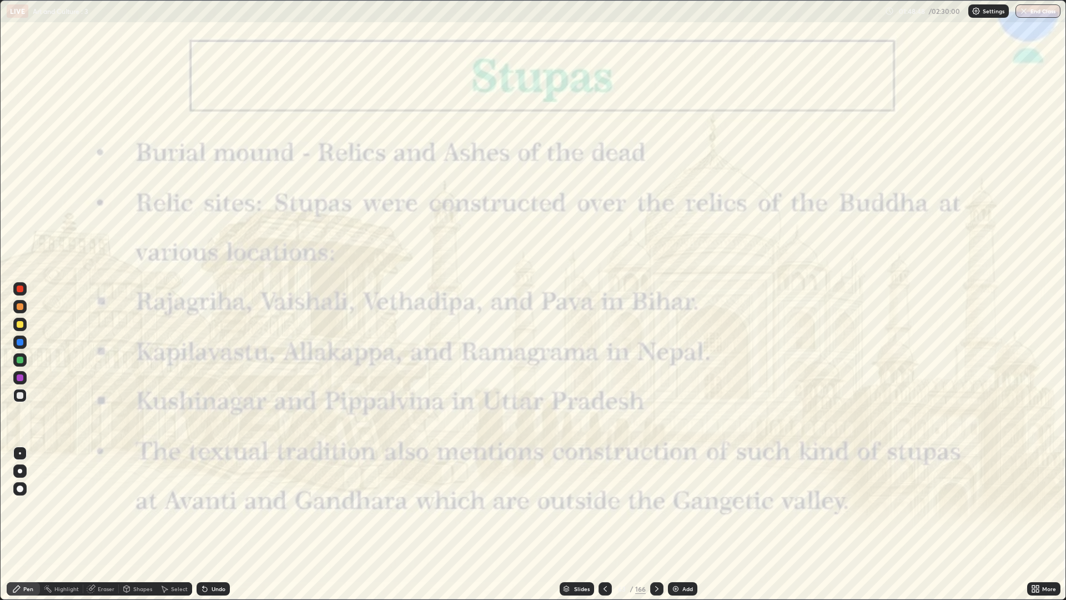
click at [662, 505] on div at bounding box center [656, 589] width 13 height 22
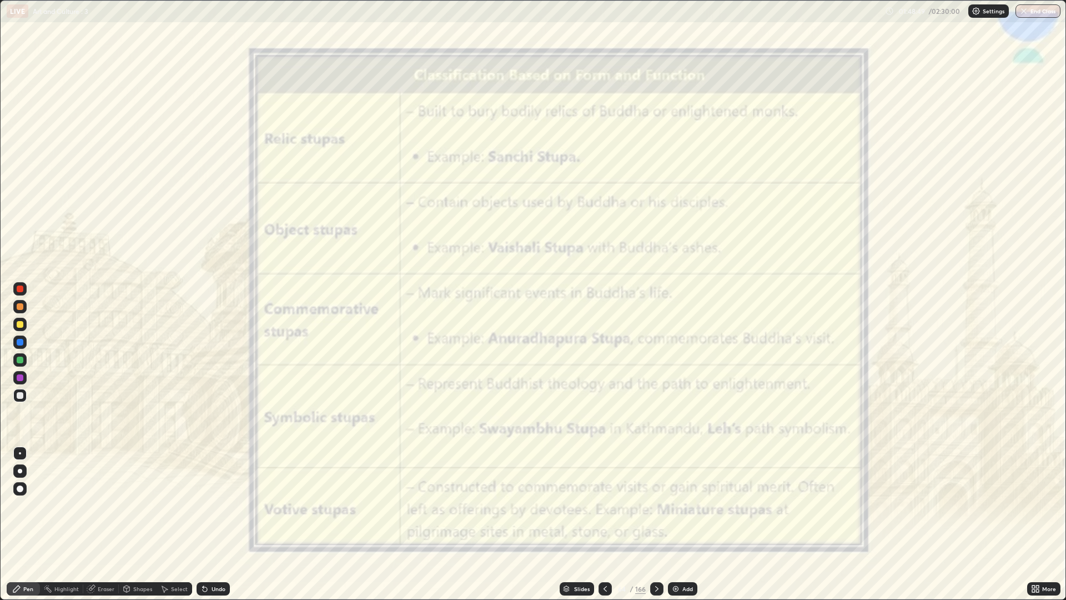
click at [656, 505] on icon at bounding box center [656, 588] width 9 height 9
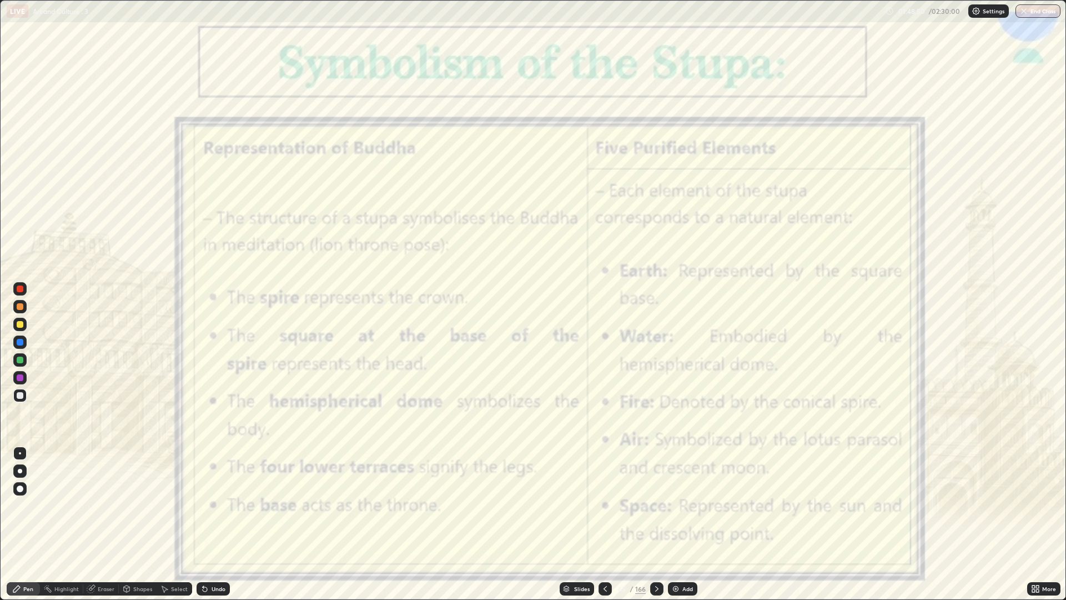
click at [584, 505] on div "Slides" at bounding box center [582, 589] width 16 height 6
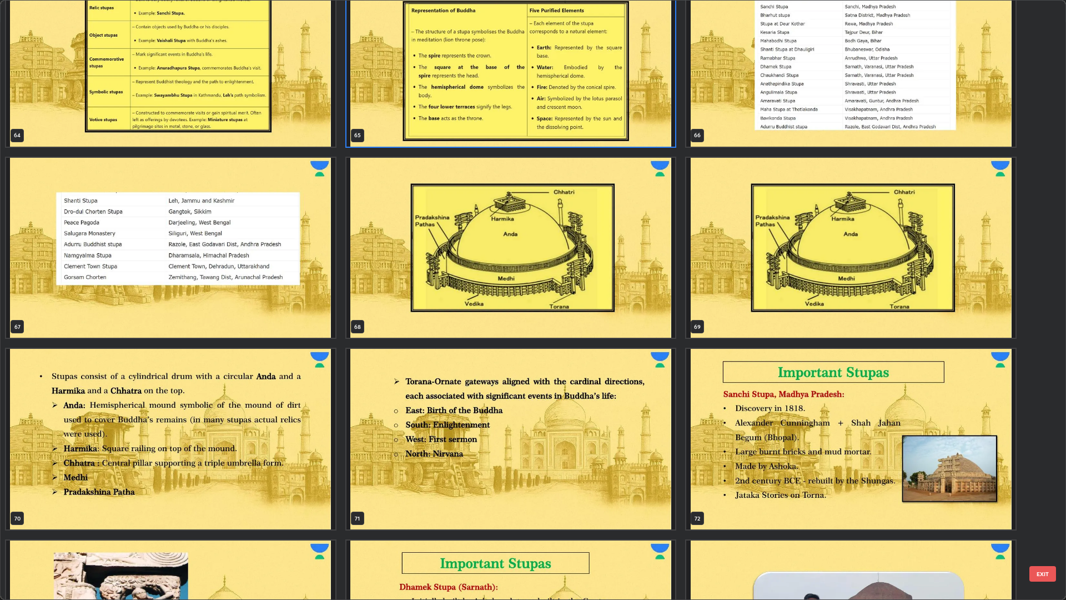
scroll to position [4059, 0]
click at [604, 250] on img "grid" at bounding box center [511, 247] width 329 height 180
click at [604, 248] on img "grid" at bounding box center [511, 247] width 329 height 180
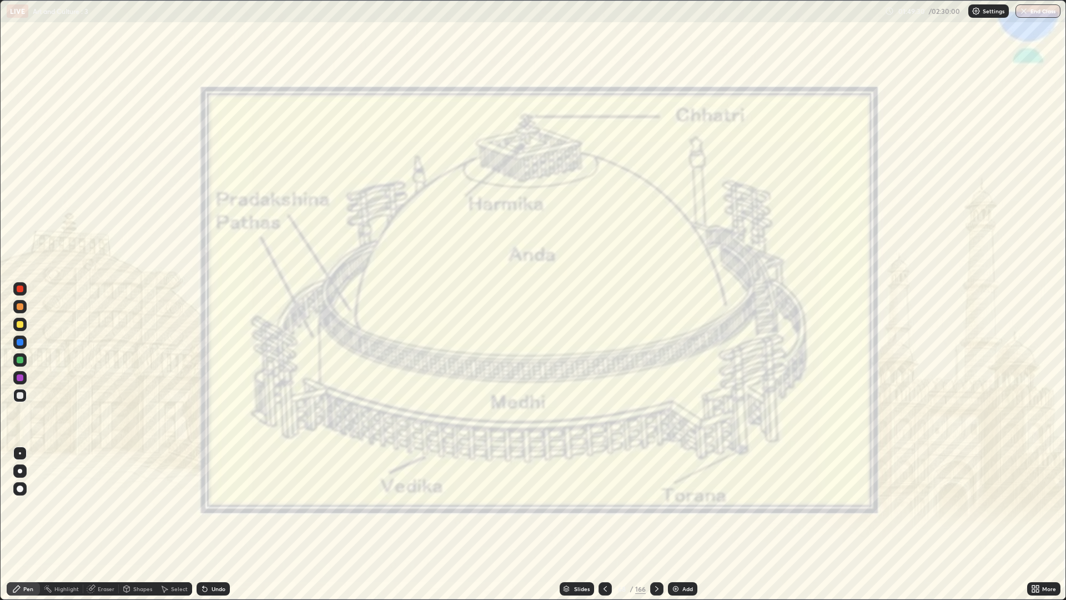
click at [578, 505] on div "Slides" at bounding box center [577, 588] width 34 height 13
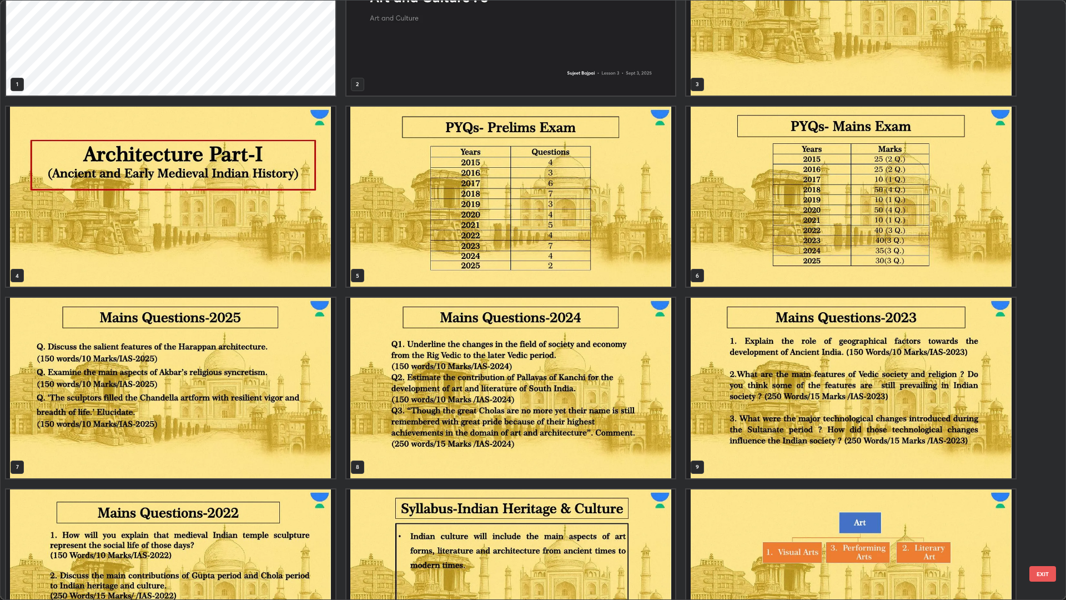
scroll to position [195, 0]
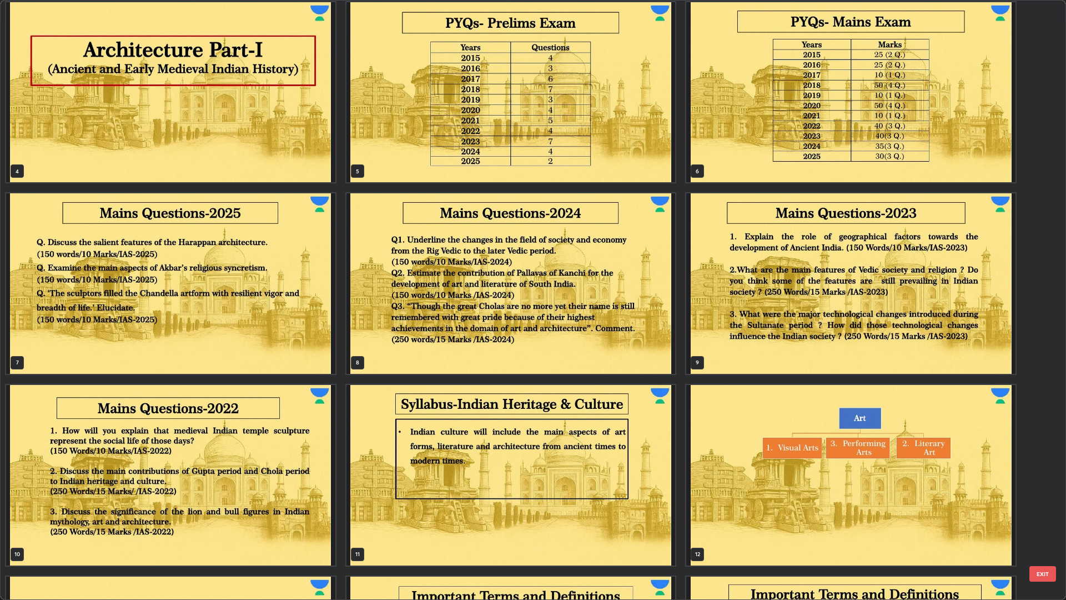
click at [294, 327] on img "grid" at bounding box center [170, 283] width 329 height 180
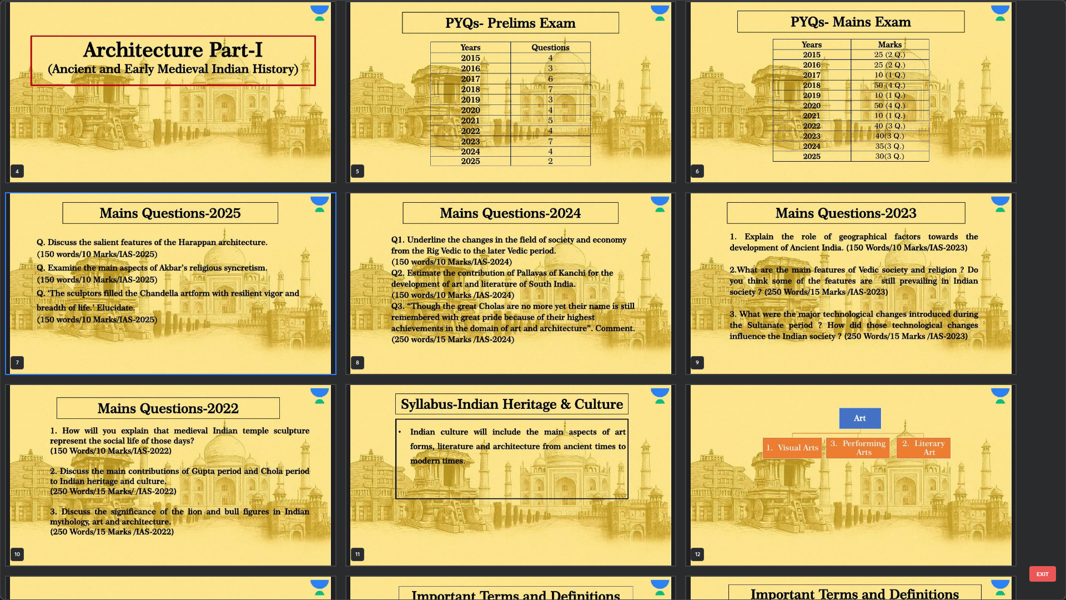
click at [293, 319] on img "grid" at bounding box center [170, 283] width 329 height 180
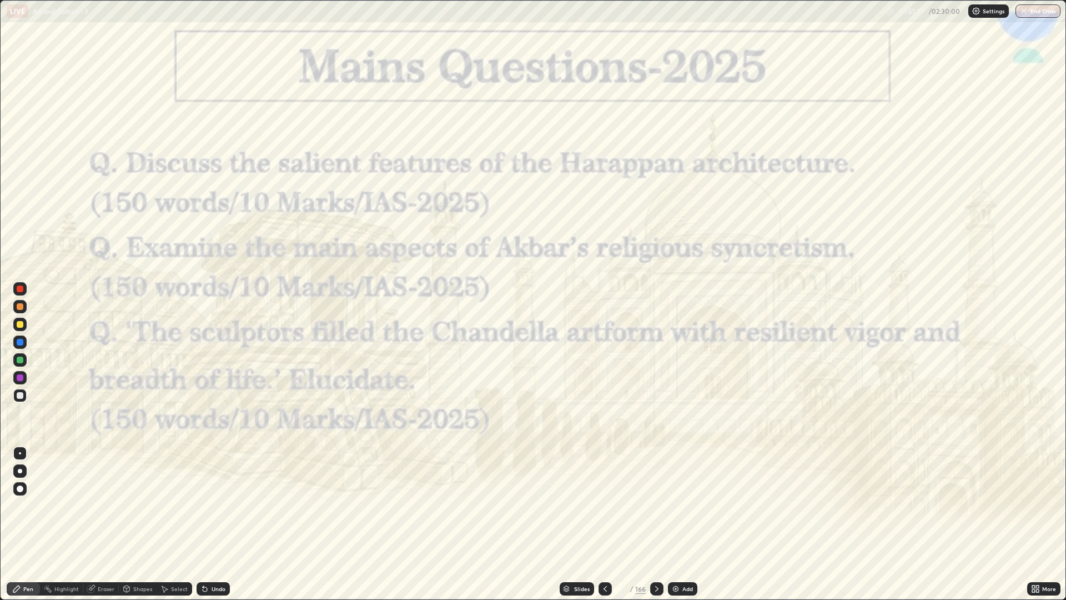
click at [584, 505] on div "Slides" at bounding box center [582, 589] width 16 height 6
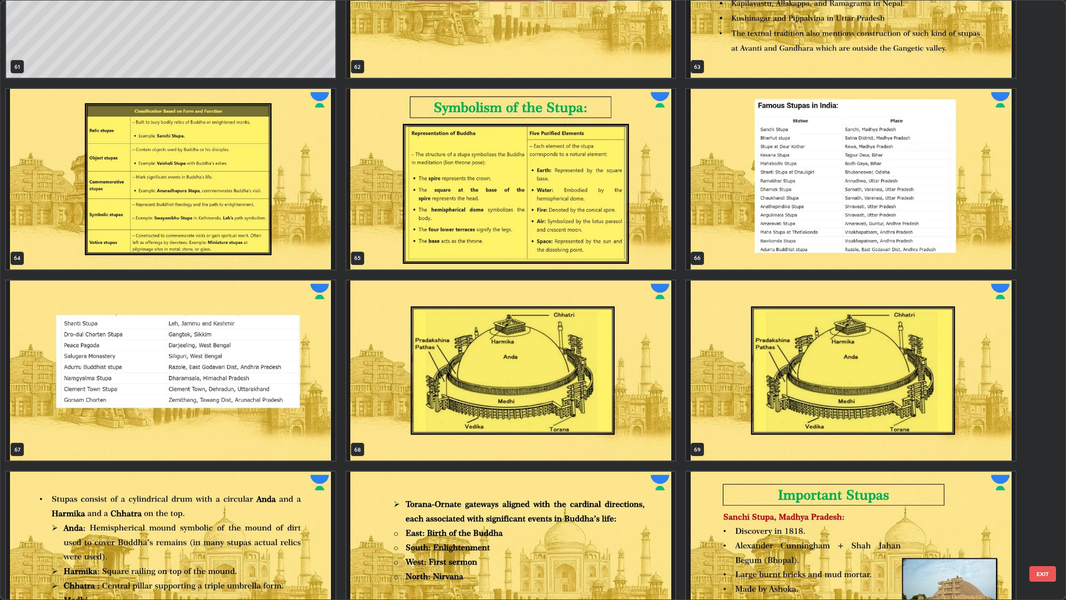
scroll to position [3941, 0]
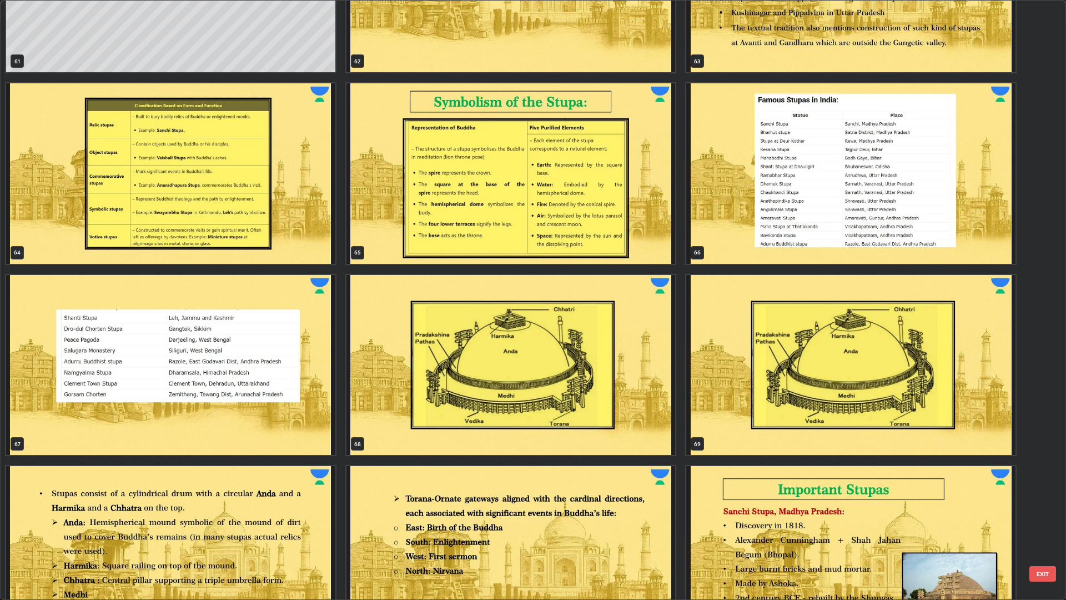
click at [624, 362] on img "grid" at bounding box center [511, 365] width 329 height 180
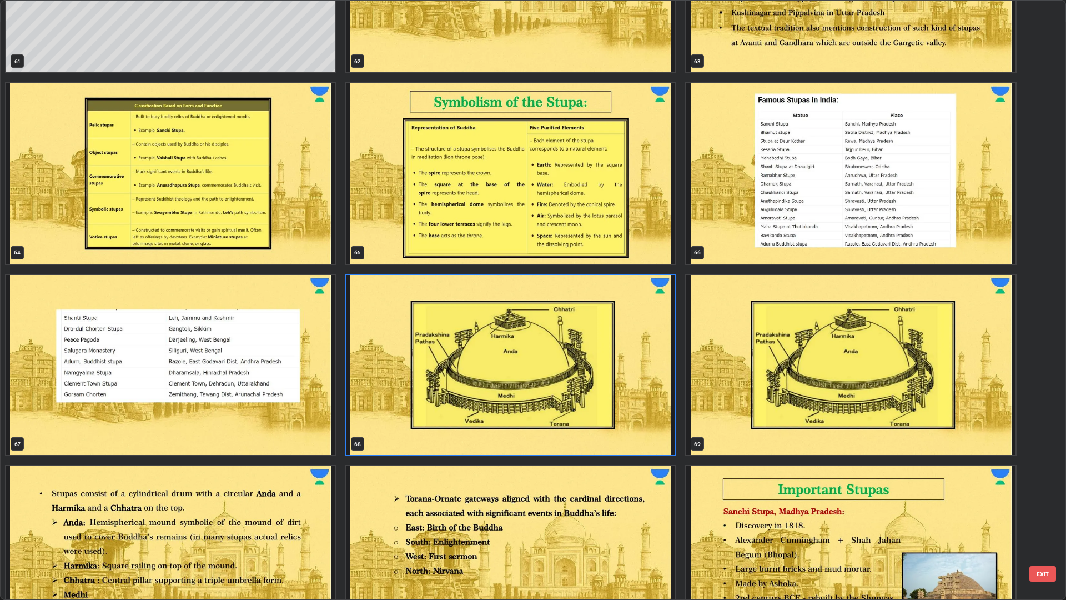
click at [617, 355] on img "grid" at bounding box center [511, 365] width 329 height 180
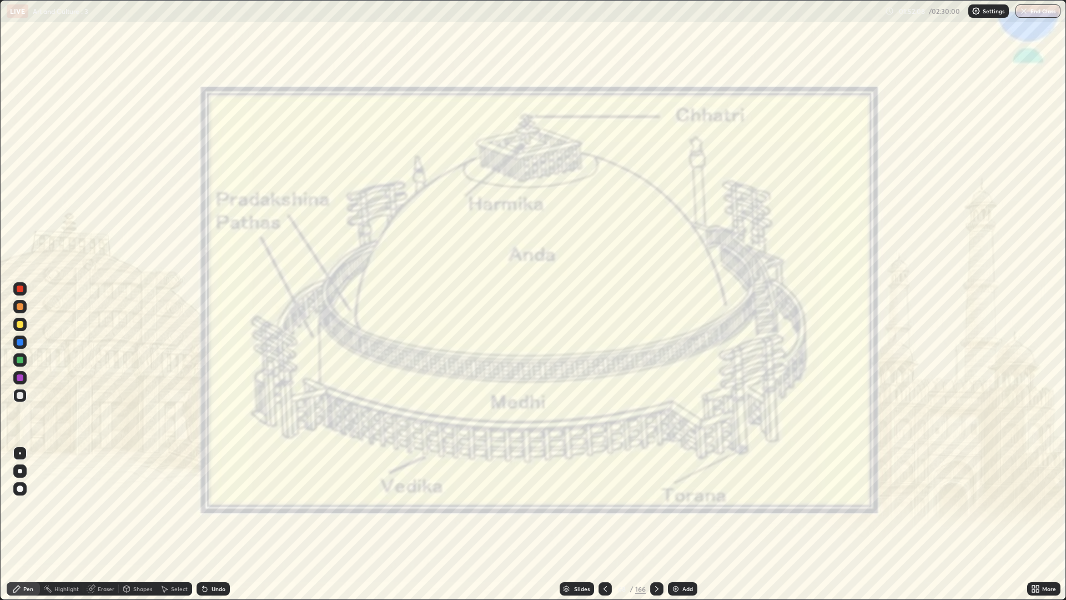
click at [24, 378] on div at bounding box center [19, 377] width 13 height 13
click at [671, 505] on img at bounding box center [675, 588] width 9 height 9
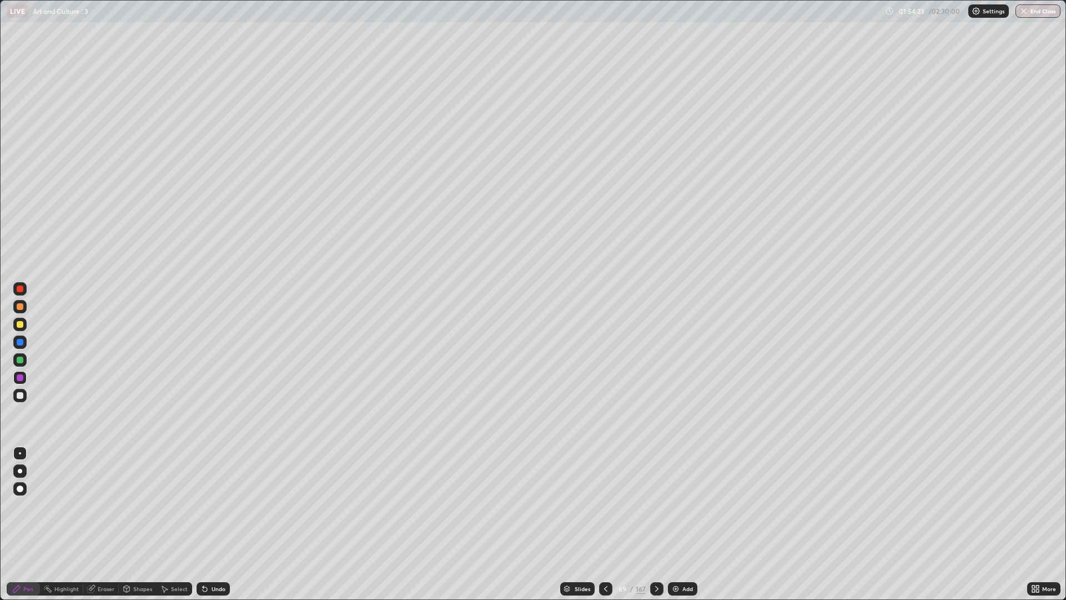
click at [591, 505] on div "Slides" at bounding box center [577, 588] width 34 height 13
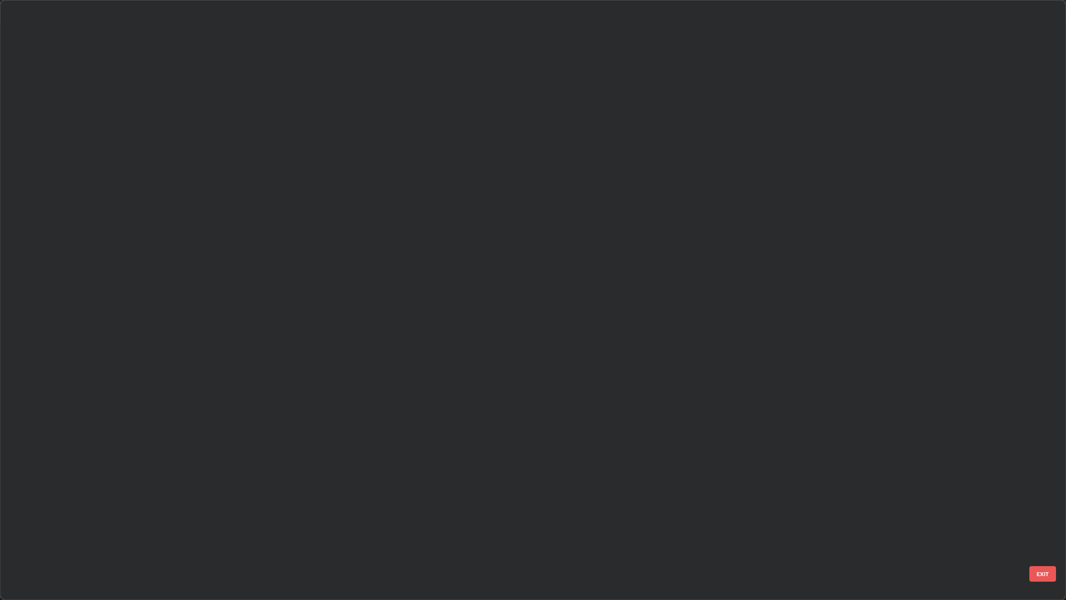
scroll to position [595, 1060]
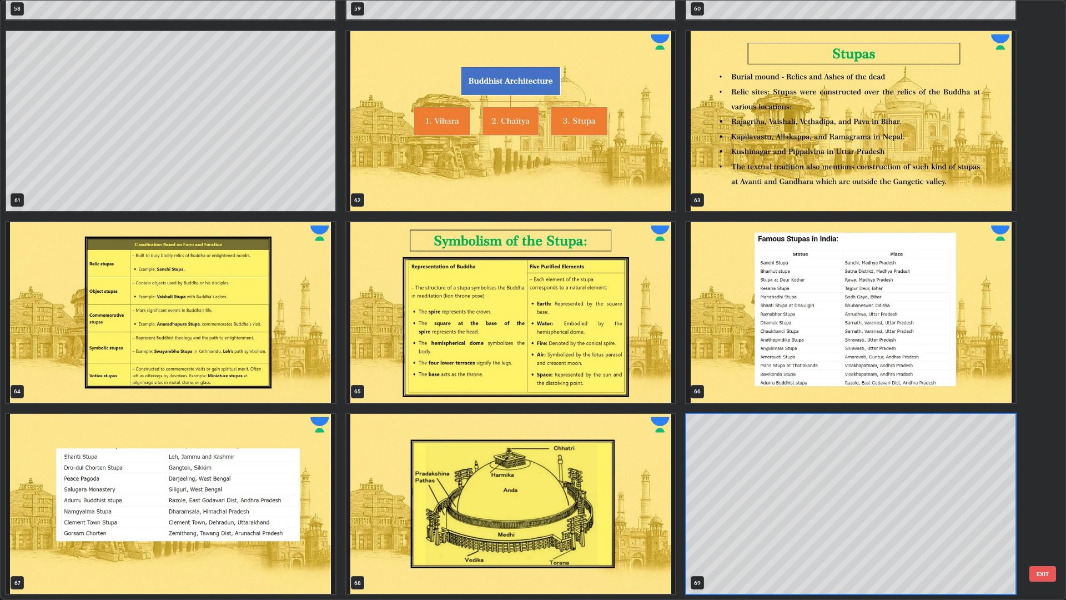
click at [520, 495] on img "grid" at bounding box center [511, 504] width 329 height 180
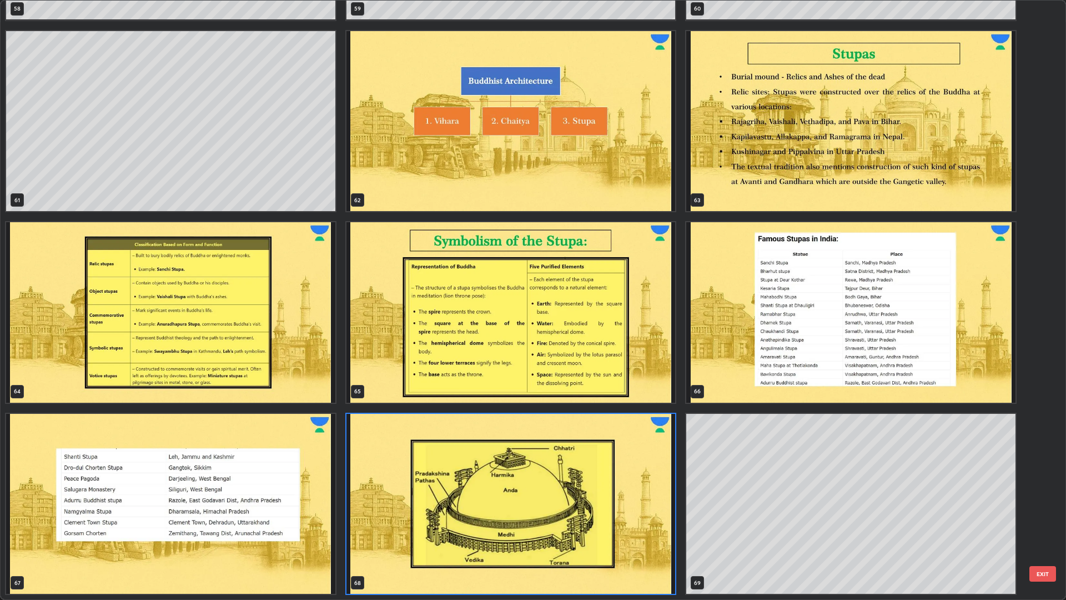
click at [524, 493] on img "grid" at bounding box center [511, 504] width 329 height 180
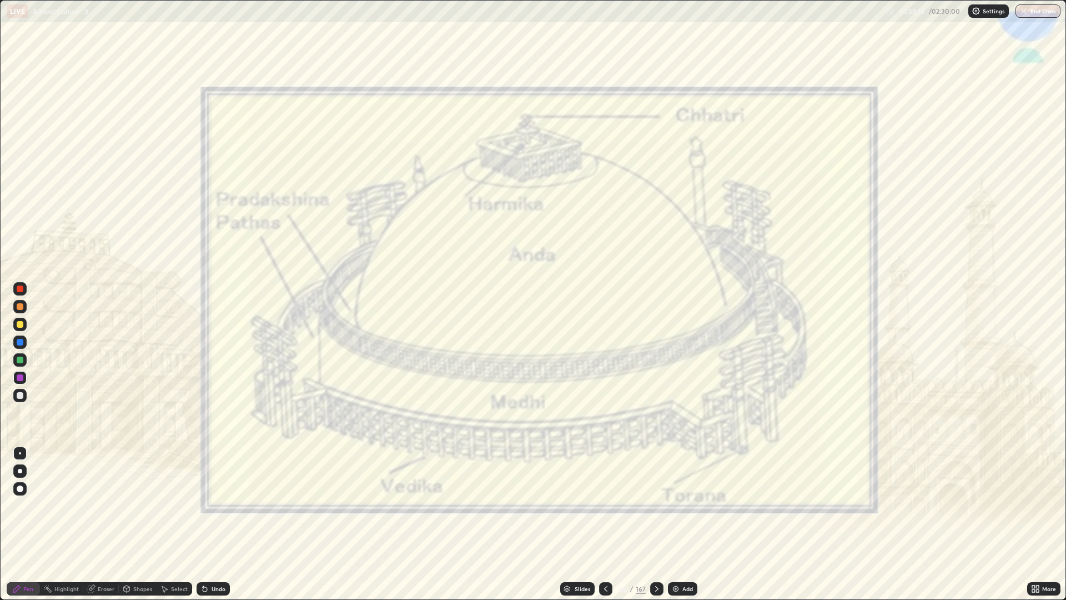
click at [657, 505] on div at bounding box center [656, 588] width 13 height 13
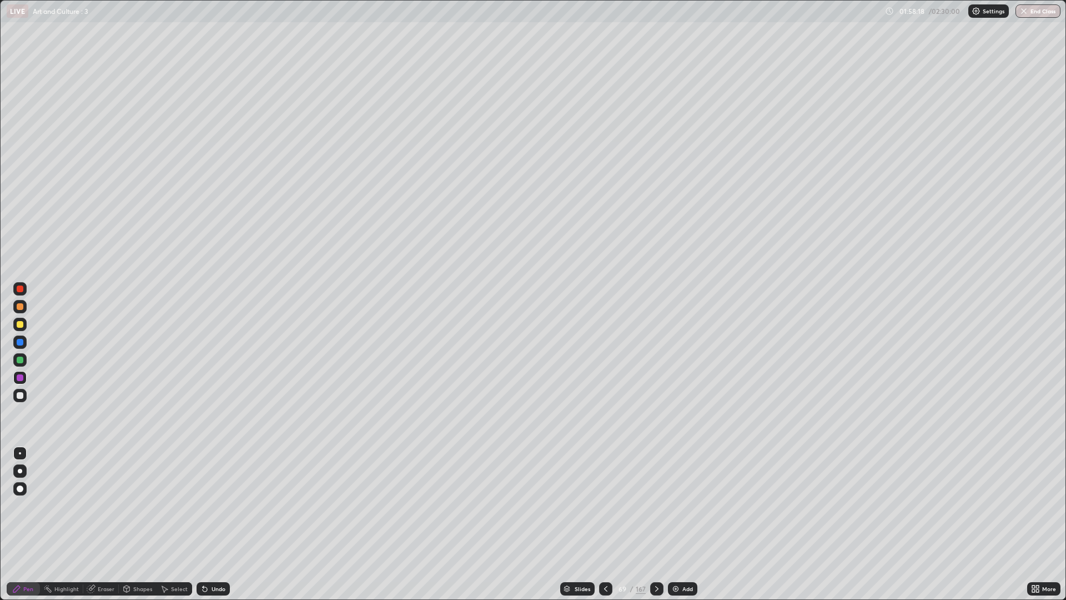
click at [655, 505] on icon at bounding box center [656, 588] width 9 height 9
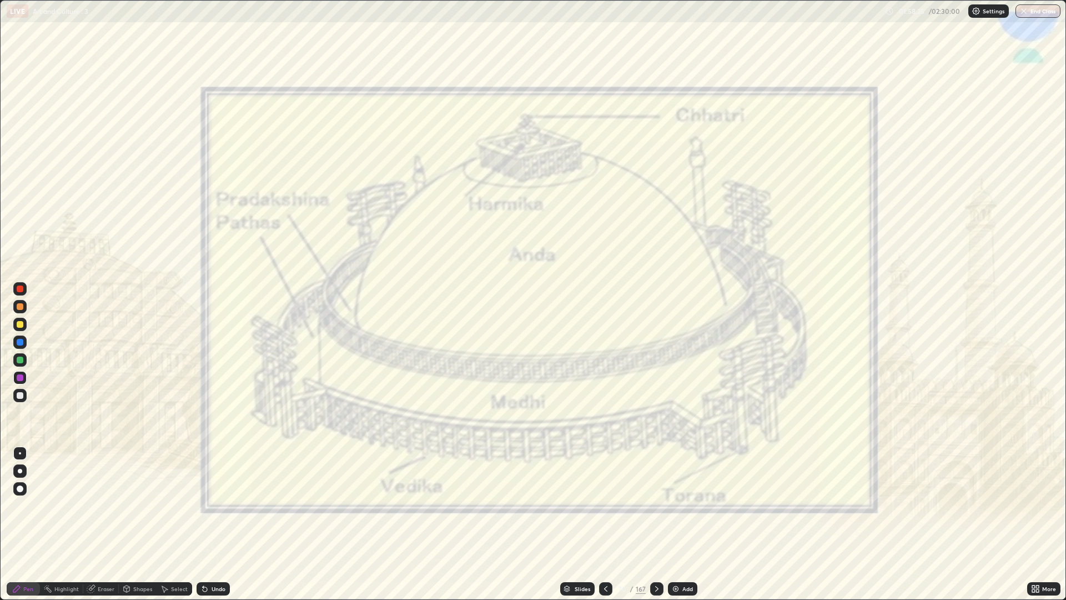
click at [599, 505] on div at bounding box center [605, 588] width 13 height 13
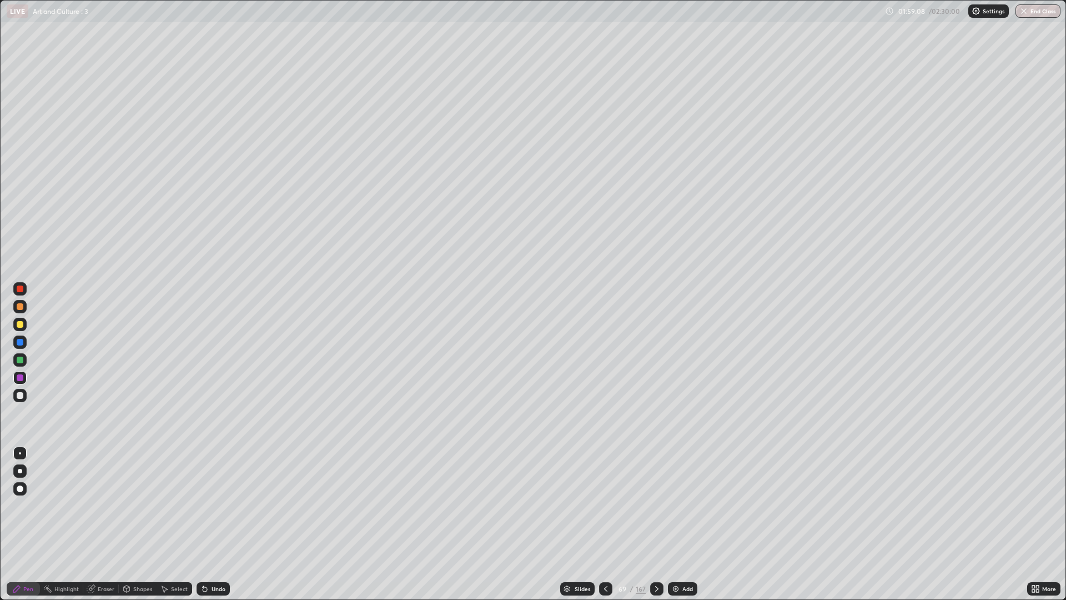
click at [26, 323] on div at bounding box center [19, 324] width 13 height 13
click at [600, 505] on div at bounding box center [605, 588] width 13 height 13
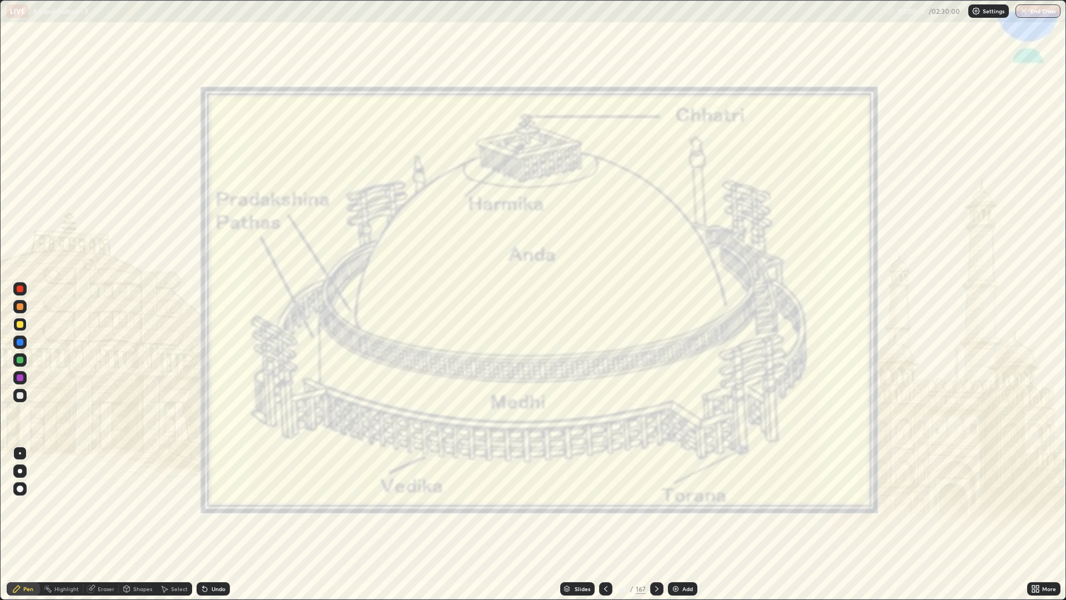
click at [650, 505] on div at bounding box center [656, 588] width 13 height 13
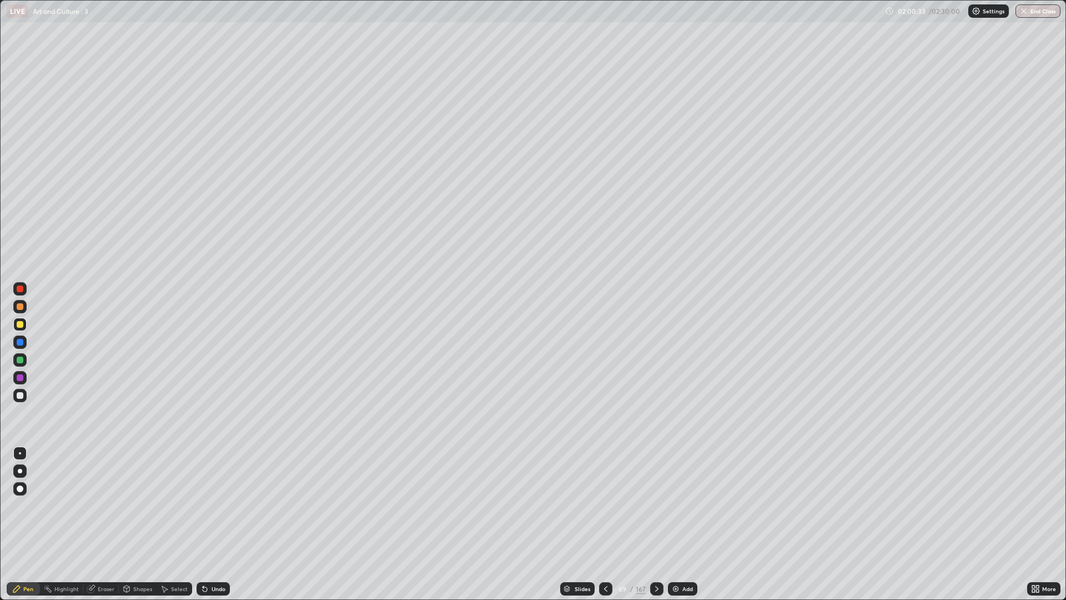
click at [591, 505] on div "Slides" at bounding box center [577, 588] width 34 height 13
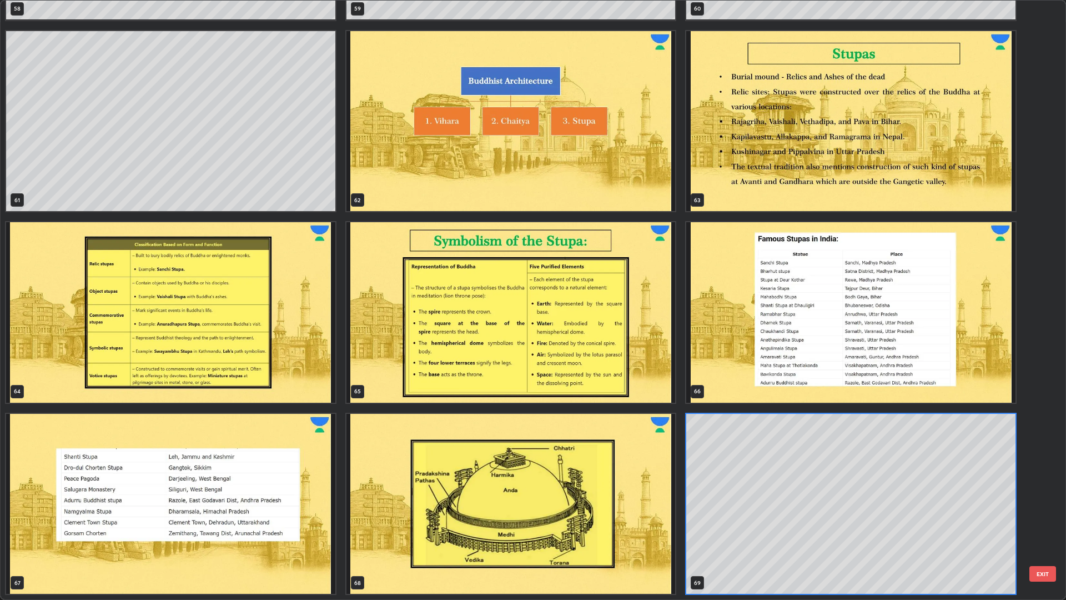
click at [409, 495] on img "grid" at bounding box center [511, 504] width 329 height 180
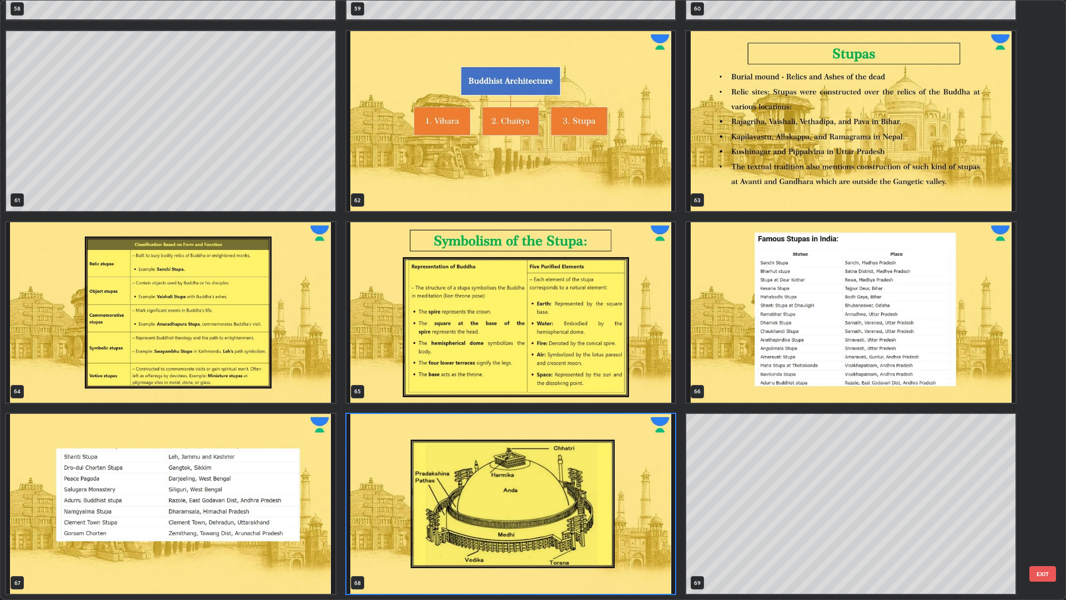
click at [409, 495] on img "grid" at bounding box center [511, 504] width 329 height 180
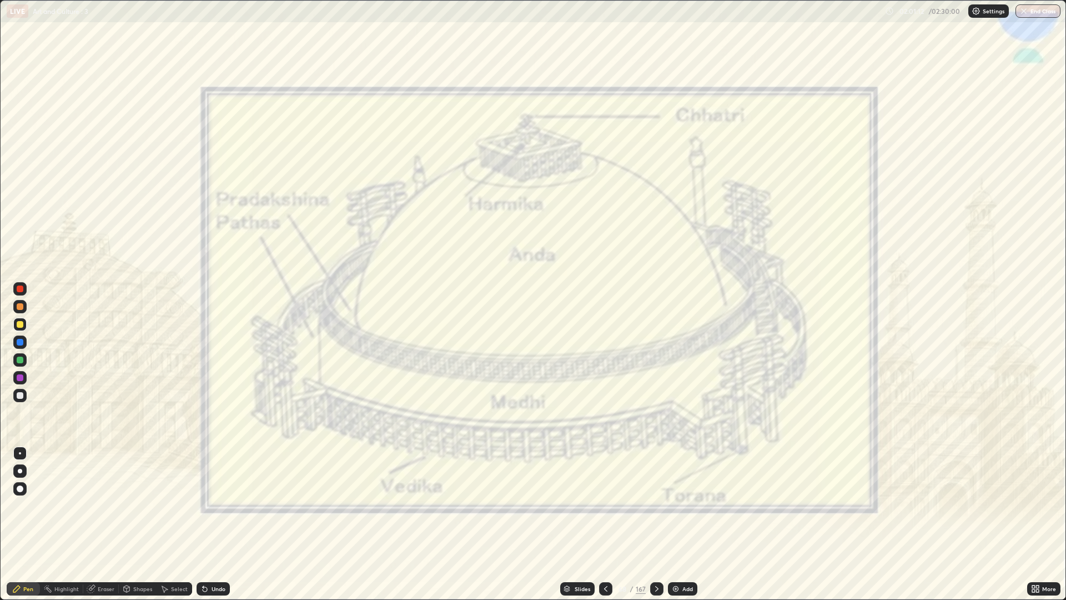
click at [21, 289] on div at bounding box center [20, 288] width 7 height 7
click at [656, 505] on icon at bounding box center [656, 588] width 9 height 9
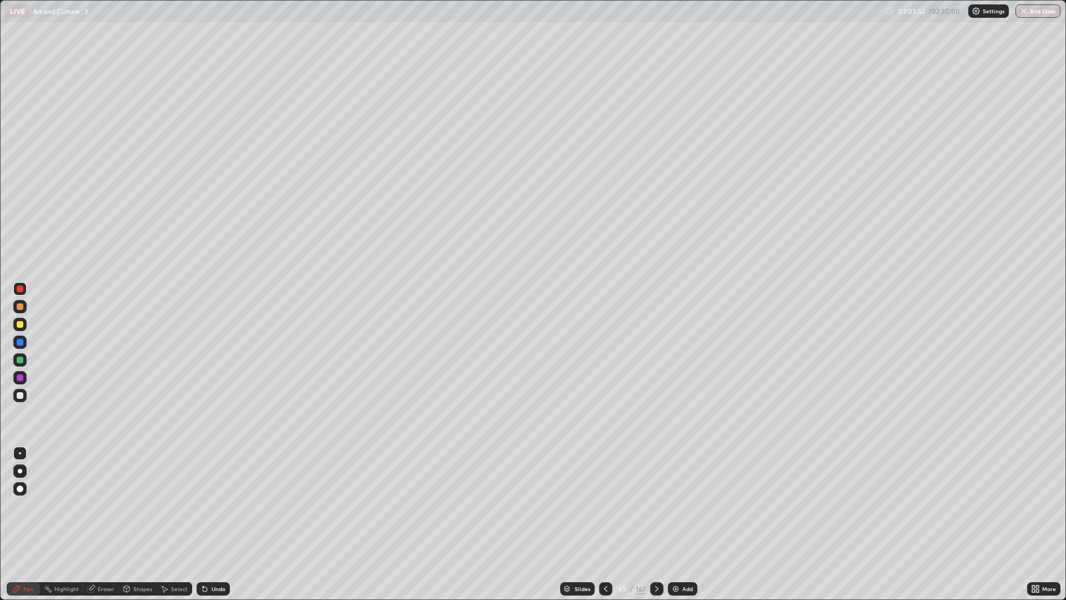
click at [654, 505] on icon at bounding box center [656, 588] width 9 height 9
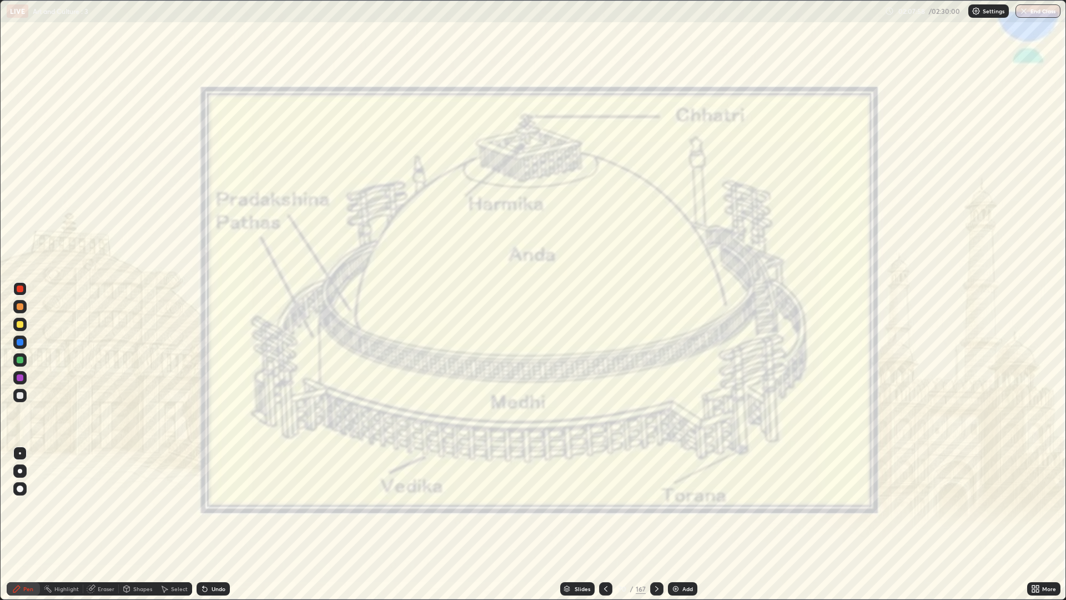
click at [650, 505] on div at bounding box center [656, 588] width 13 height 13
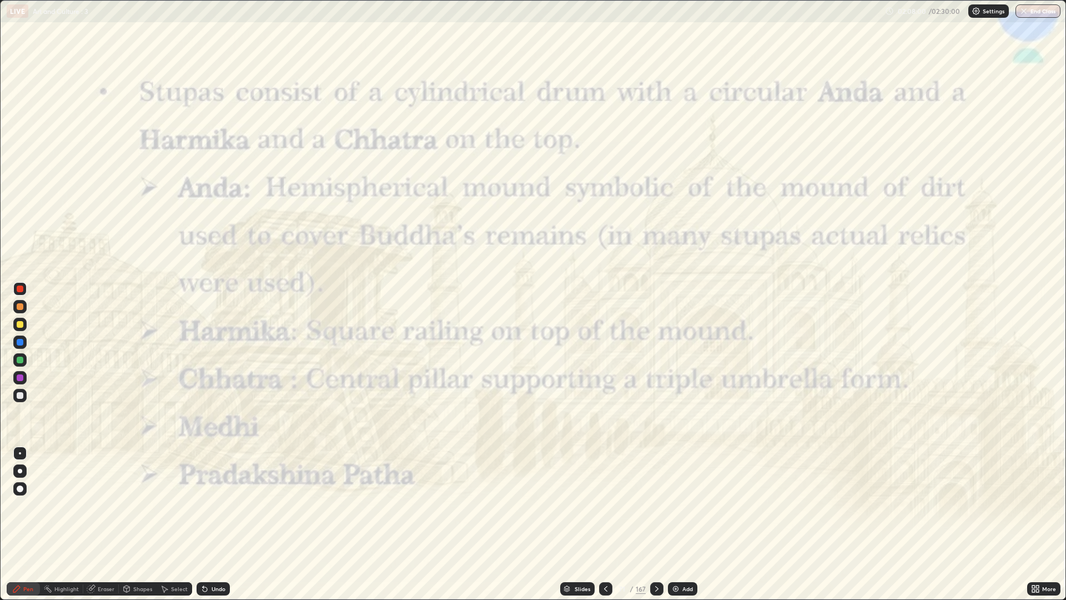
click at [599, 505] on div at bounding box center [605, 588] width 13 height 13
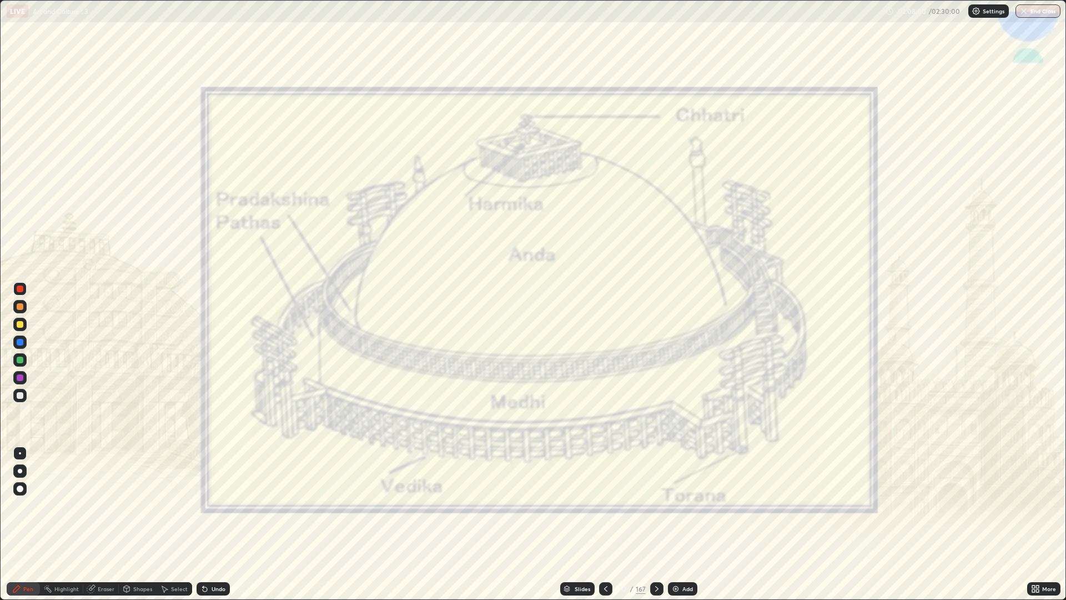
click at [668, 505] on div "Add" at bounding box center [682, 588] width 29 height 13
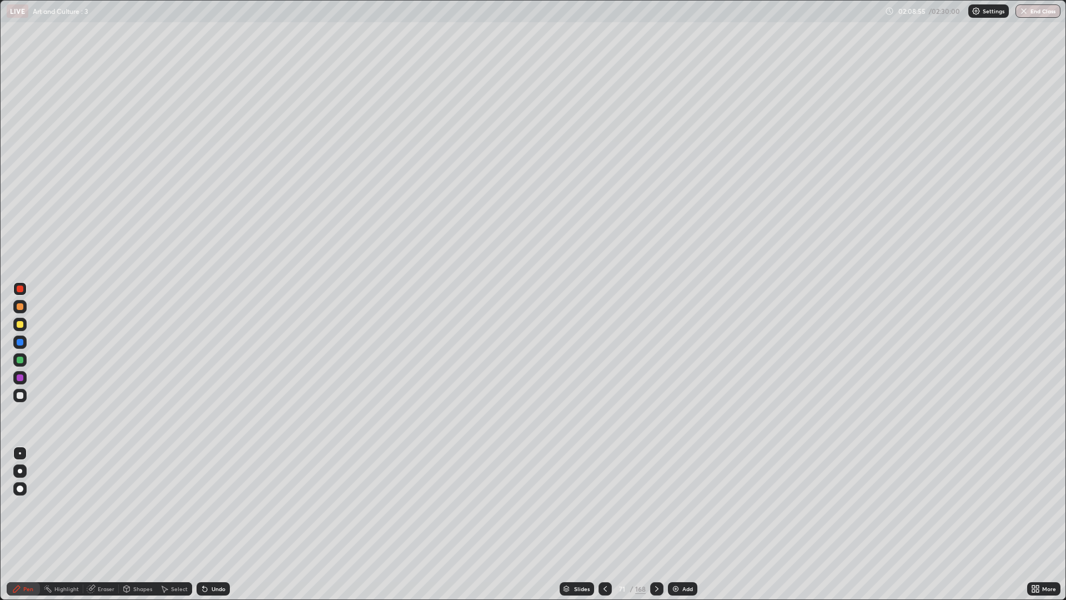
click at [212, 505] on div "Undo" at bounding box center [213, 588] width 33 height 13
click at [24, 324] on div at bounding box center [19, 324] width 13 height 13
click at [216, 505] on div "Undo" at bounding box center [219, 589] width 14 height 6
click at [212, 505] on div "Undo" at bounding box center [219, 589] width 14 height 6
click at [656, 505] on icon at bounding box center [656, 588] width 9 height 9
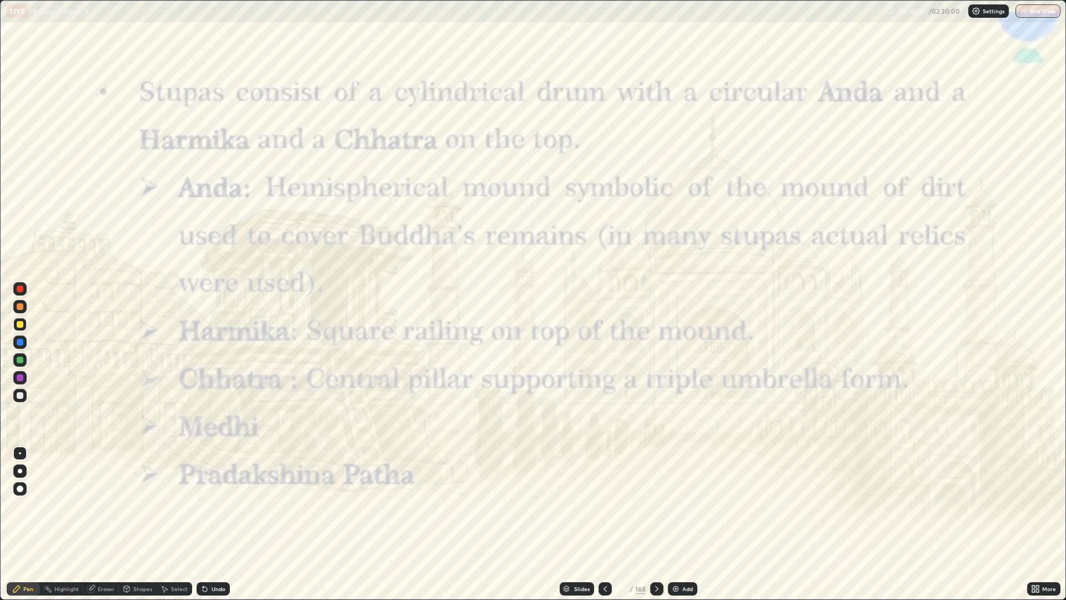
click at [602, 505] on icon at bounding box center [605, 588] width 9 height 9
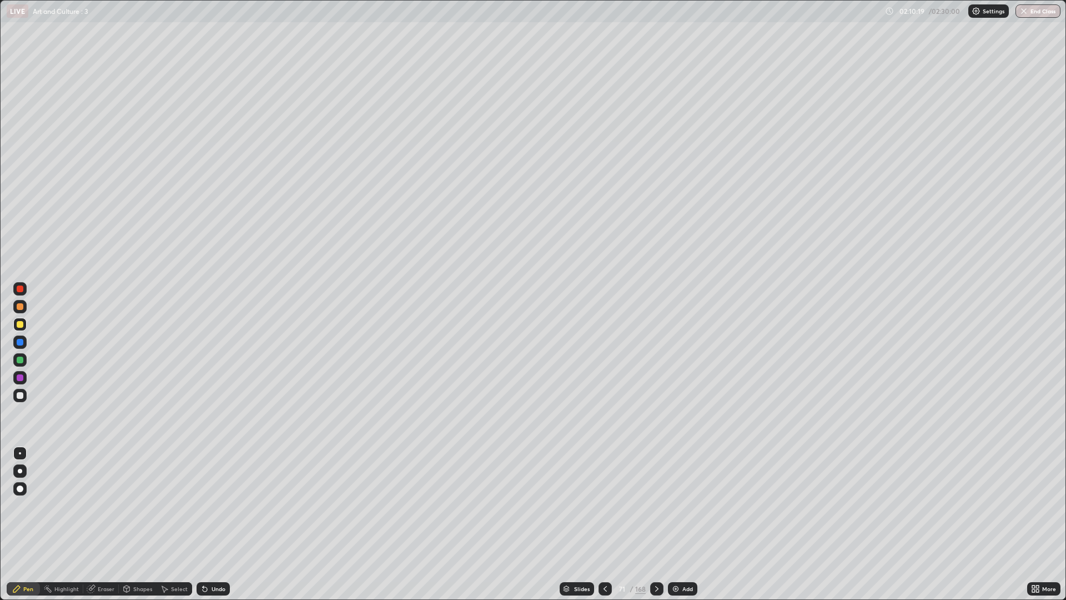
click at [676, 505] on img at bounding box center [675, 588] width 9 height 9
click at [600, 505] on div at bounding box center [605, 588] width 13 height 13
click at [605, 505] on icon at bounding box center [605, 588] width 9 height 9
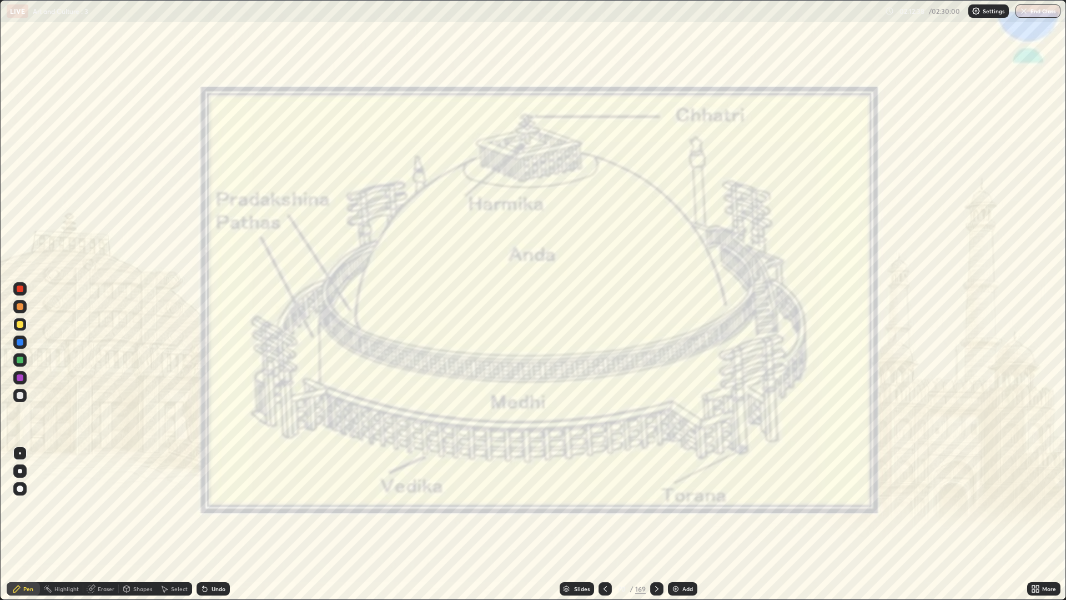
click at [23, 380] on div at bounding box center [19, 377] width 13 height 13
click at [606, 505] on icon at bounding box center [605, 588] width 9 height 9
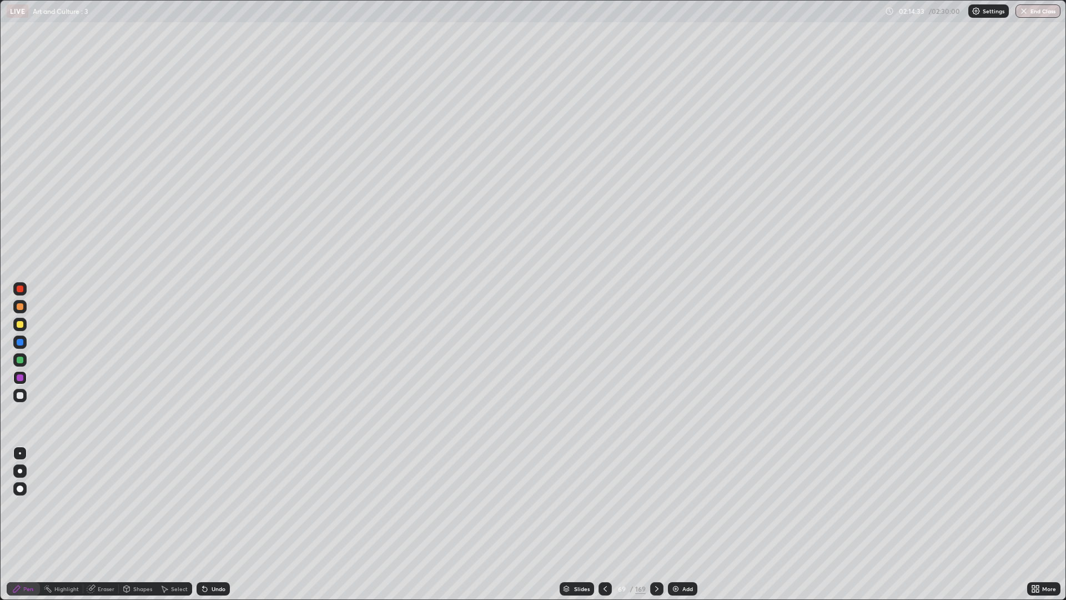
click at [606, 505] on div at bounding box center [605, 589] width 13 height 22
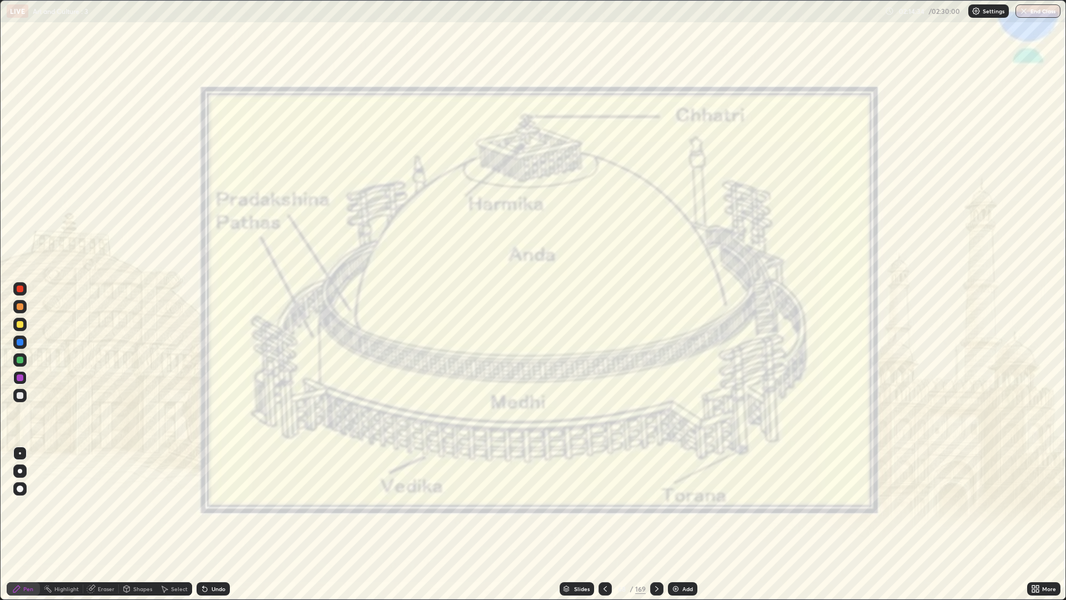
click at [604, 505] on icon at bounding box center [605, 588] width 9 height 9
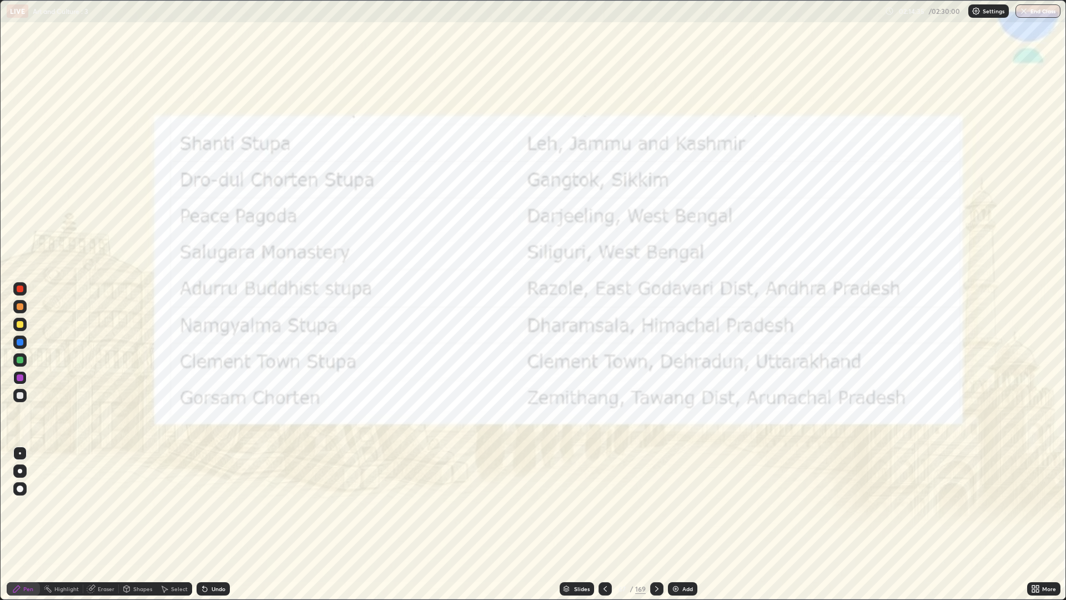
click at [660, 505] on icon at bounding box center [656, 588] width 9 height 9
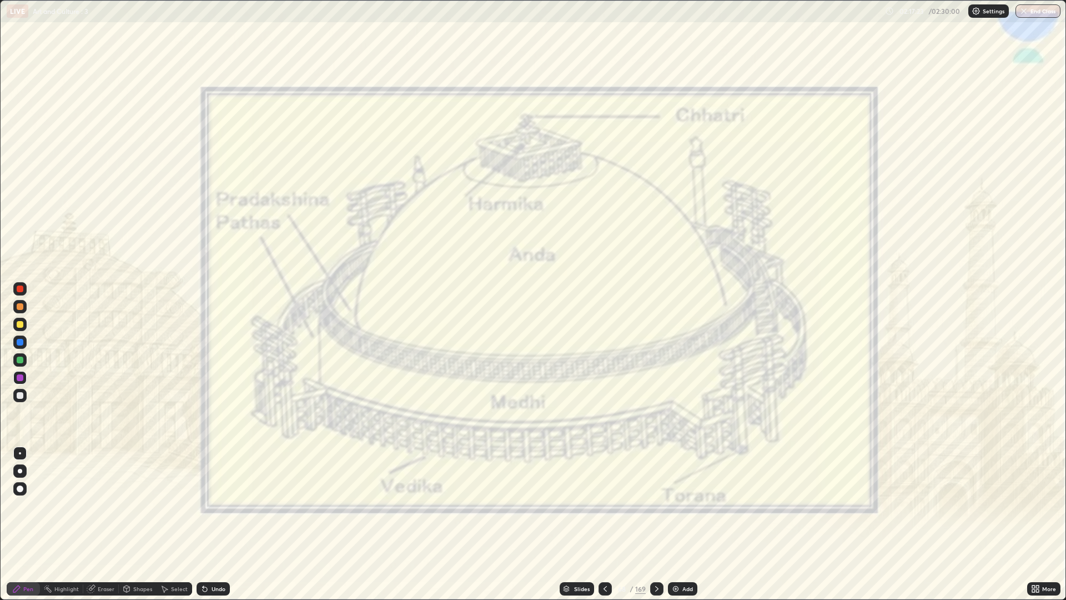
click at [656, 505] on icon at bounding box center [656, 588] width 9 height 9
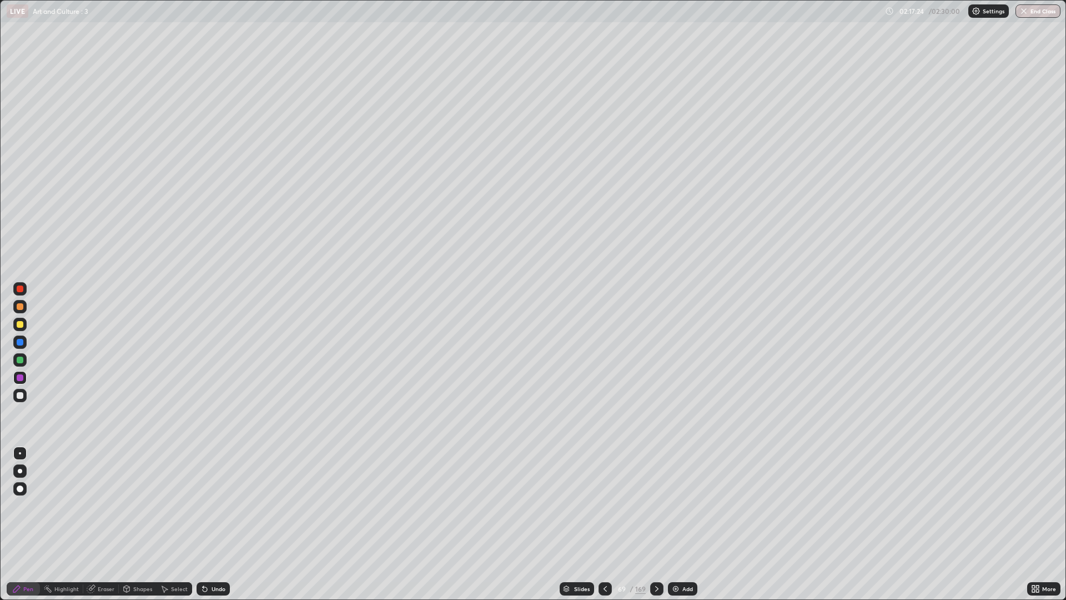
click at [606, 505] on div at bounding box center [605, 588] width 13 height 13
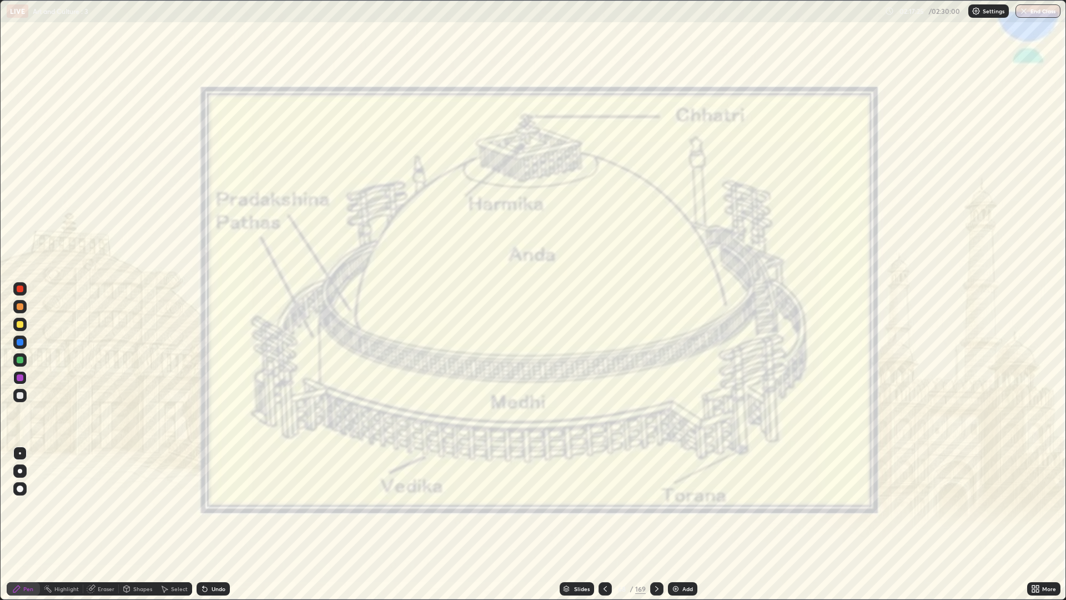
click at [679, 505] on img at bounding box center [675, 588] width 9 height 9
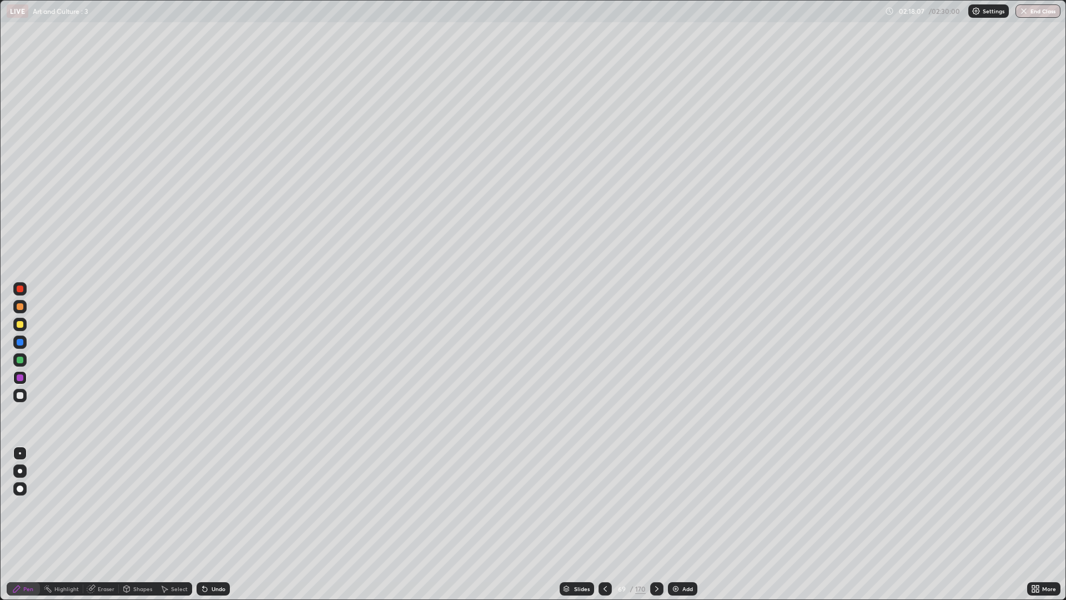
click at [617, 505] on div "69" at bounding box center [621, 588] width 11 height 7
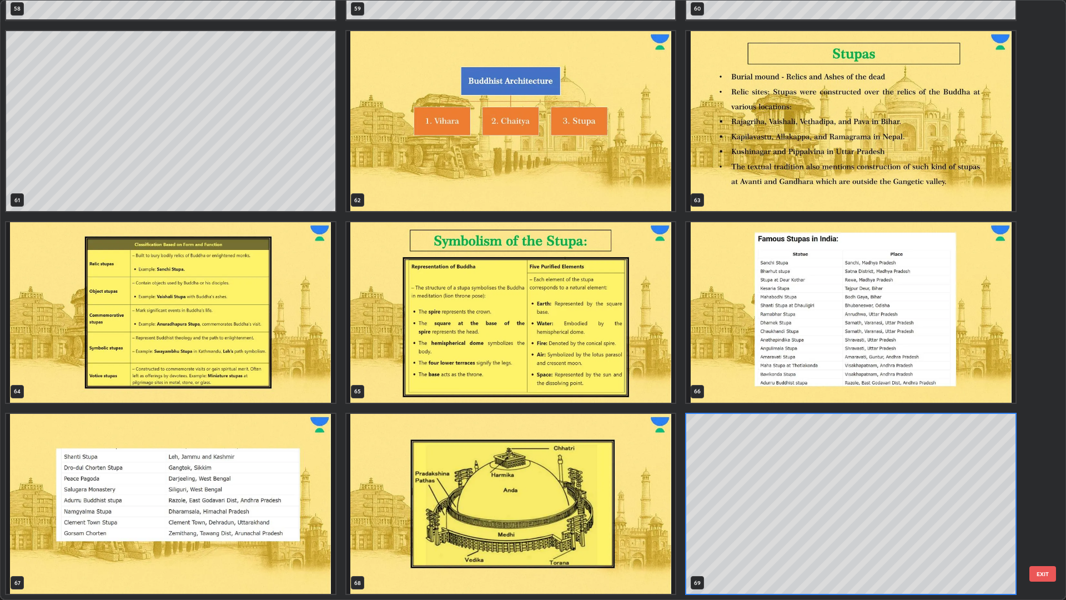
click at [651, 467] on img "grid" at bounding box center [511, 504] width 329 height 180
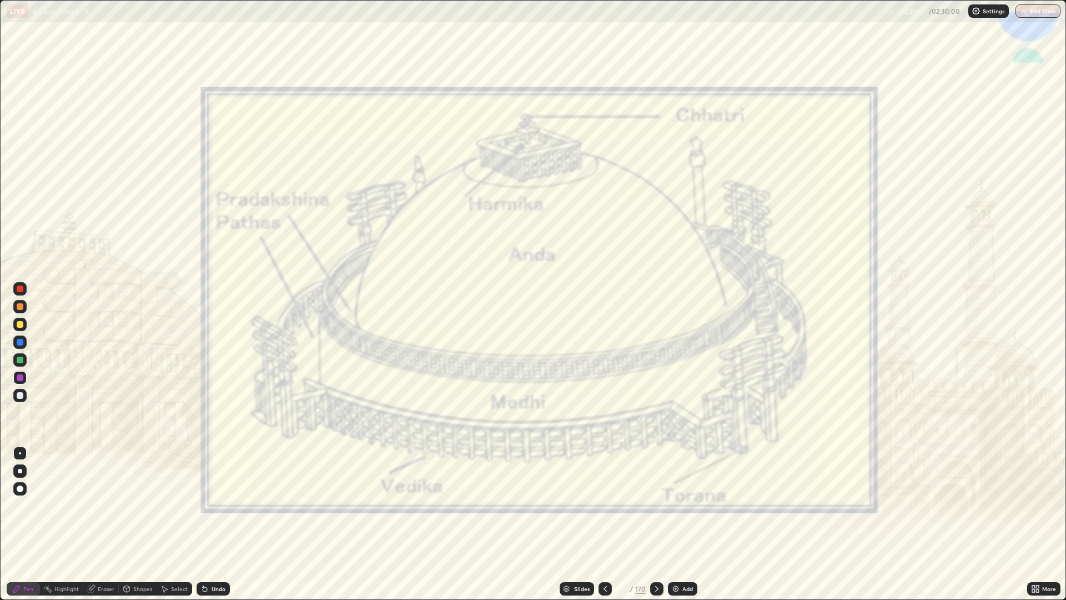
click at [656, 505] on icon at bounding box center [656, 588] width 9 height 9
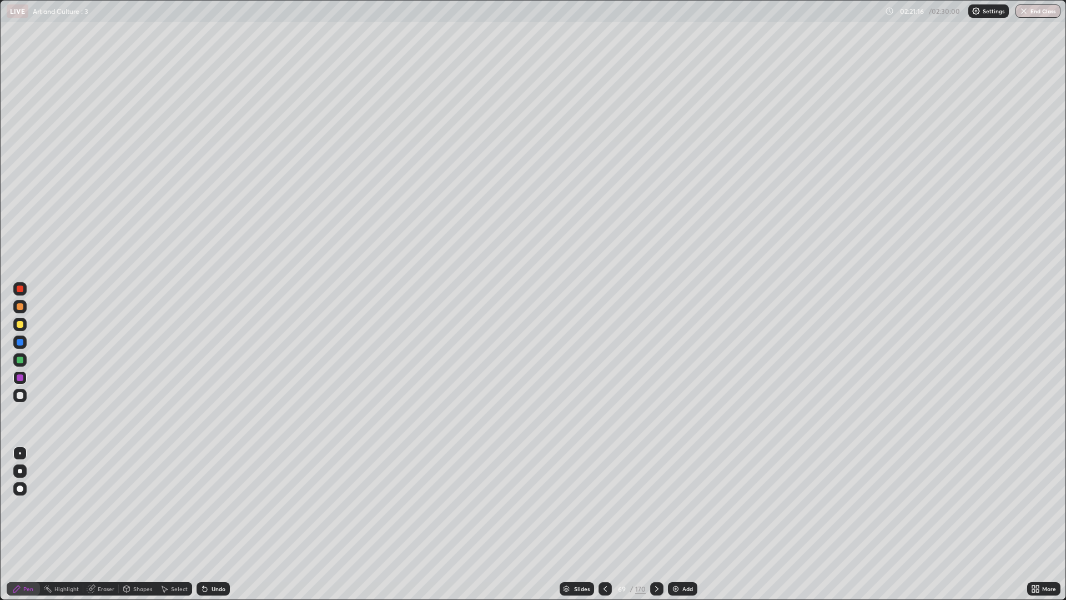
click at [657, 505] on div at bounding box center [656, 588] width 13 height 13
click at [609, 505] on div at bounding box center [605, 588] width 13 height 13
click at [616, 505] on div "69 / 170" at bounding box center [630, 589] width 29 height 10
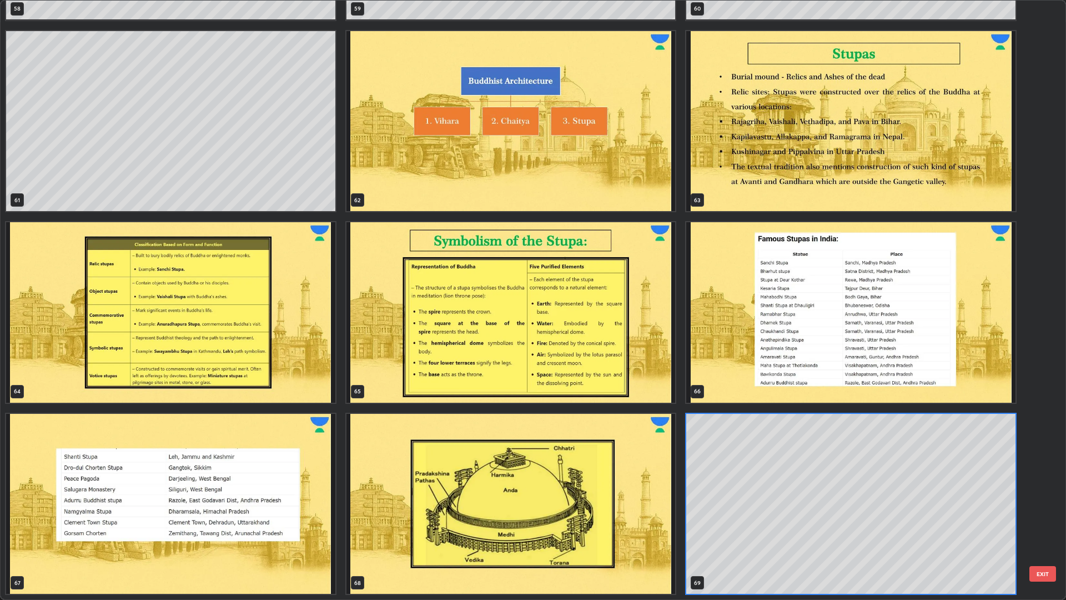
click at [612, 493] on img "grid" at bounding box center [511, 504] width 329 height 180
click at [614, 489] on img "grid" at bounding box center [511, 504] width 329 height 180
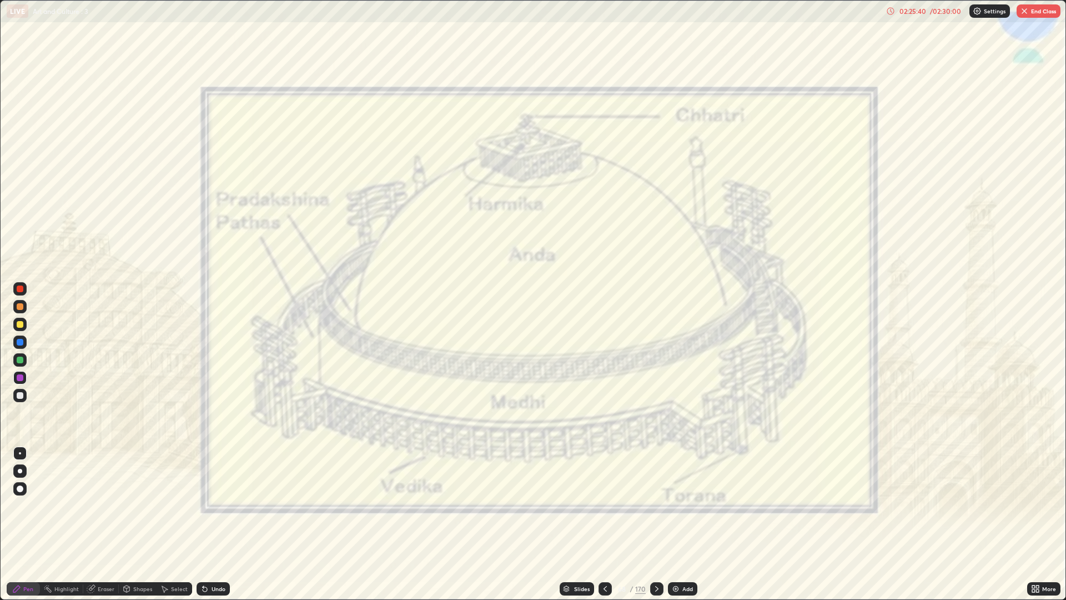
click at [931, 14] on div "/ 02:30:00" at bounding box center [945, 11] width 34 height 7
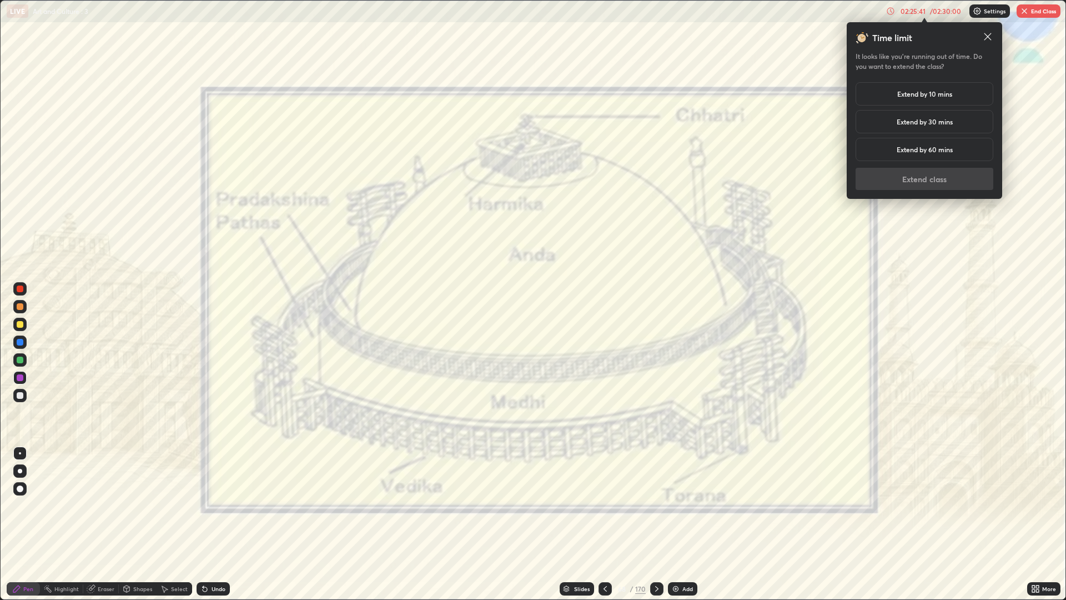
click at [943, 99] on div "Extend by 10 mins" at bounding box center [925, 93] width 138 height 23
click at [947, 177] on button "Extend class" at bounding box center [925, 179] width 138 height 22
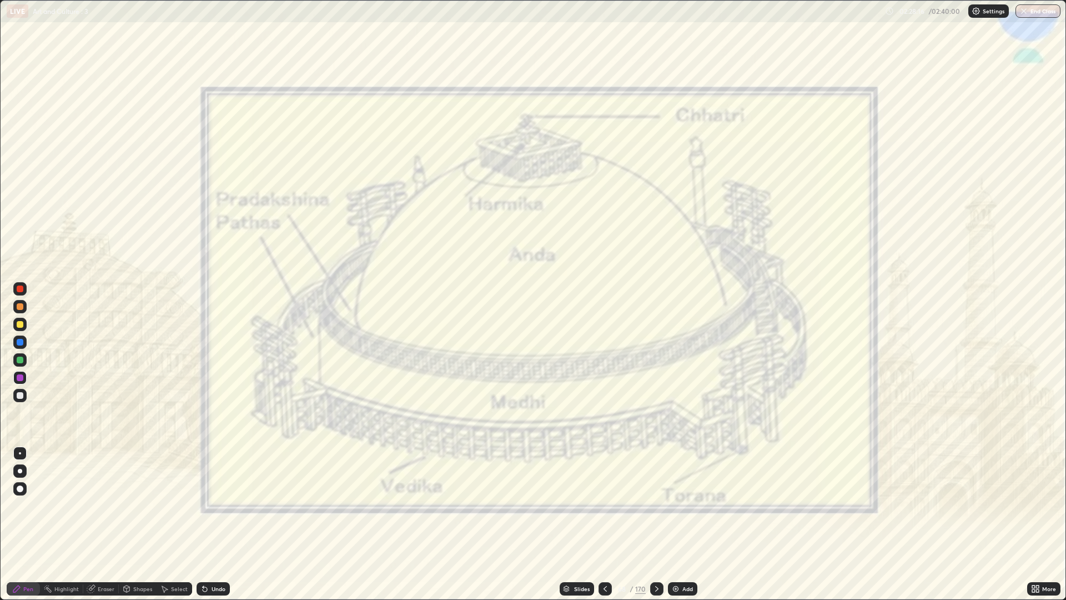
click at [656, 505] on icon at bounding box center [656, 588] width 9 height 9
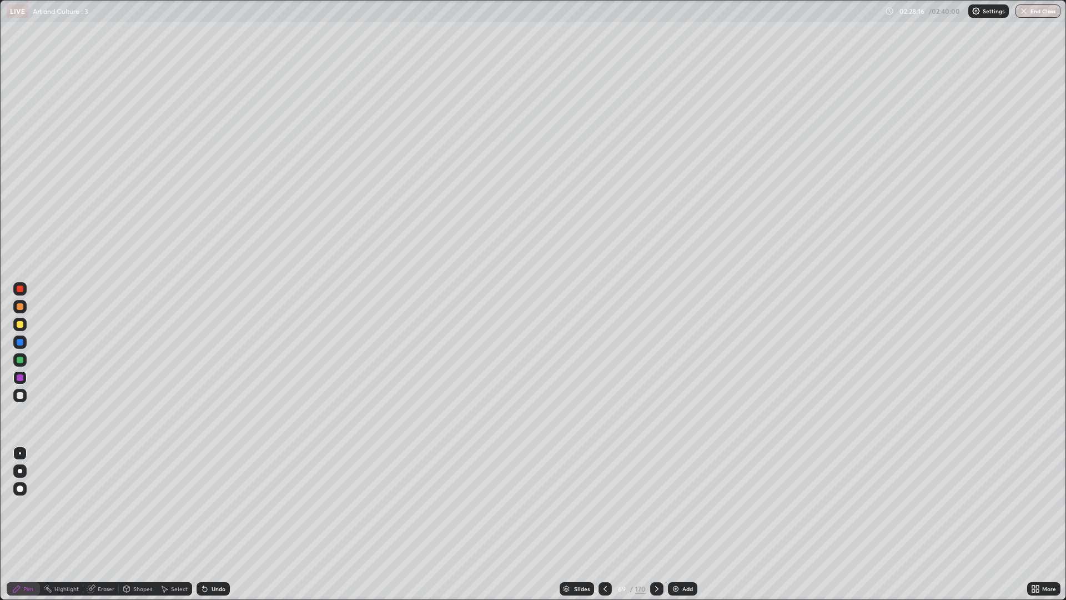
click at [656, 505] on icon at bounding box center [656, 588] width 9 height 9
click at [660, 505] on div at bounding box center [656, 588] width 13 height 13
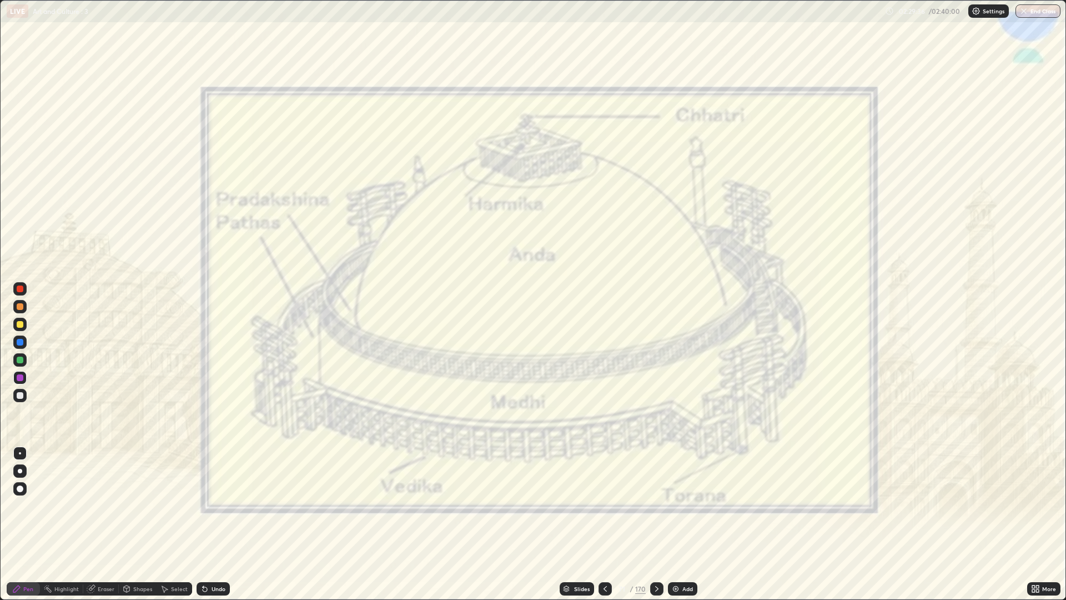
click at [656, 505] on icon at bounding box center [656, 588] width 9 height 9
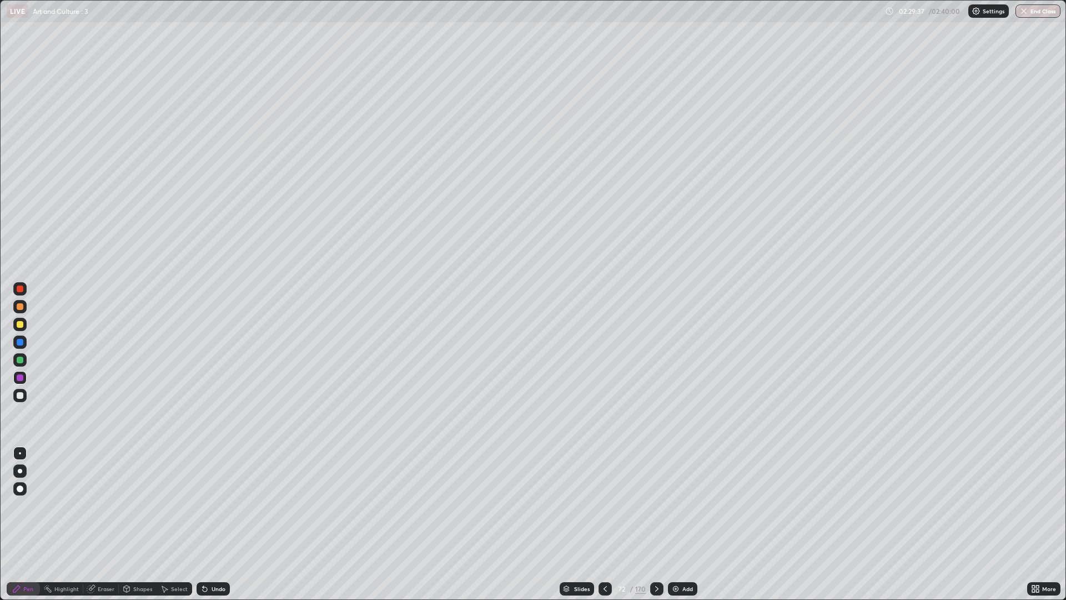
click at [656, 505] on icon at bounding box center [656, 588] width 9 height 9
click at [610, 505] on div at bounding box center [605, 588] width 13 height 13
click at [607, 505] on div at bounding box center [605, 588] width 13 height 13
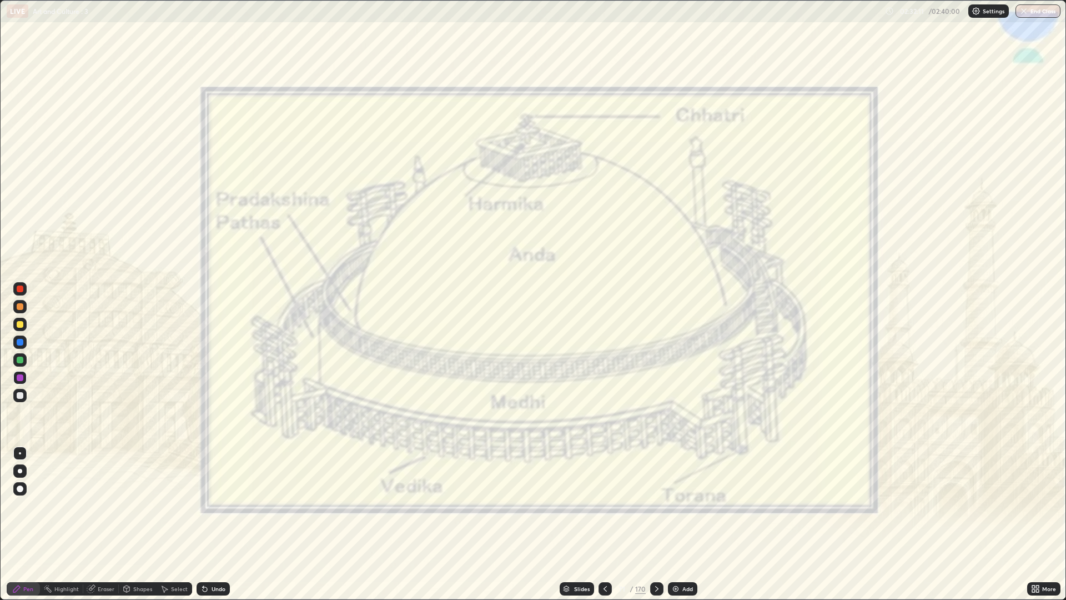
click at [660, 505] on div at bounding box center [656, 589] width 13 height 22
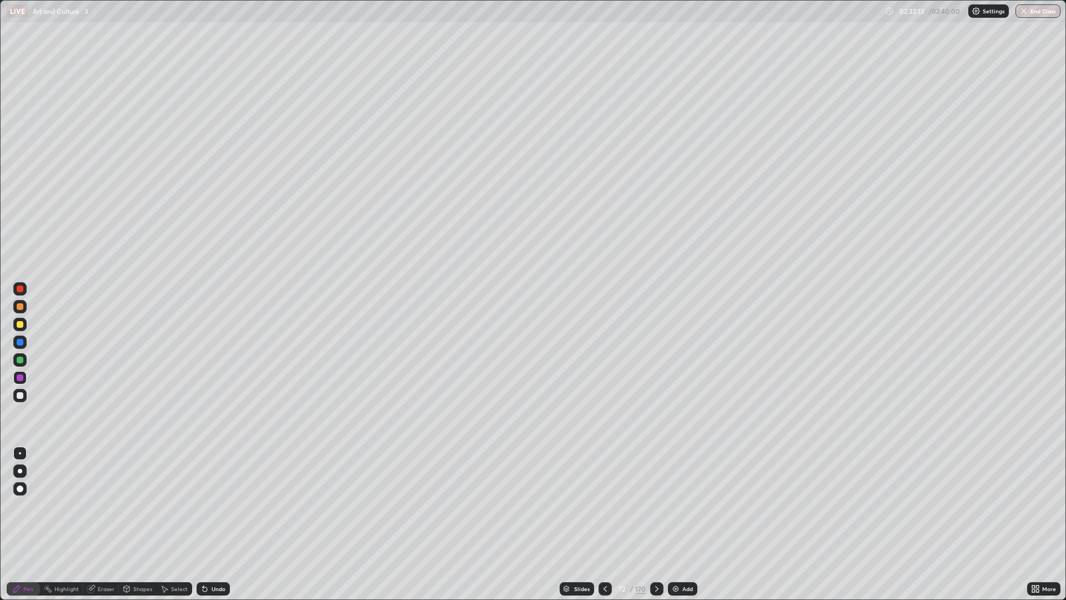
click at [656, 505] on icon at bounding box center [656, 588] width 9 height 9
click at [657, 505] on div at bounding box center [656, 588] width 13 height 13
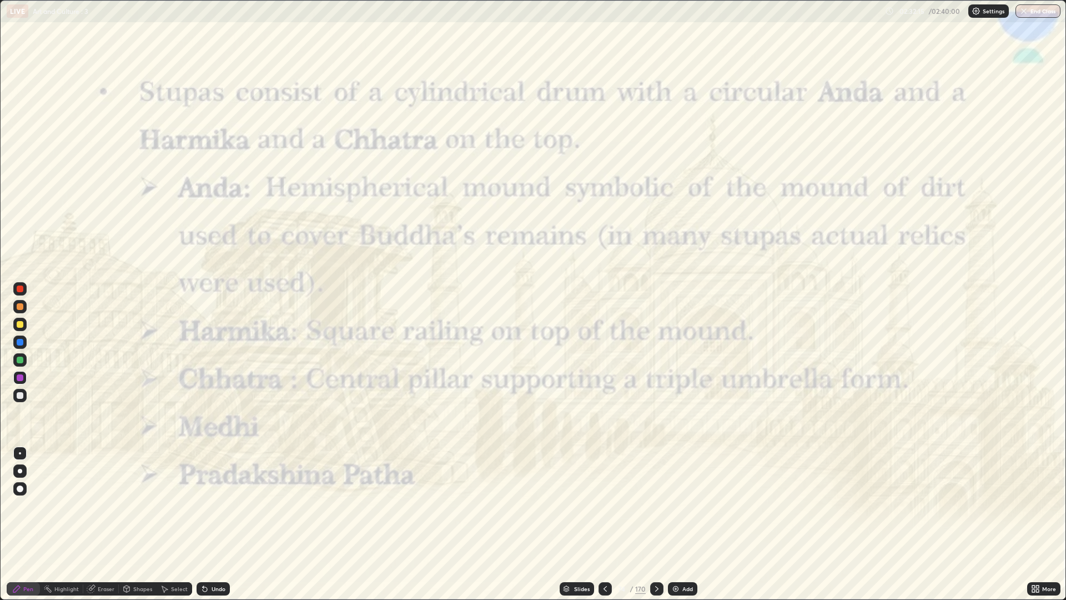
click at [605, 505] on icon at bounding box center [605, 588] width 9 height 9
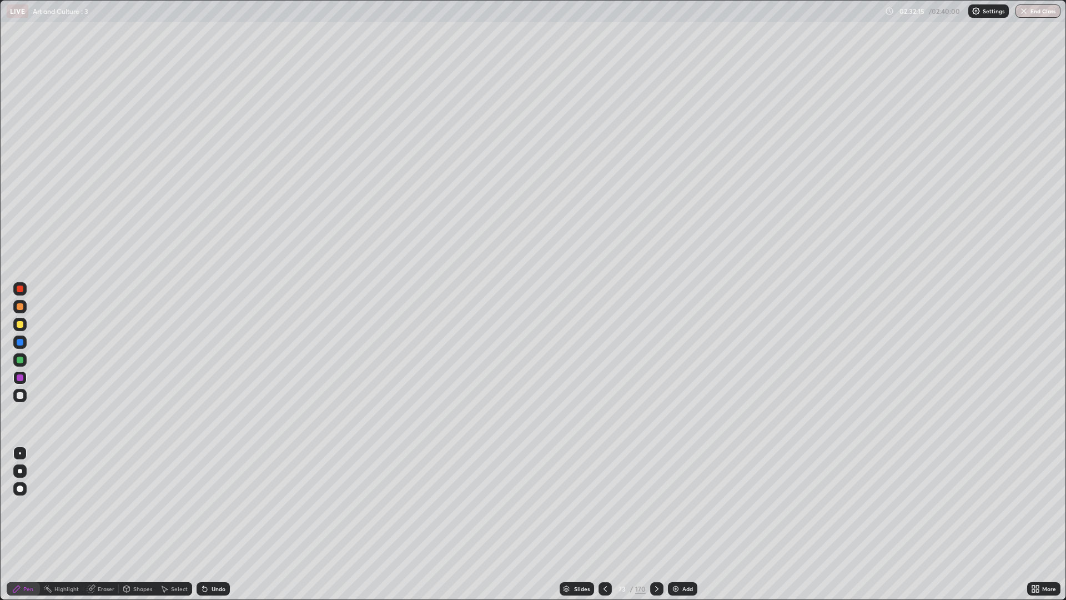
click at [605, 505] on icon at bounding box center [605, 588] width 9 height 9
click at [607, 505] on div at bounding box center [605, 589] width 13 height 22
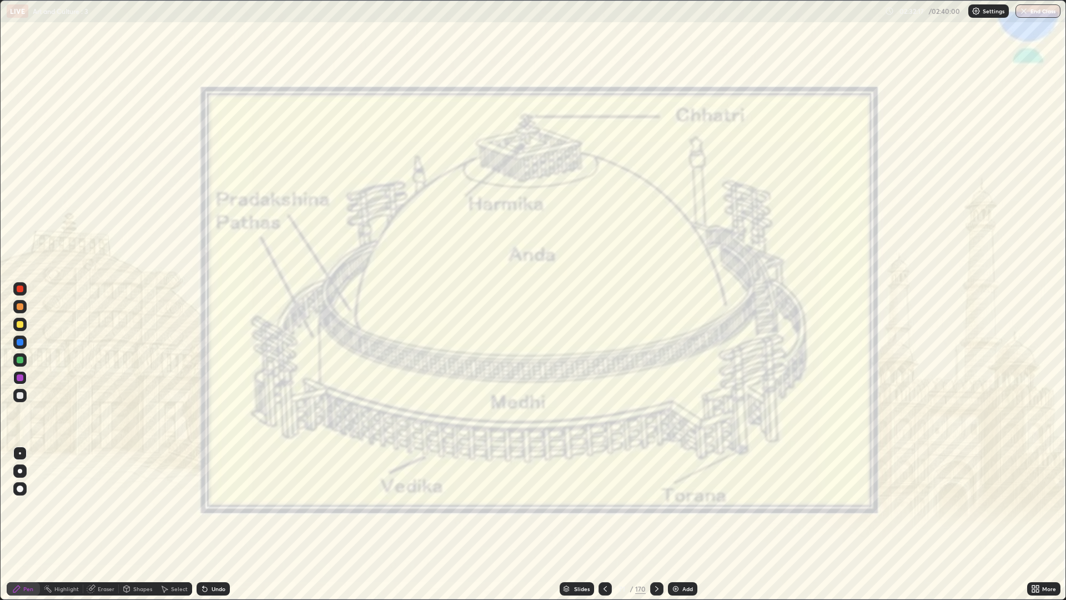
click at [609, 505] on div at bounding box center [605, 588] width 13 height 13
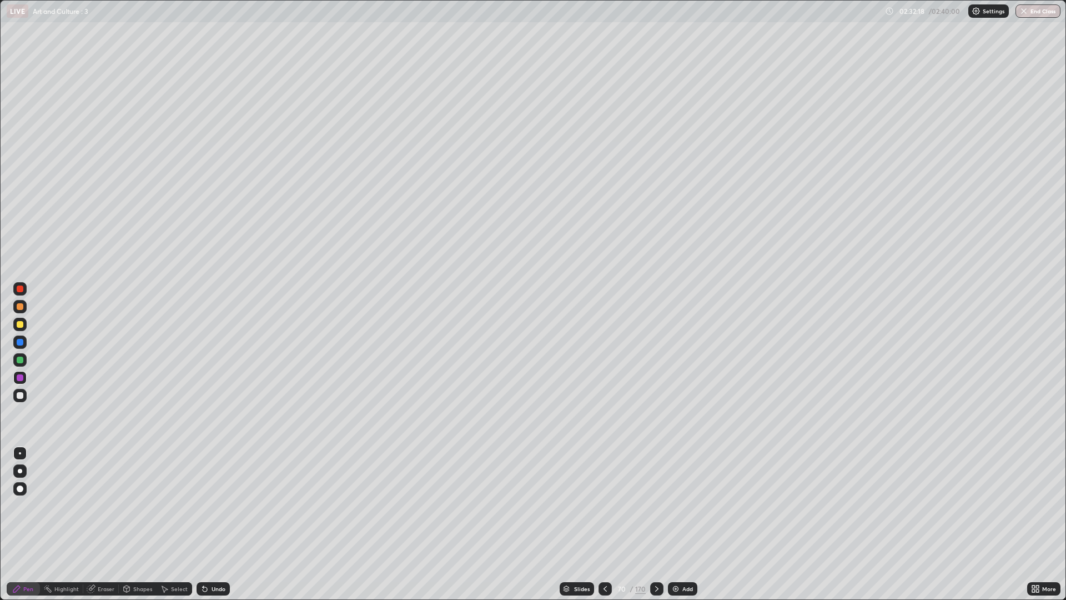
click at [605, 505] on icon at bounding box center [605, 588] width 9 height 9
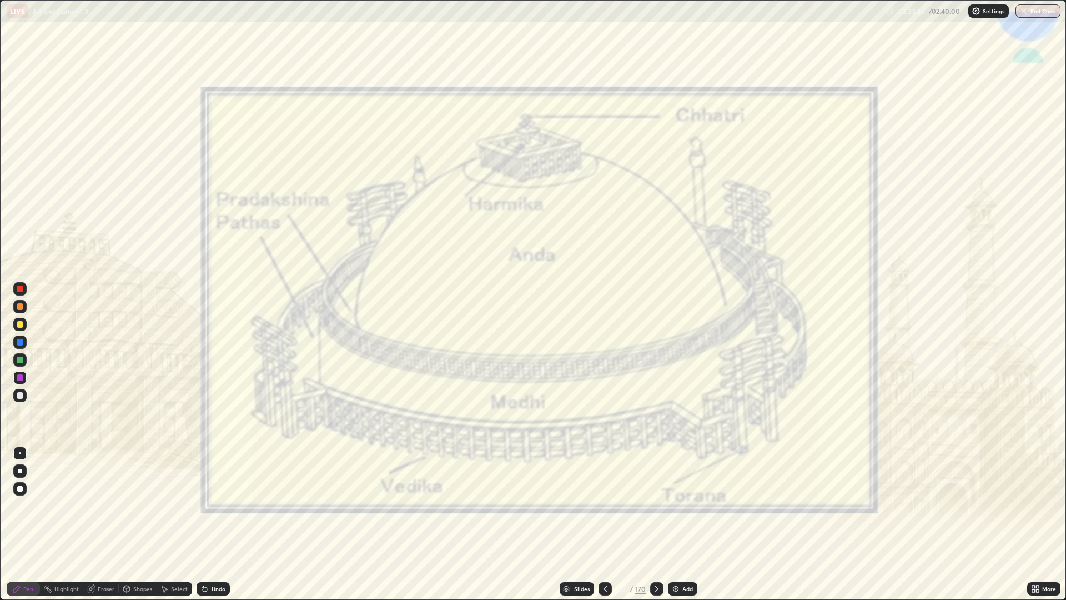
click at [656, 505] on icon at bounding box center [656, 588] width 9 height 9
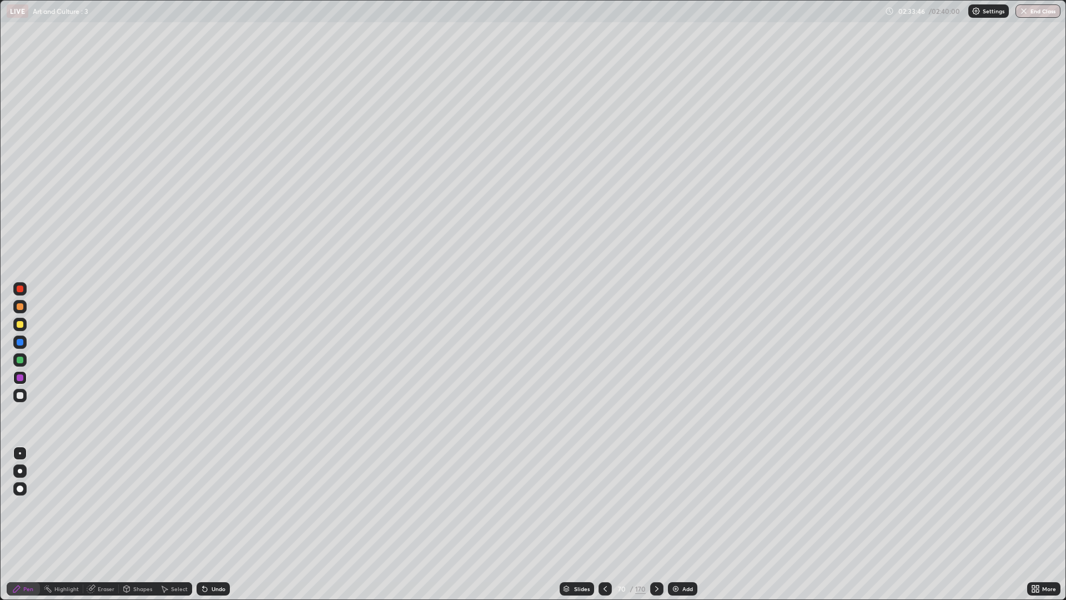
click at [660, 505] on icon at bounding box center [656, 588] width 9 height 9
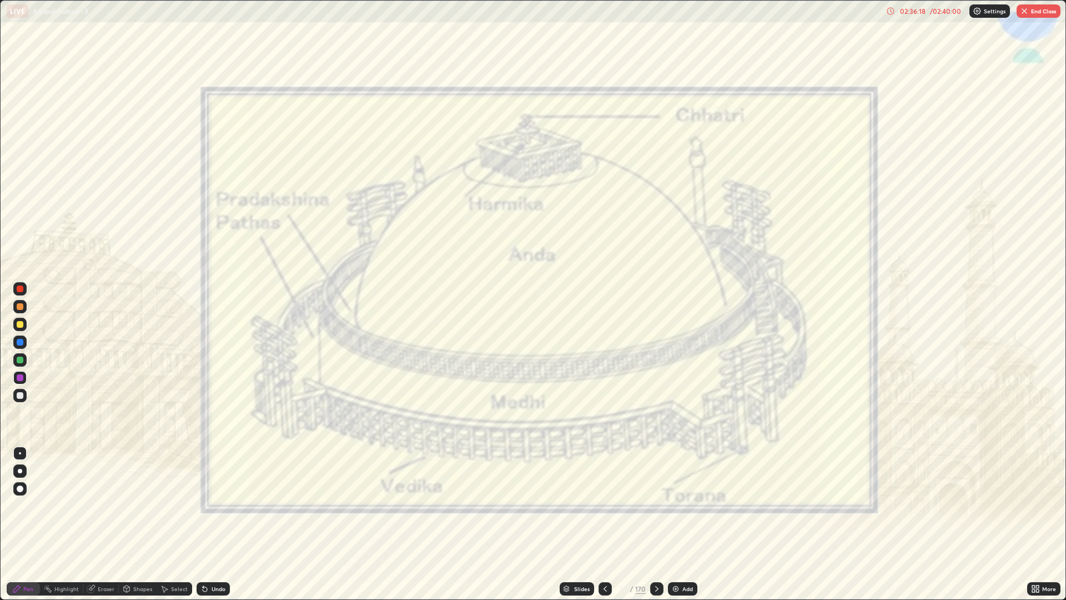
click at [605, 505] on icon at bounding box center [605, 588] width 9 height 9
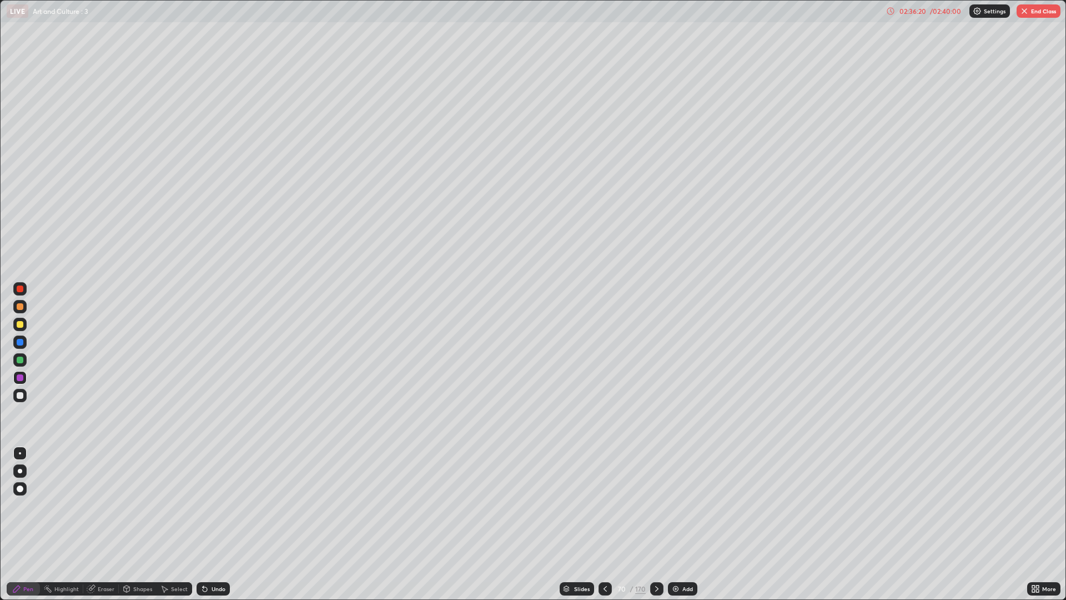
click at [607, 505] on div at bounding box center [605, 588] width 13 height 13
click at [608, 505] on div at bounding box center [605, 589] width 13 height 22
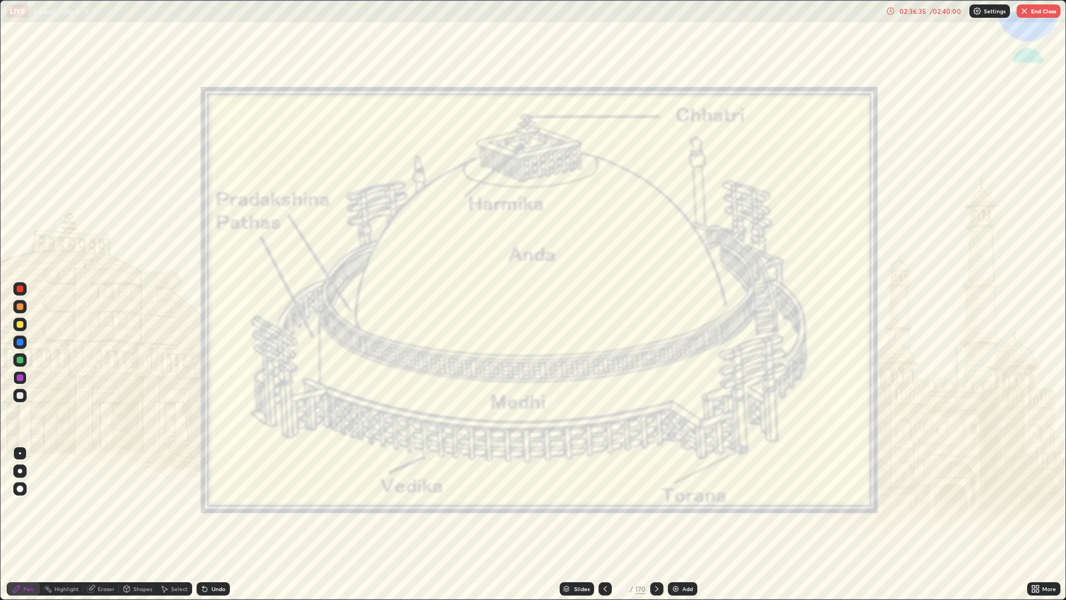
click at [656, 505] on icon at bounding box center [656, 588] width 9 height 9
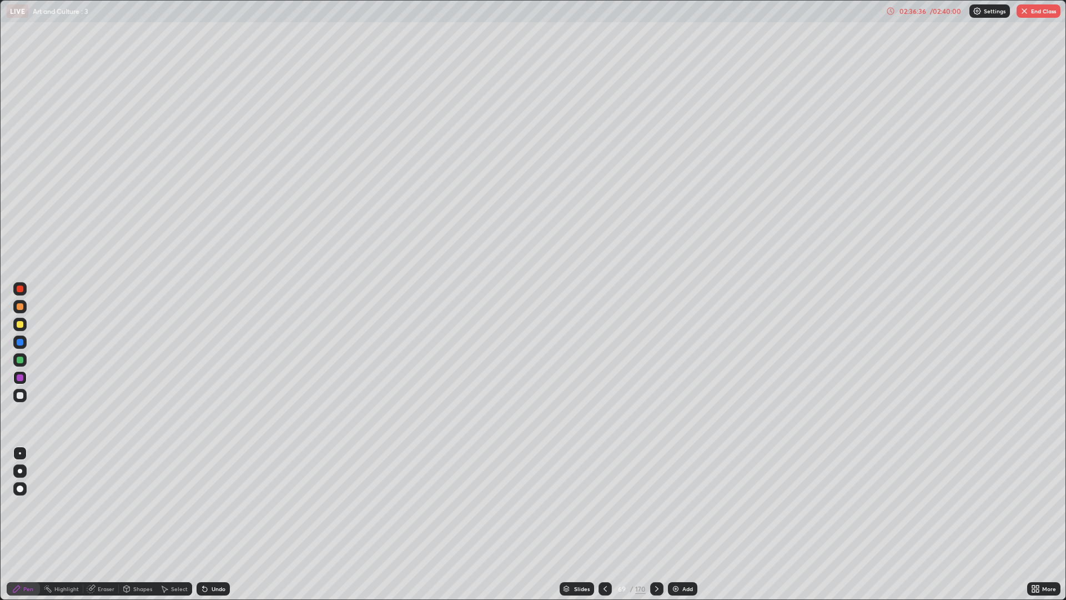
click at [656, 505] on icon at bounding box center [656, 589] width 3 height 6
click at [605, 505] on icon at bounding box center [605, 588] width 9 height 9
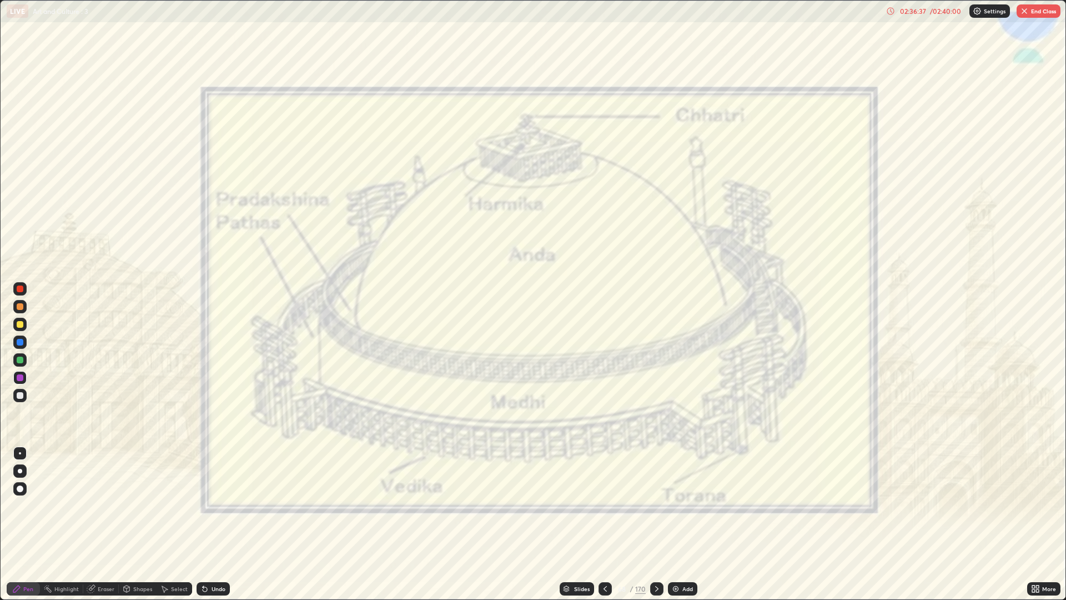
click at [600, 505] on div at bounding box center [605, 588] width 13 height 13
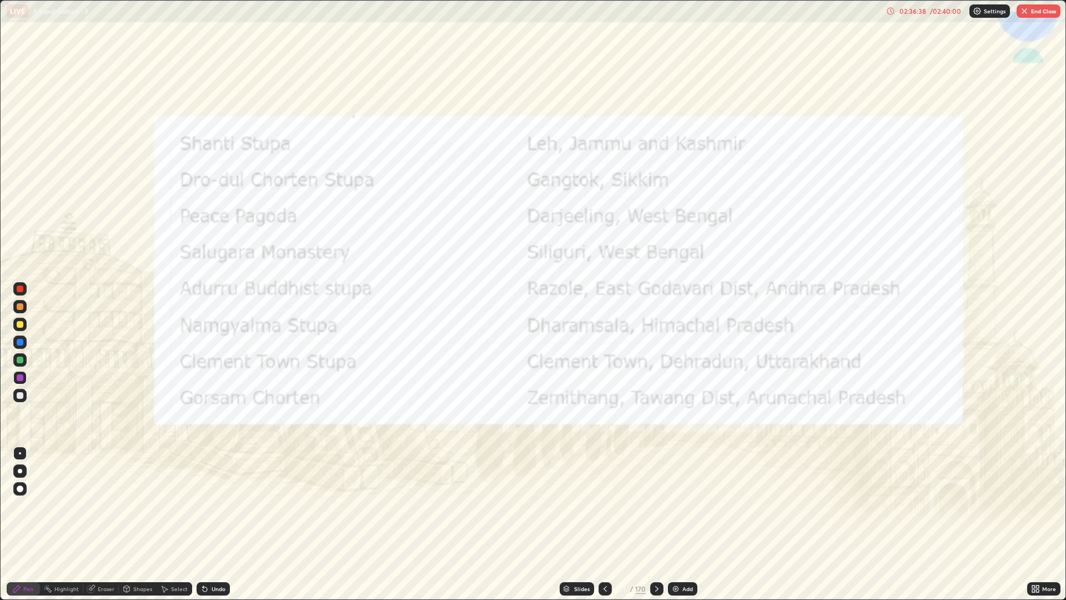
click at [600, 505] on div at bounding box center [605, 588] width 13 height 13
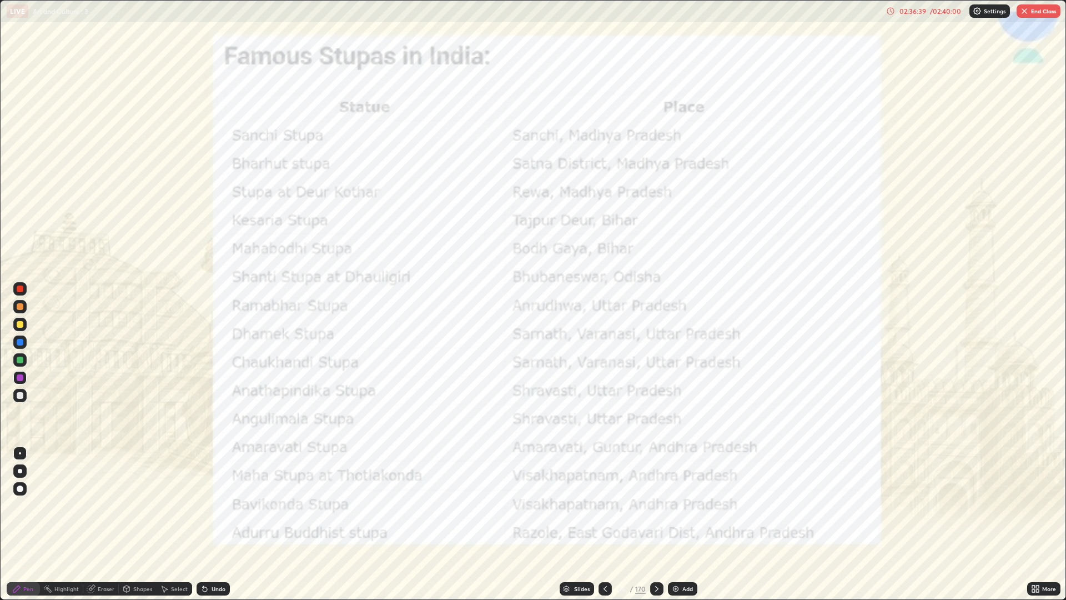
click at [651, 505] on div at bounding box center [656, 588] width 13 height 13
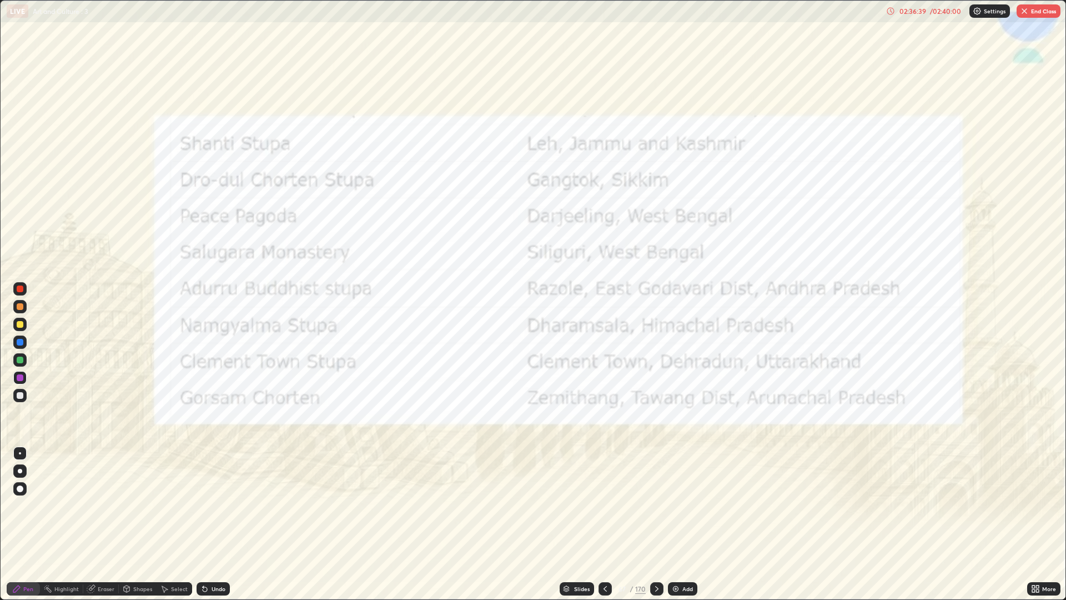
click at [656, 505] on icon at bounding box center [656, 588] width 9 height 9
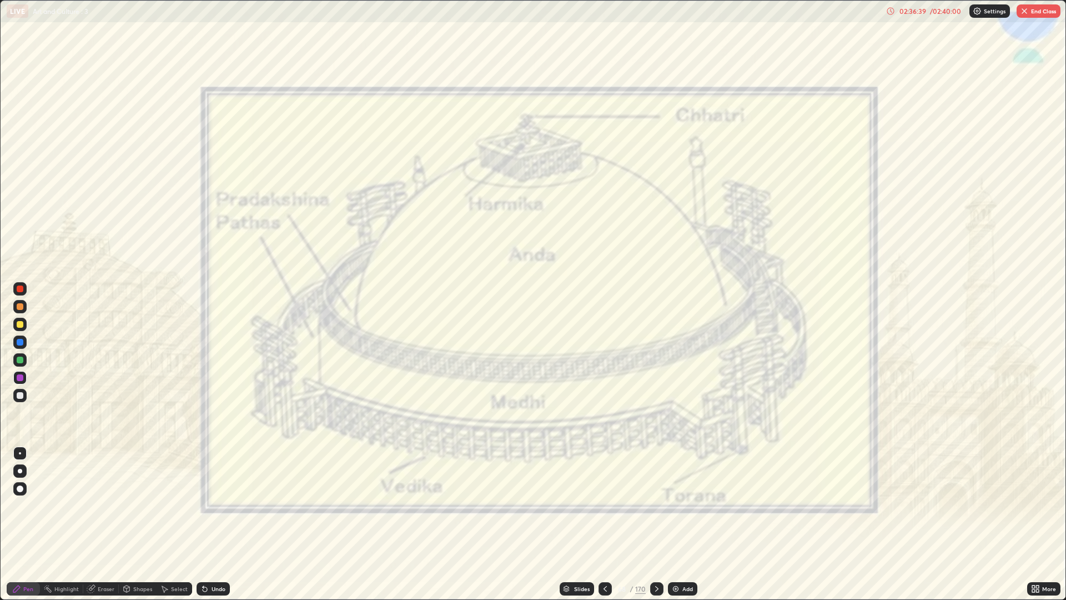
click at [654, 505] on icon at bounding box center [656, 588] width 9 height 9
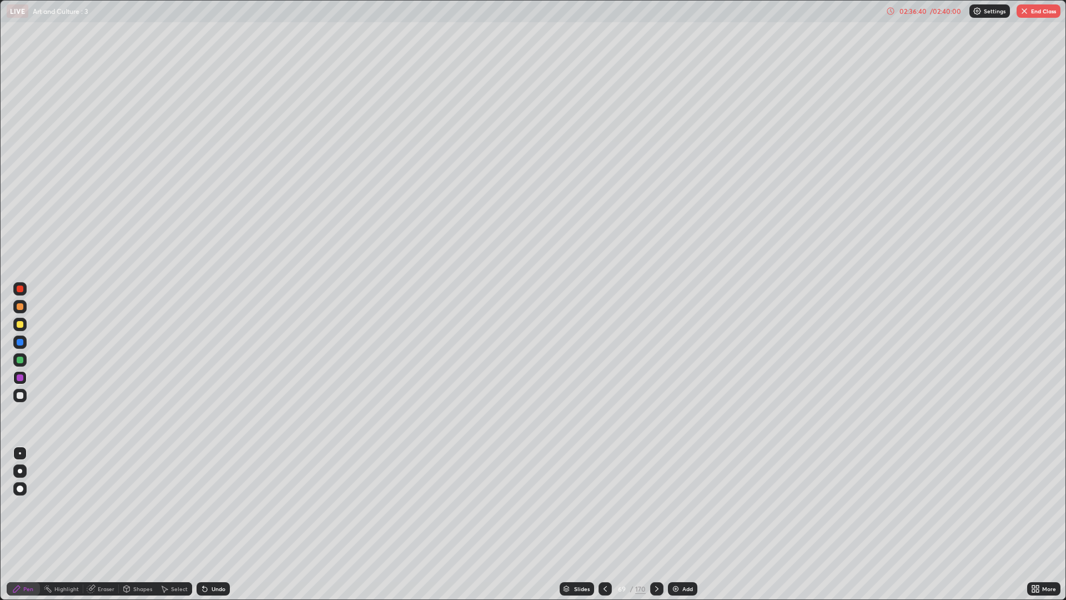
click at [656, 505] on icon at bounding box center [656, 588] width 9 height 9
click at [650, 505] on div at bounding box center [656, 588] width 13 height 13
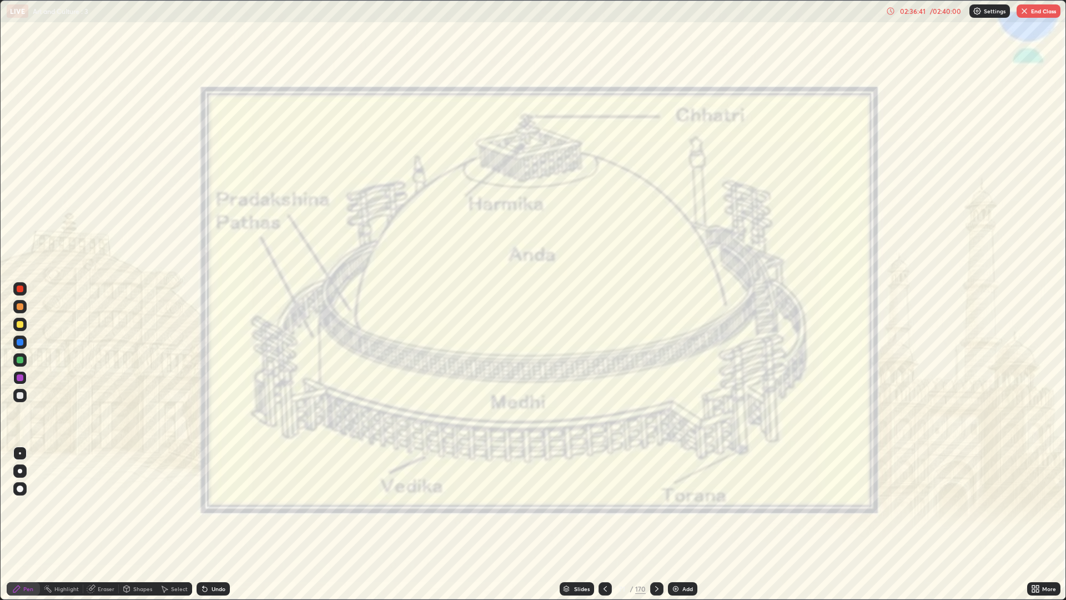
click at [650, 505] on div at bounding box center [656, 588] width 13 height 13
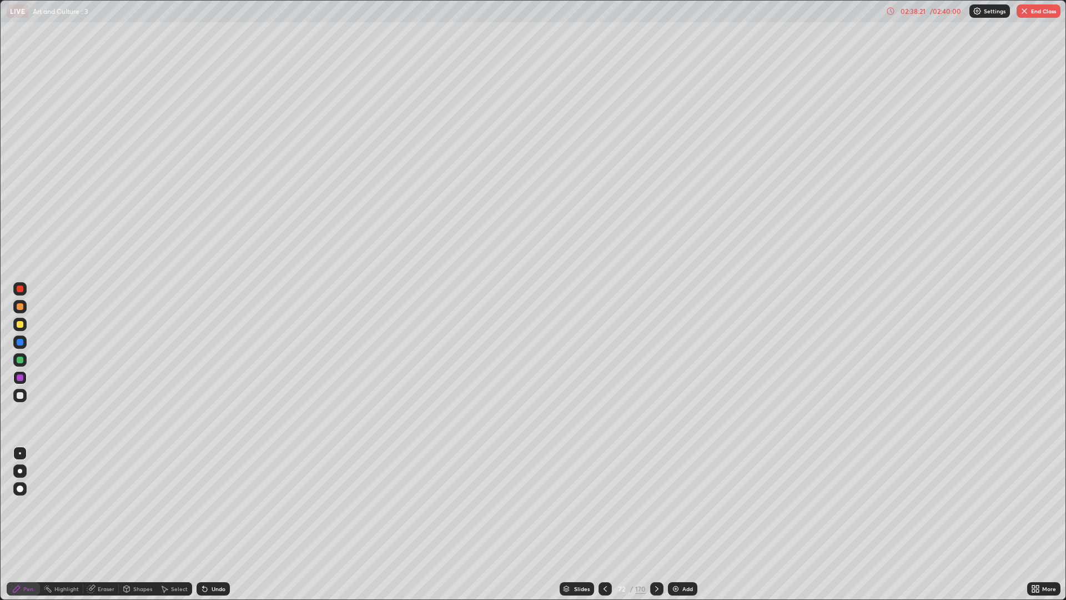
click at [217, 505] on div "Undo" at bounding box center [219, 589] width 14 height 6
click at [219, 505] on div "Undo" at bounding box center [213, 588] width 33 height 13
click at [225, 505] on div "Undo" at bounding box center [213, 588] width 33 height 13
click at [926, 10] on div "02:39:05" at bounding box center [912, 11] width 31 height 7
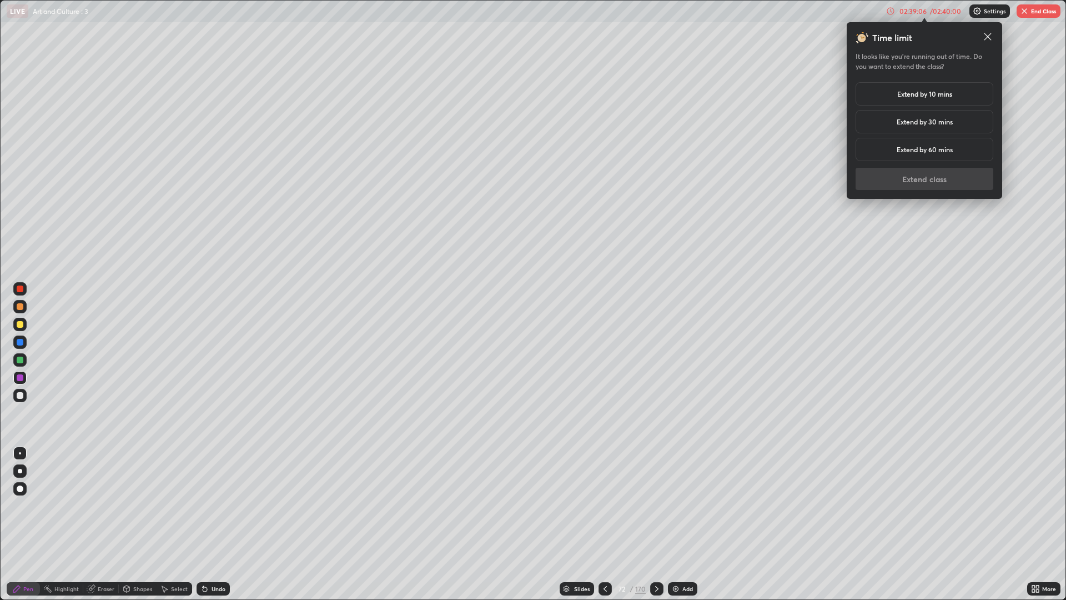
click at [920, 95] on h5 "Extend by 10 mins" at bounding box center [924, 94] width 55 height 10
click at [922, 179] on button "Extend class" at bounding box center [925, 179] width 138 height 22
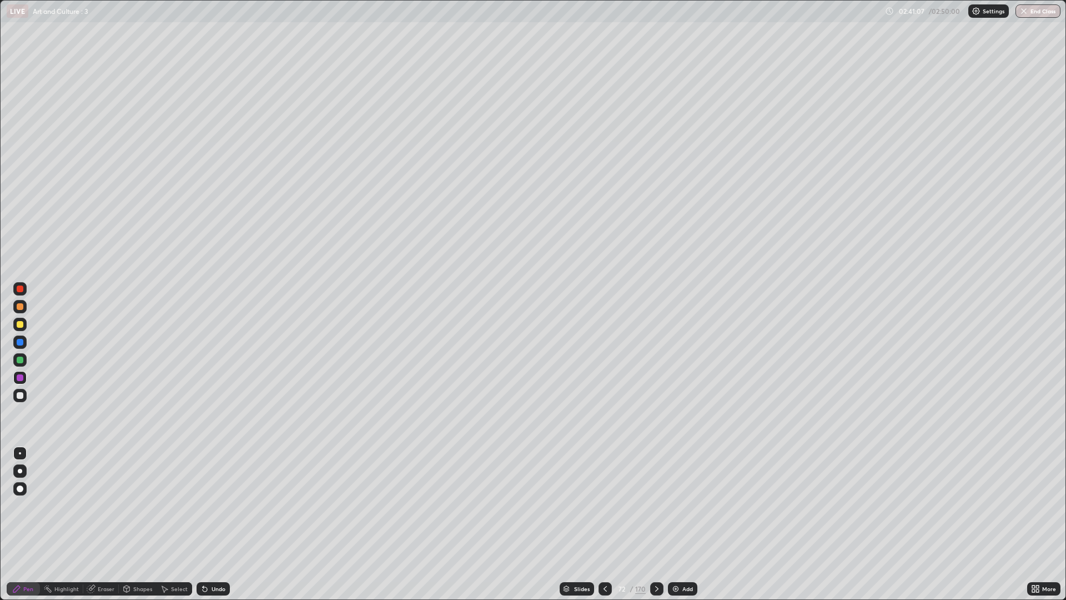
click at [591, 505] on div "Slides" at bounding box center [577, 588] width 34 height 13
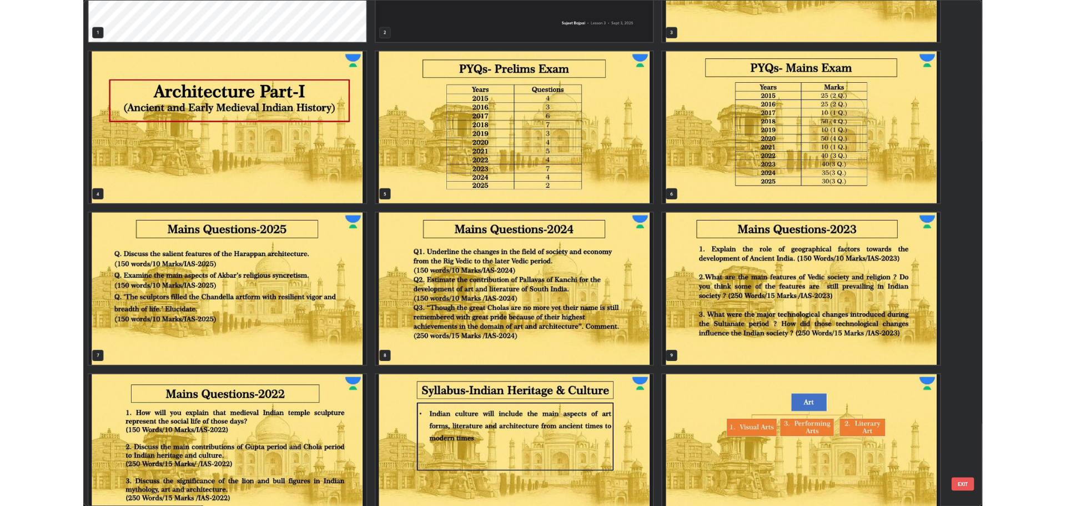
scroll to position [155, 0]
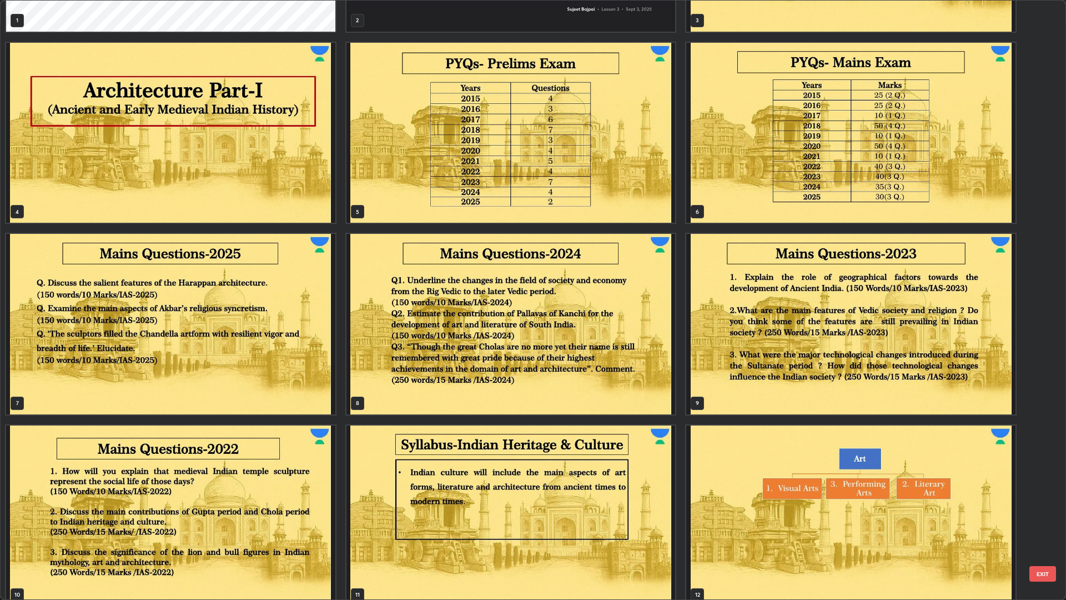
click at [293, 334] on img "grid" at bounding box center [170, 324] width 329 height 180
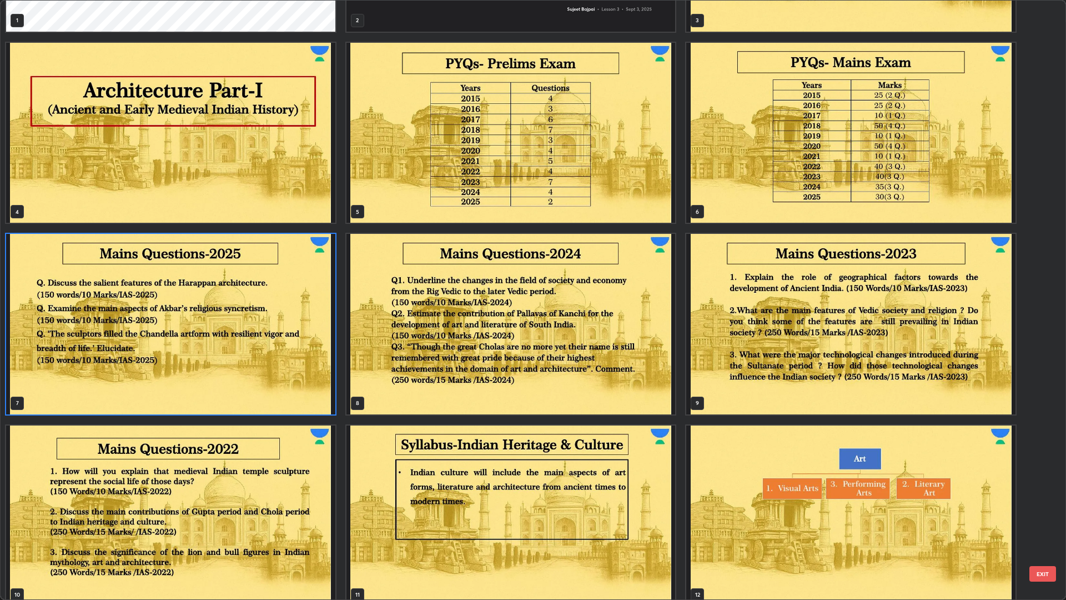
click at [289, 333] on img "grid" at bounding box center [170, 324] width 329 height 180
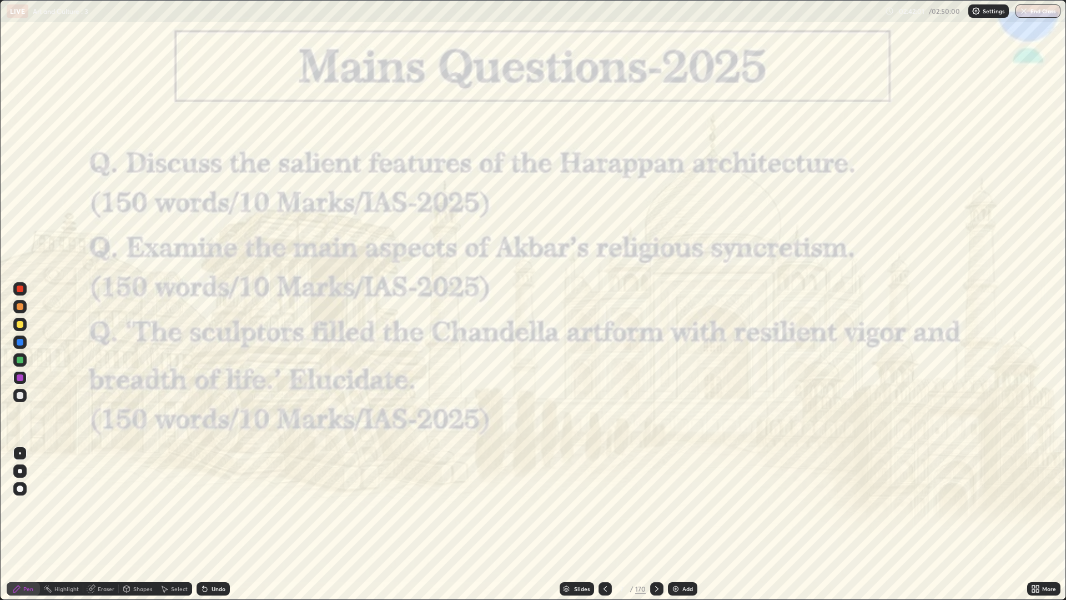
click at [1046, 6] on button "End Class" at bounding box center [1038, 10] width 45 height 13
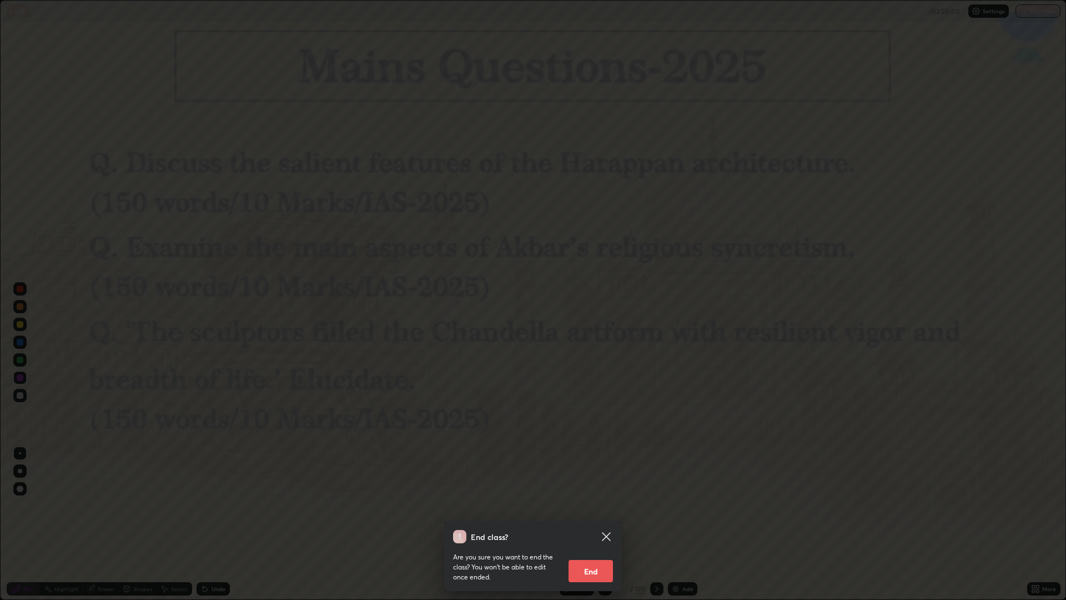
click at [597, 505] on button "End" at bounding box center [591, 571] width 44 height 22
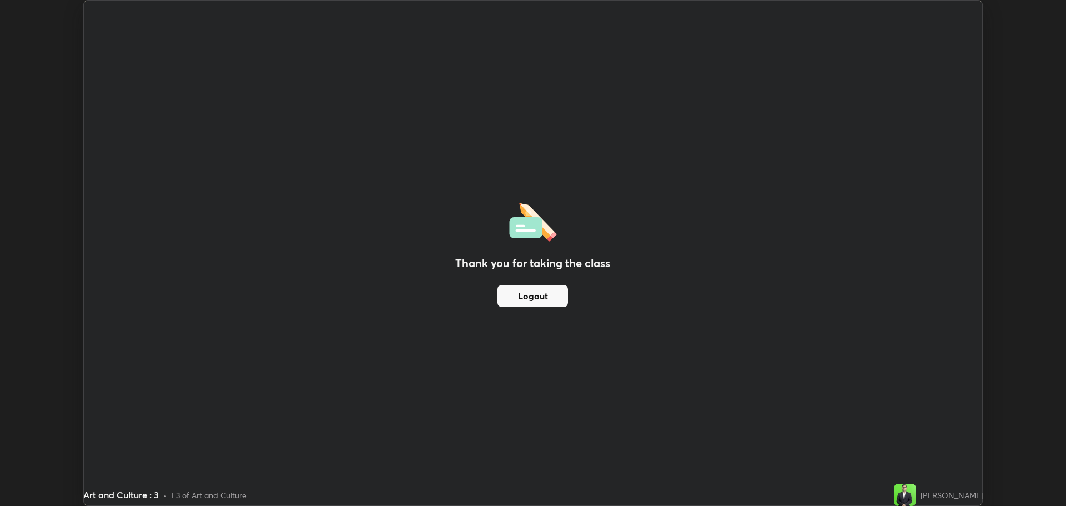
scroll to position [55024, 54463]
